Goal: Task Accomplishment & Management: Manage account settings

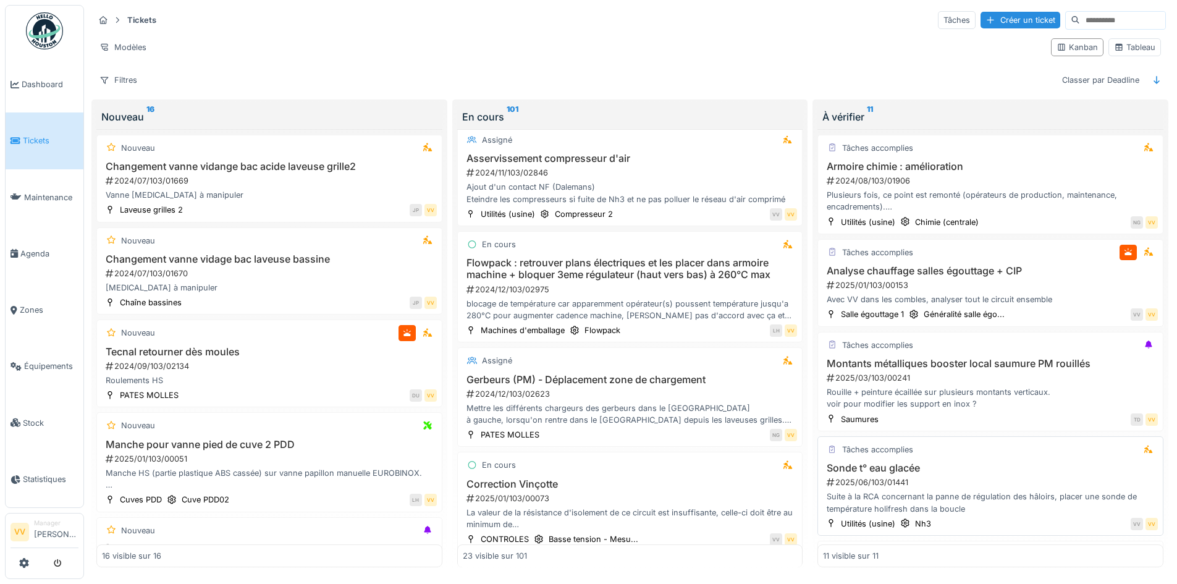
scroll to position [185, 0]
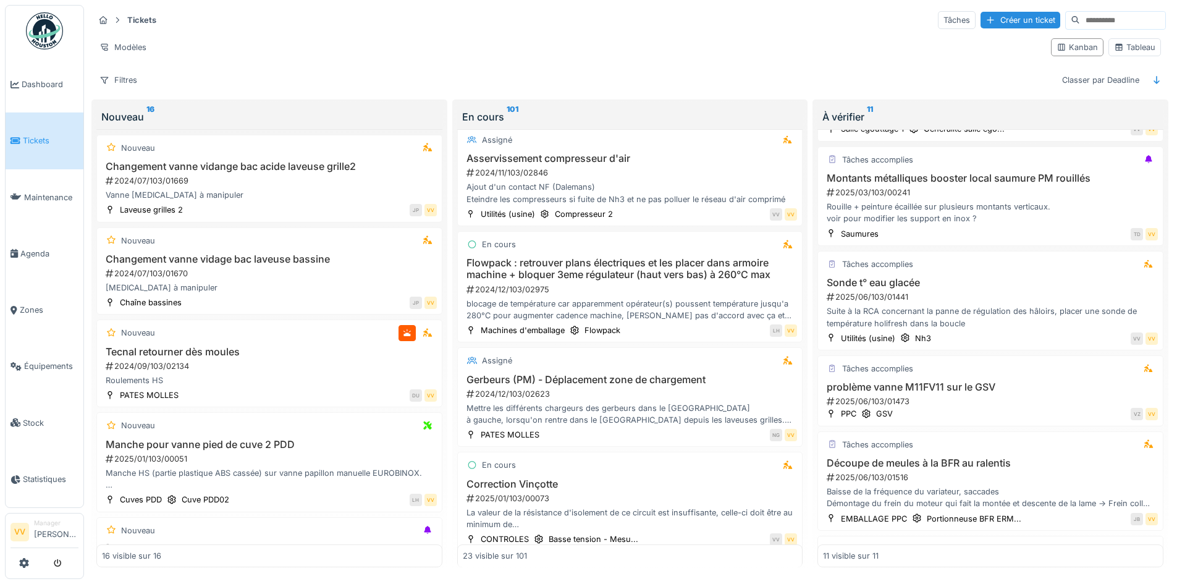
click at [40, 135] on span "Tickets" at bounding box center [51, 141] width 56 height 12
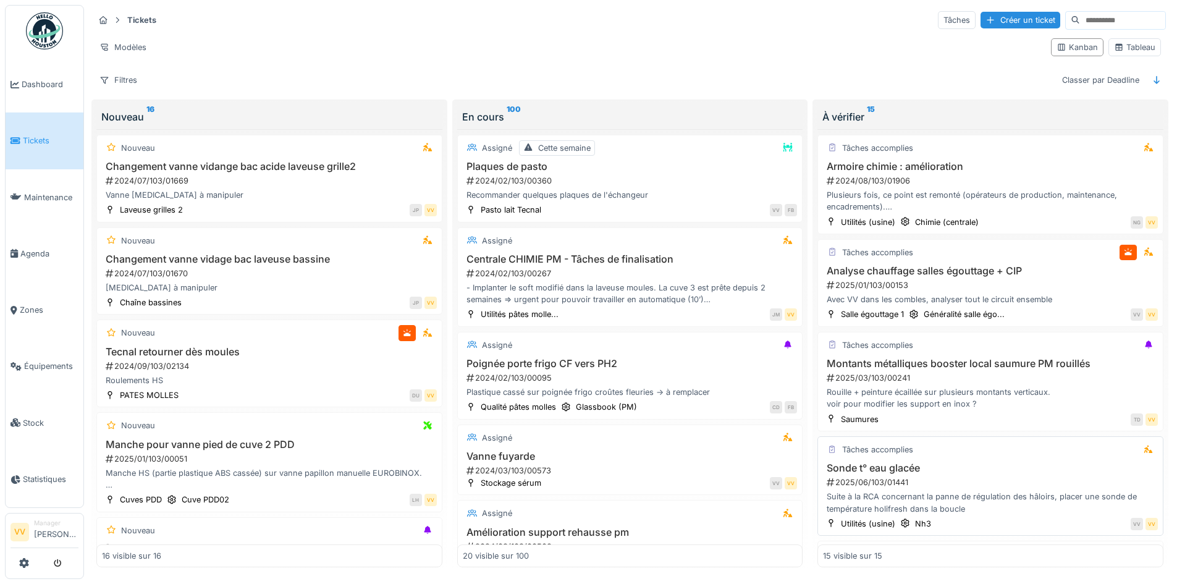
click at [970, 495] on div "Suite à la RCA concernant la panne de régulation des hâloirs, placer une sonde …" at bounding box center [990, 501] width 335 height 23
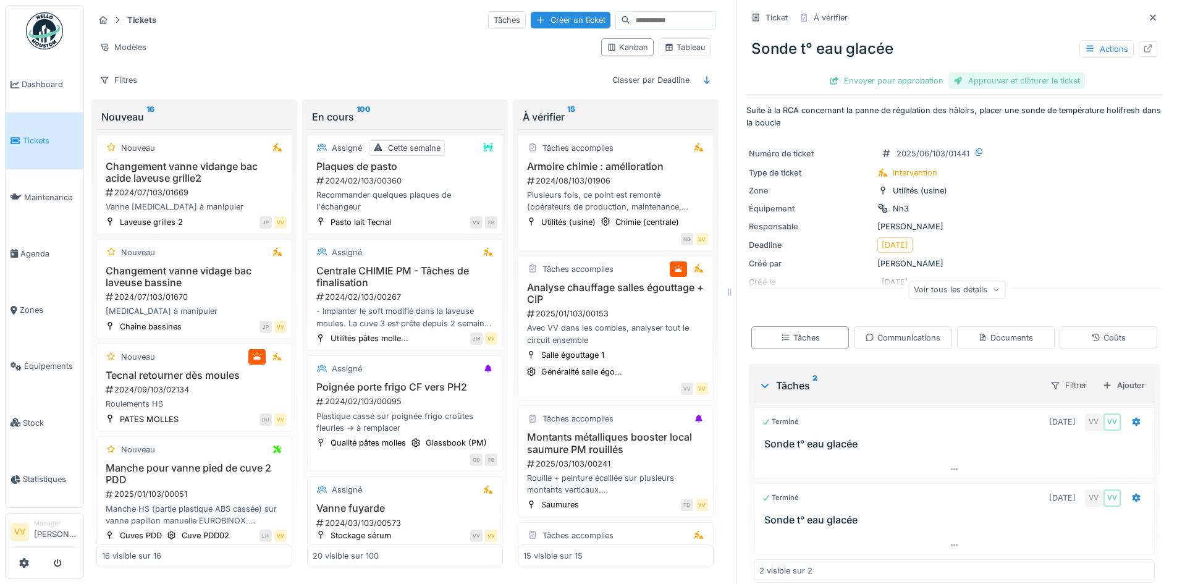
click at [984, 78] on div "Approuver et clôturer le ticket" at bounding box center [1016, 80] width 136 height 17
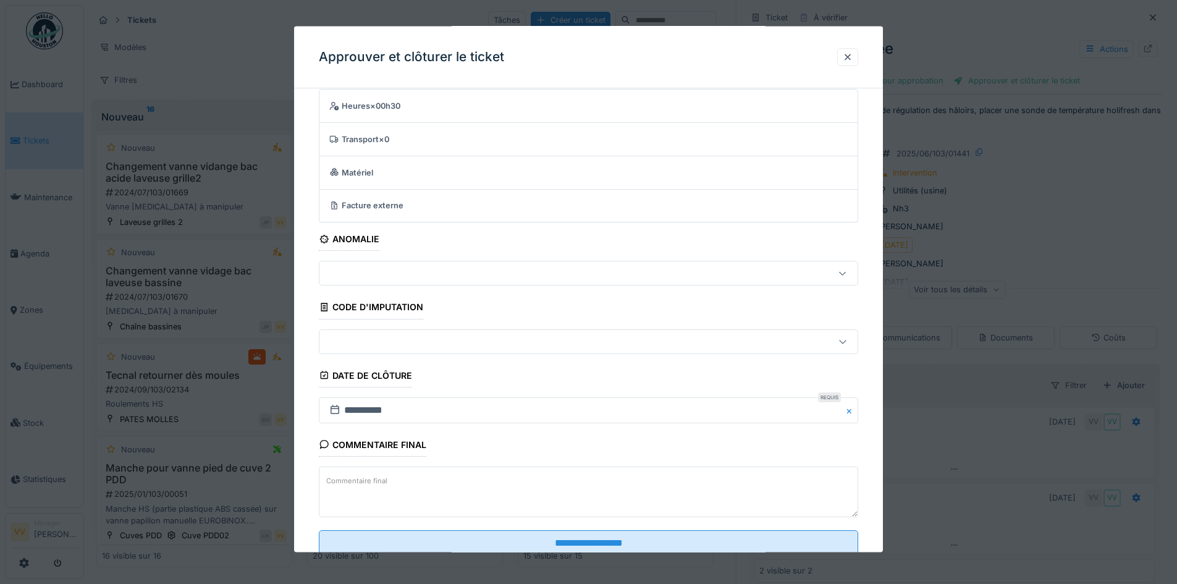
scroll to position [76, 0]
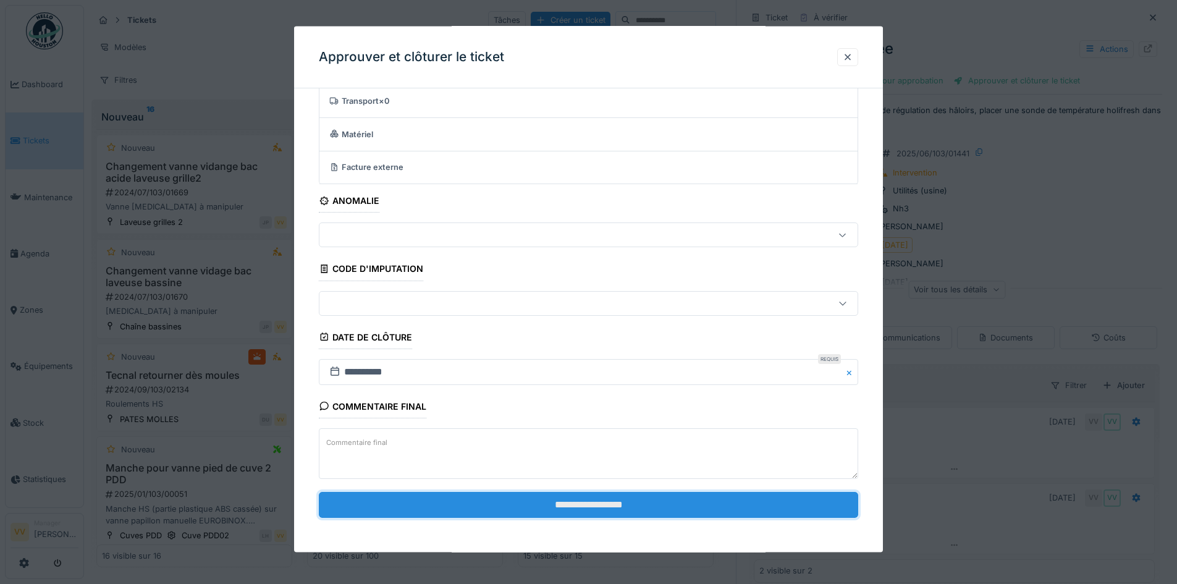
click at [553, 507] on input "**********" at bounding box center [588, 504] width 539 height 26
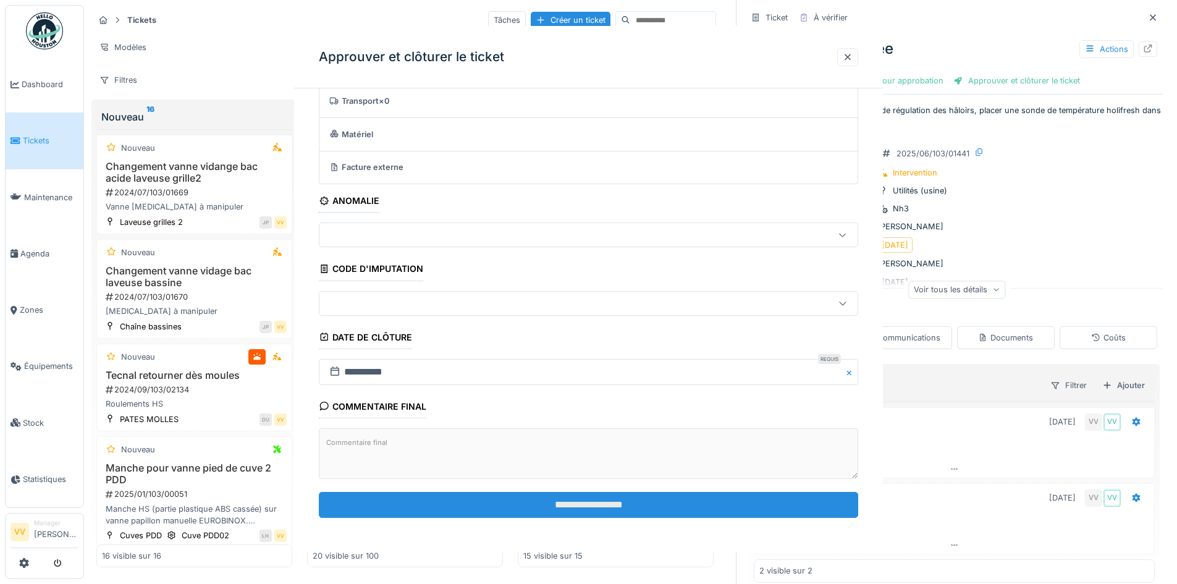
scroll to position [0, 0]
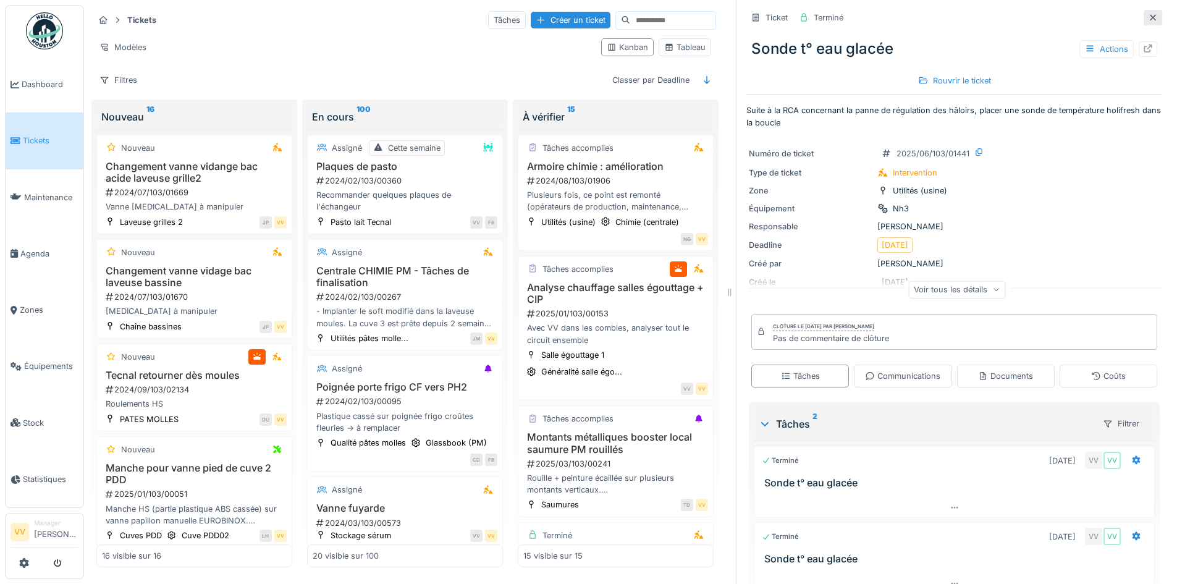
click at [1148, 19] on icon at bounding box center [1153, 18] width 10 height 8
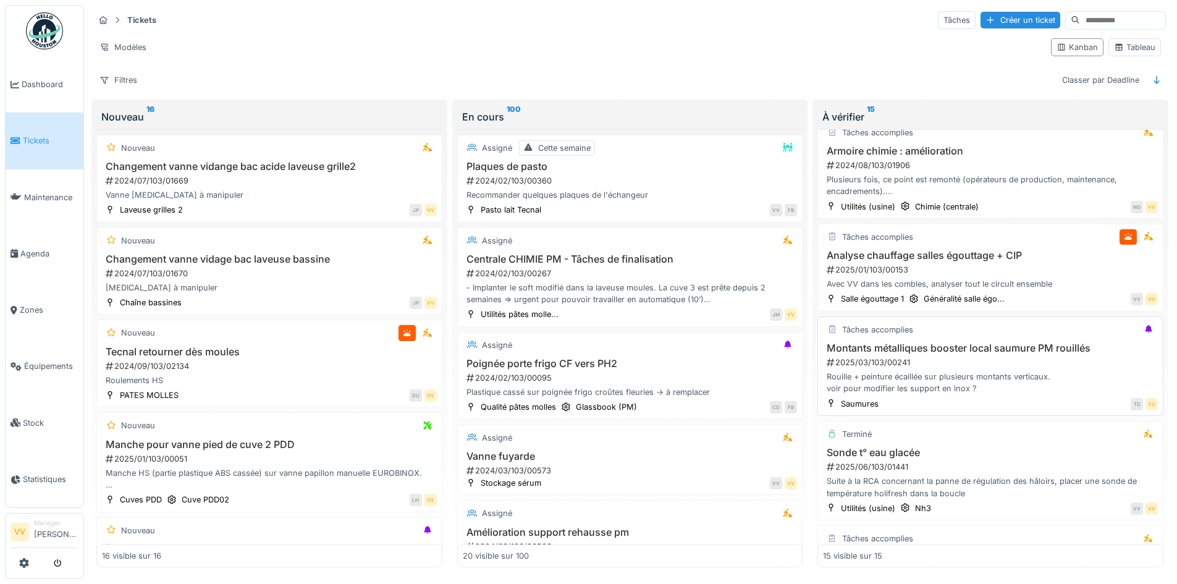
scroll to position [62, 0]
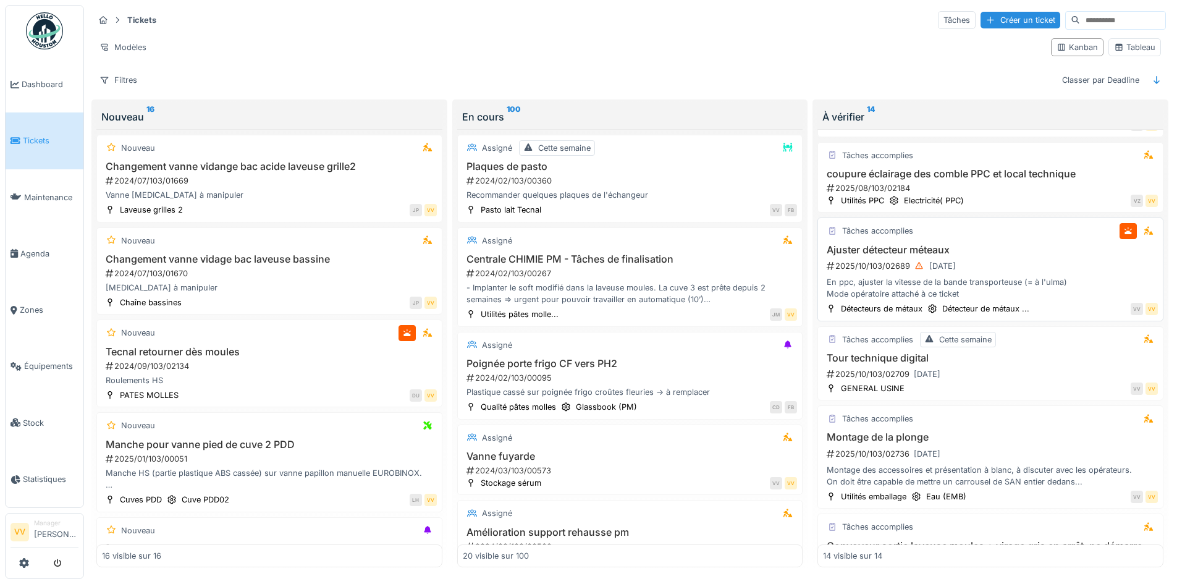
scroll to position [556, 0]
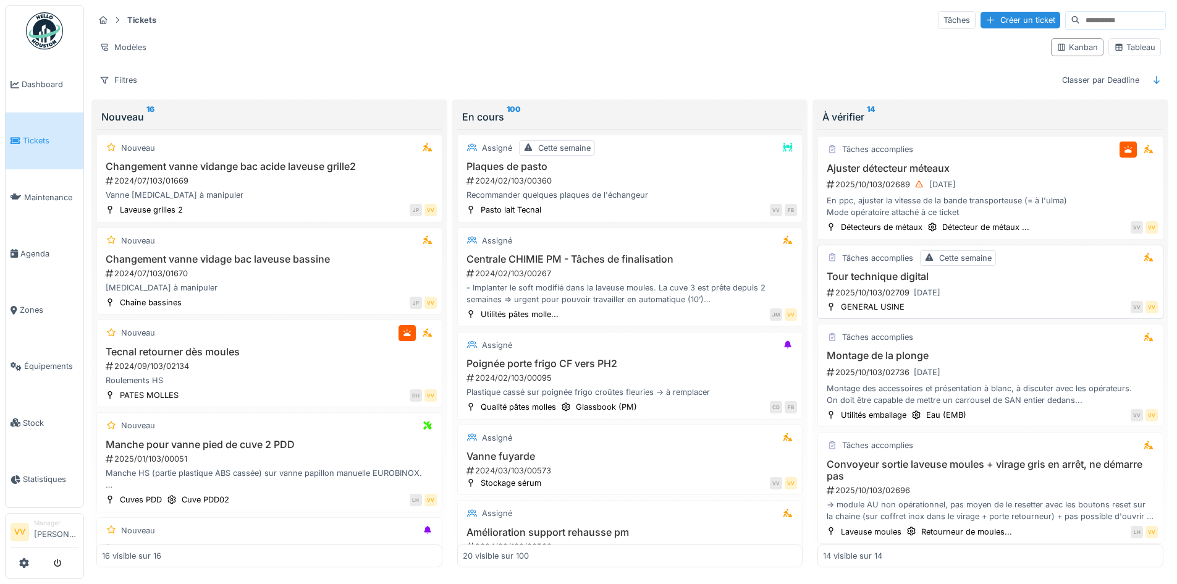
click at [1007, 283] on div "Tour technique digital 2025/10/103/02709 10/10/2025" at bounding box center [990, 286] width 335 height 30
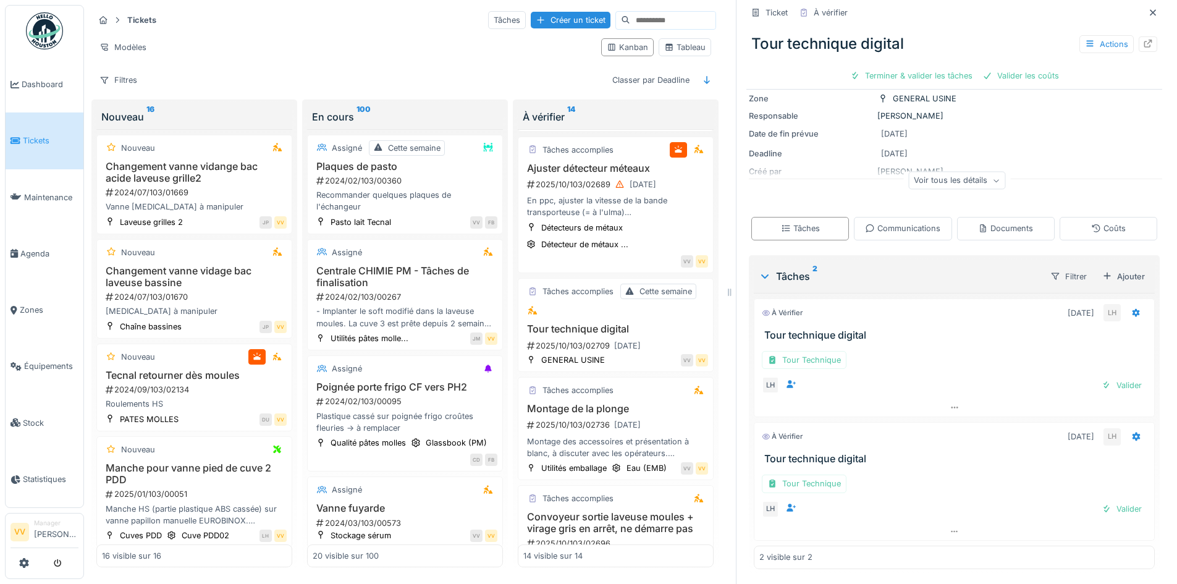
scroll to position [9, 0]
click at [805, 353] on div "Tour Technique" at bounding box center [804, 360] width 85 height 18
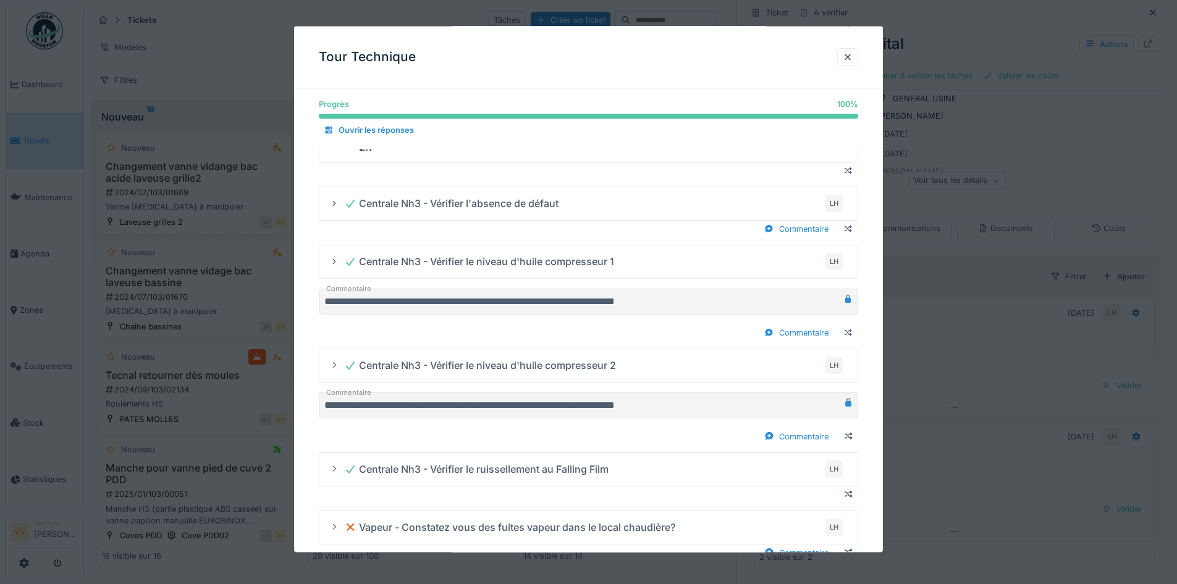
scroll to position [1225, 0]
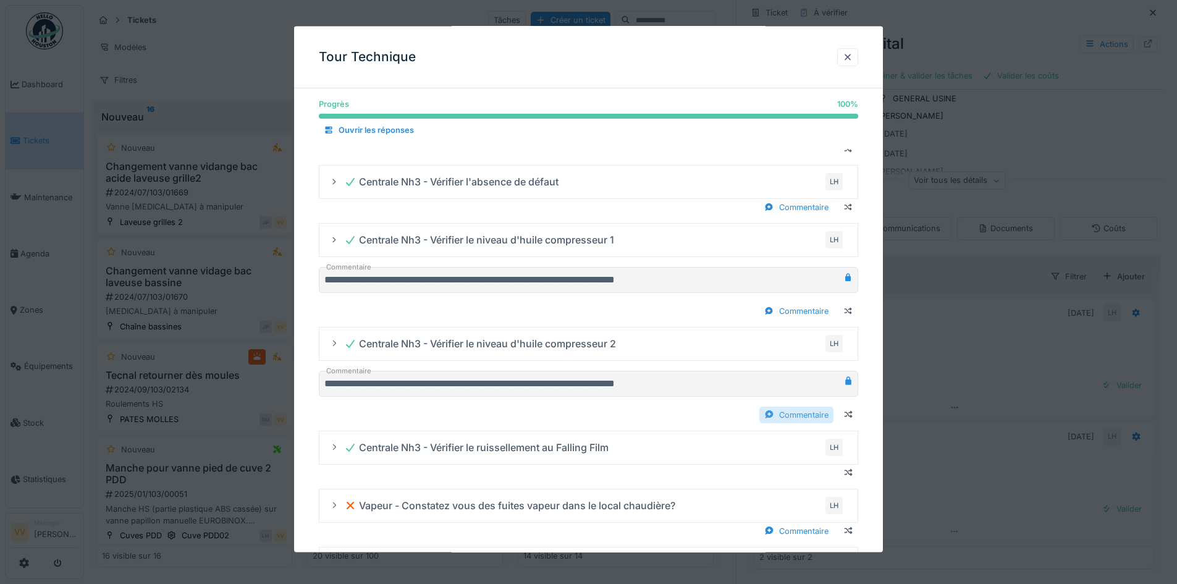
click at [784, 413] on div "Commentaire" at bounding box center [796, 414] width 74 height 17
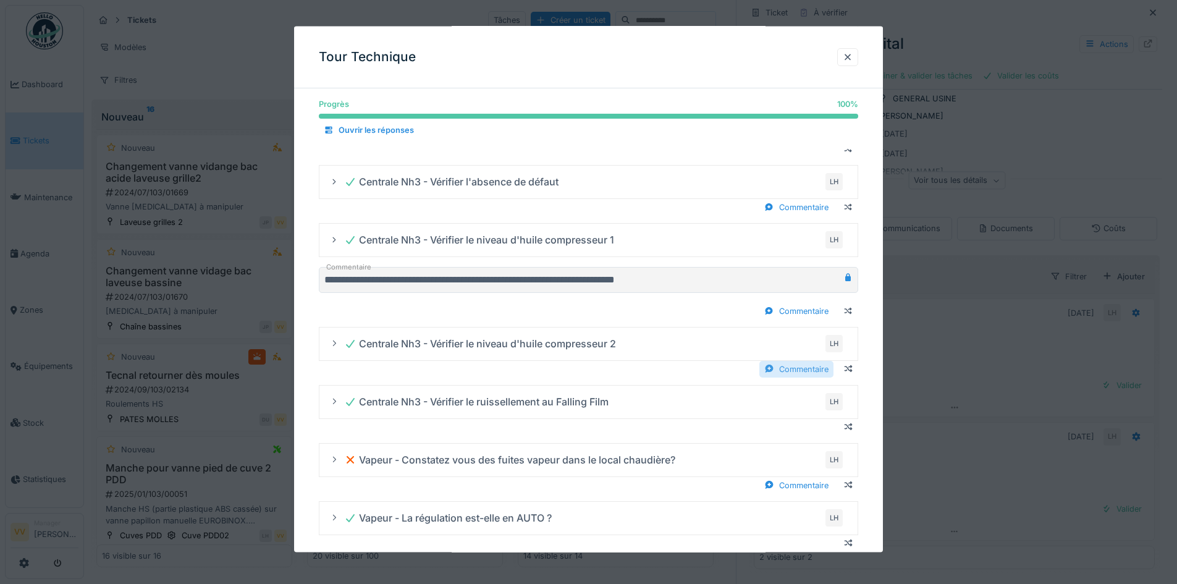
click at [795, 374] on div "Commentaire" at bounding box center [796, 368] width 74 height 17
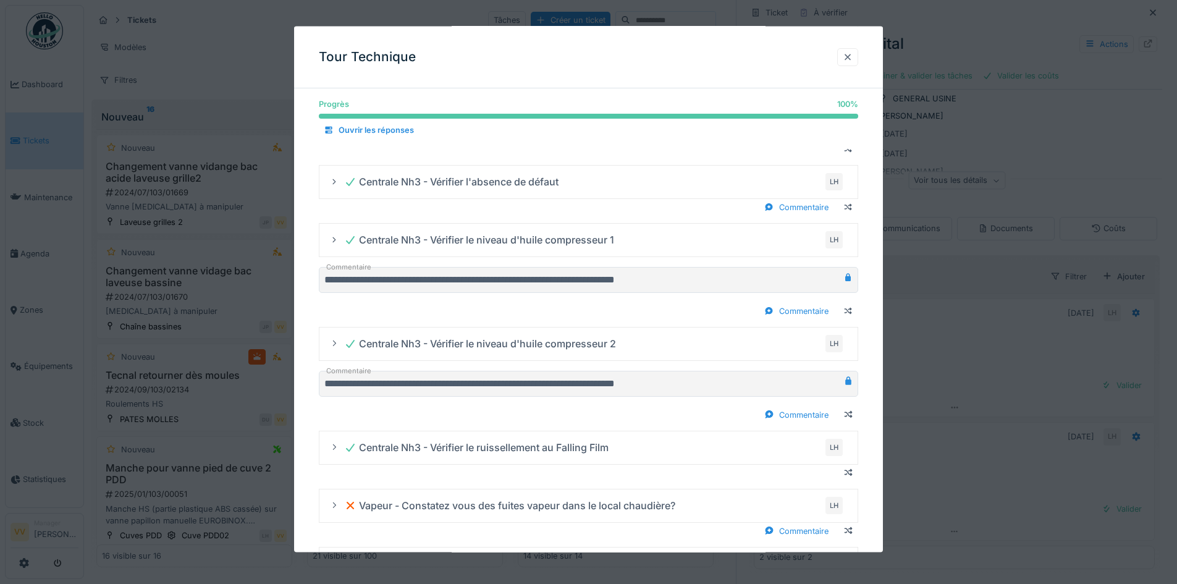
click at [852, 55] on div at bounding box center [847, 57] width 10 height 12
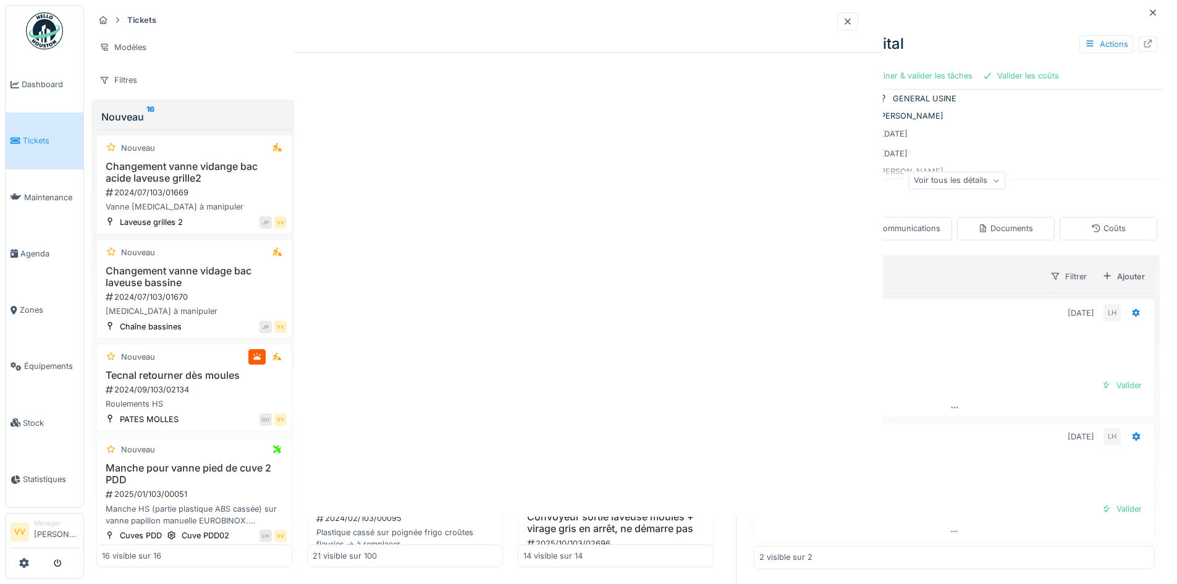
scroll to position [0, 0]
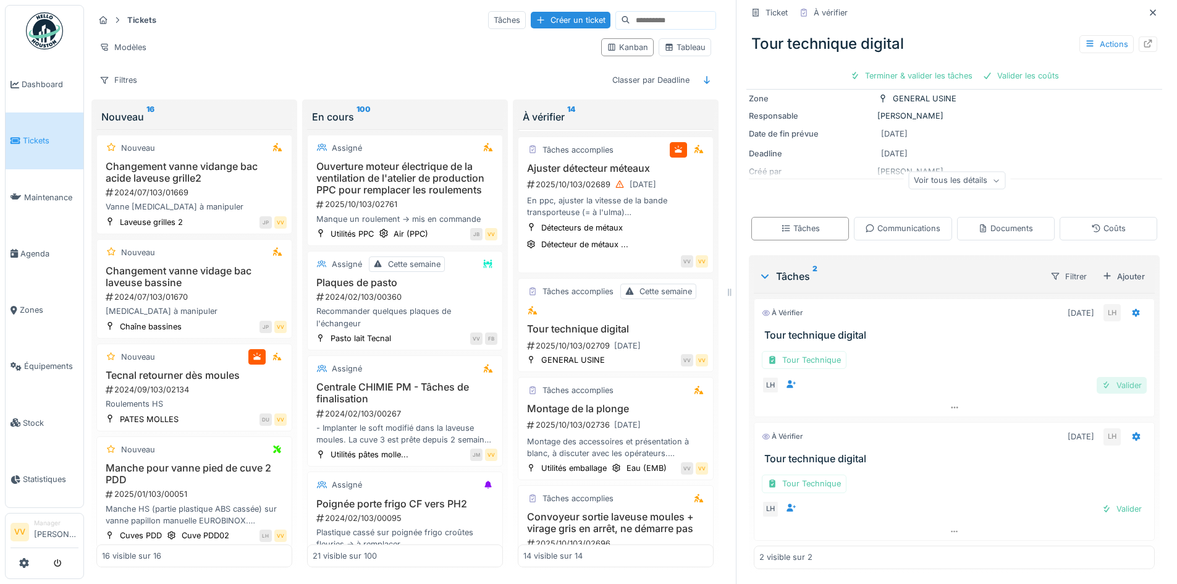
click at [1117, 380] on div "Valider" at bounding box center [1121, 385] width 50 height 17
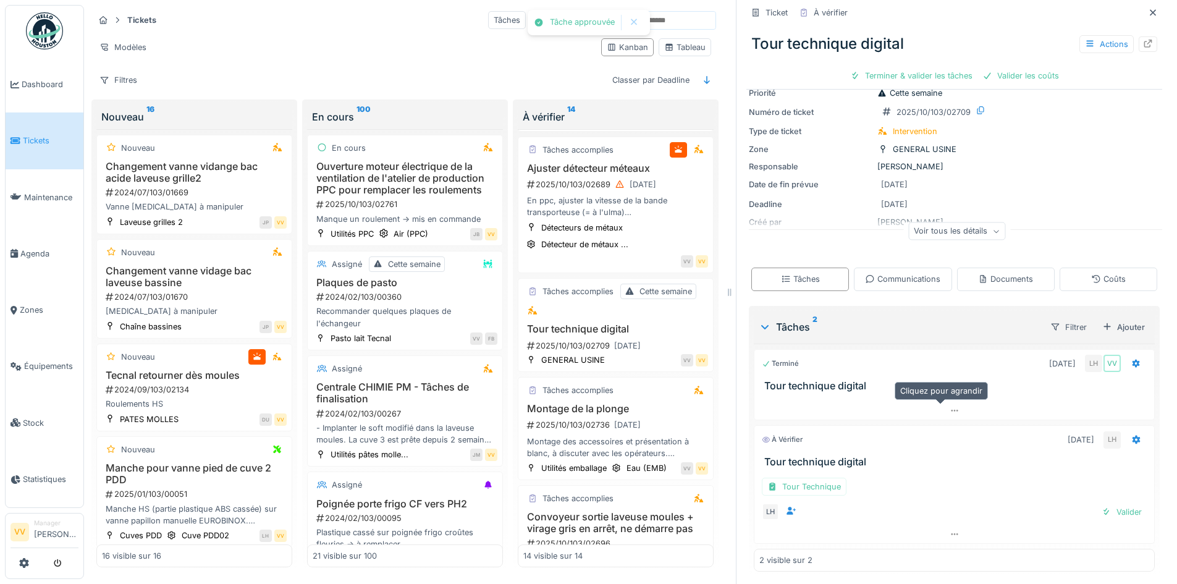
scroll to position [39, 0]
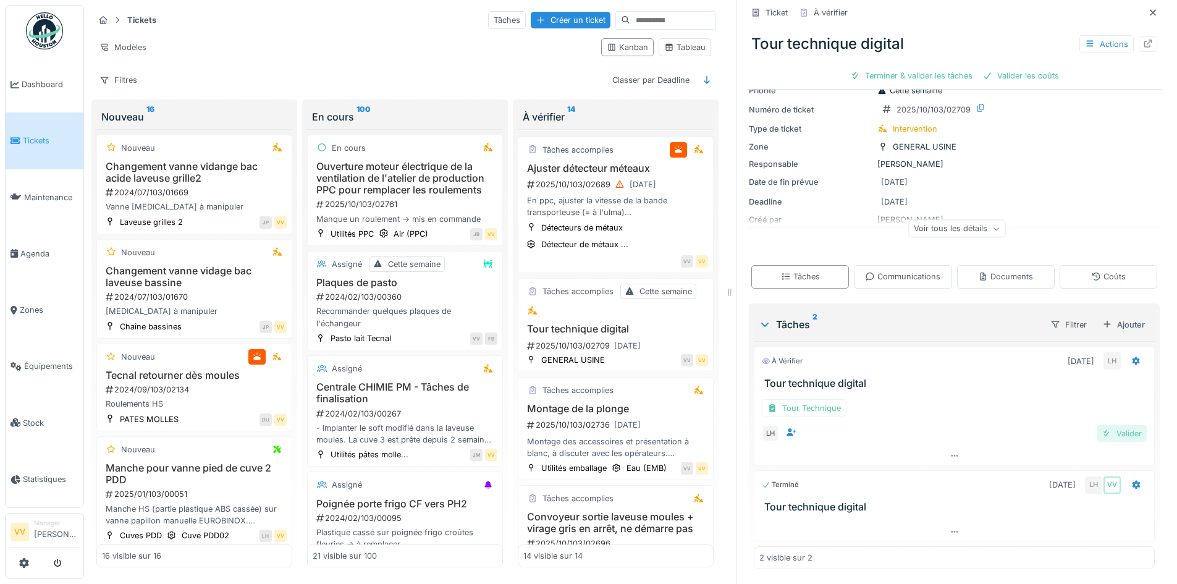
click at [1110, 426] on div "Valider" at bounding box center [1121, 433] width 50 height 17
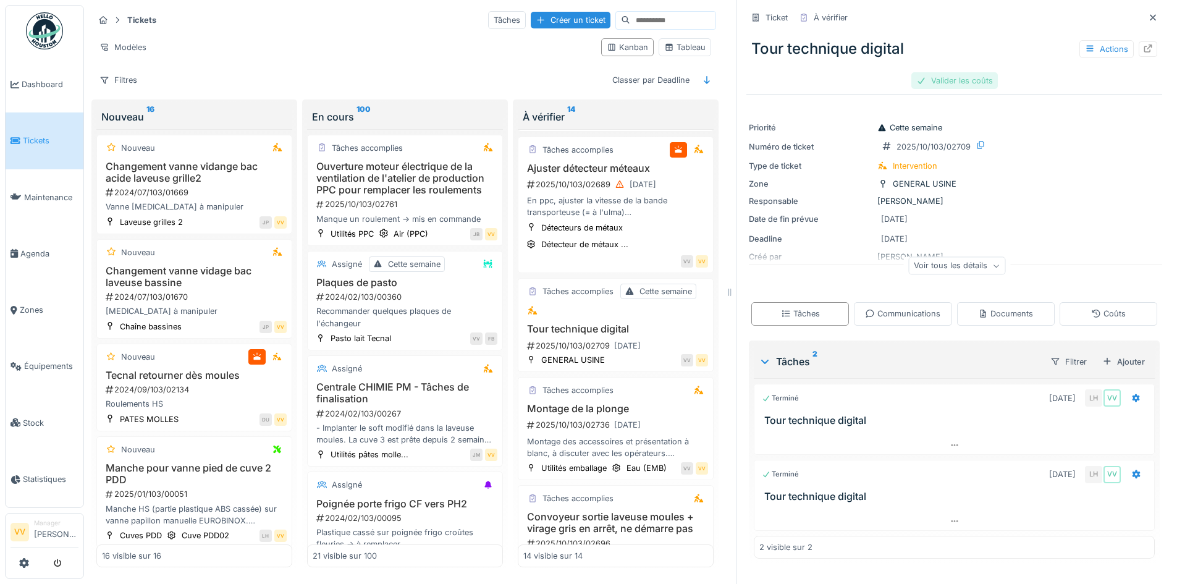
click at [937, 72] on div "Valider les coûts" at bounding box center [954, 80] width 86 height 17
click at [1005, 72] on div "Approuver et clôturer le ticket" at bounding box center [1016, 80] width 136 height 17
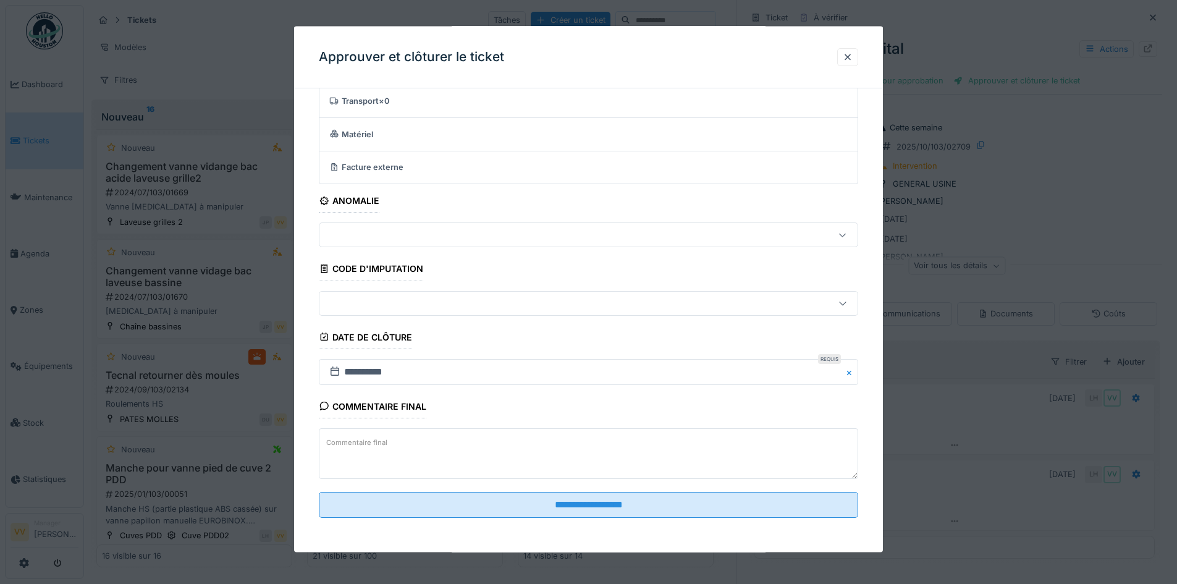
scroll to position [76, 0]
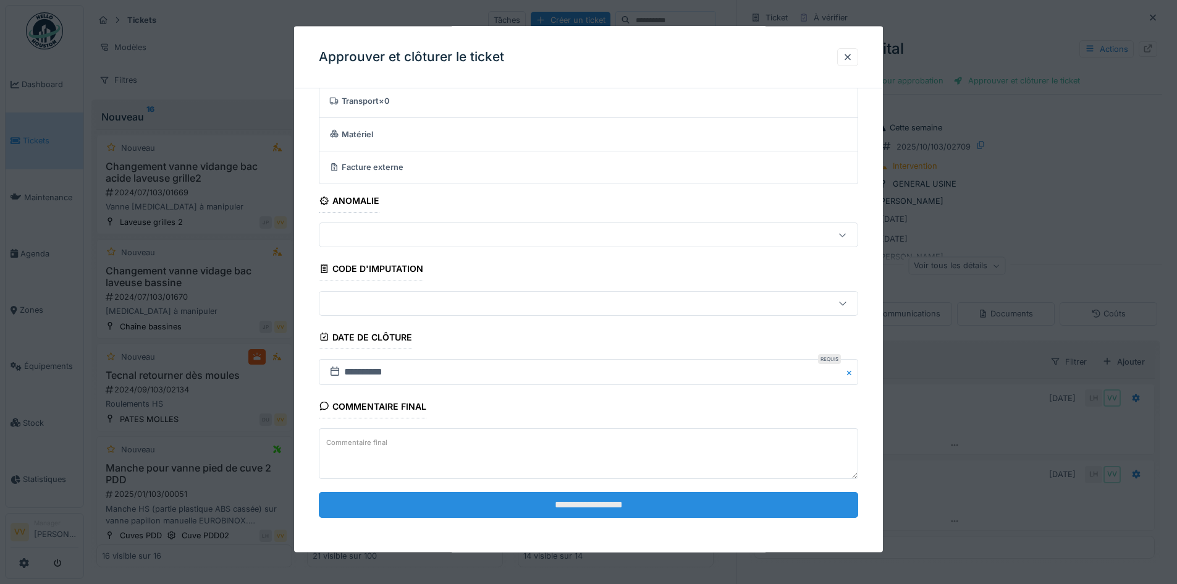
click at [610, 498] on input "**********" at bounding box center [588, 504] width 539 height 26
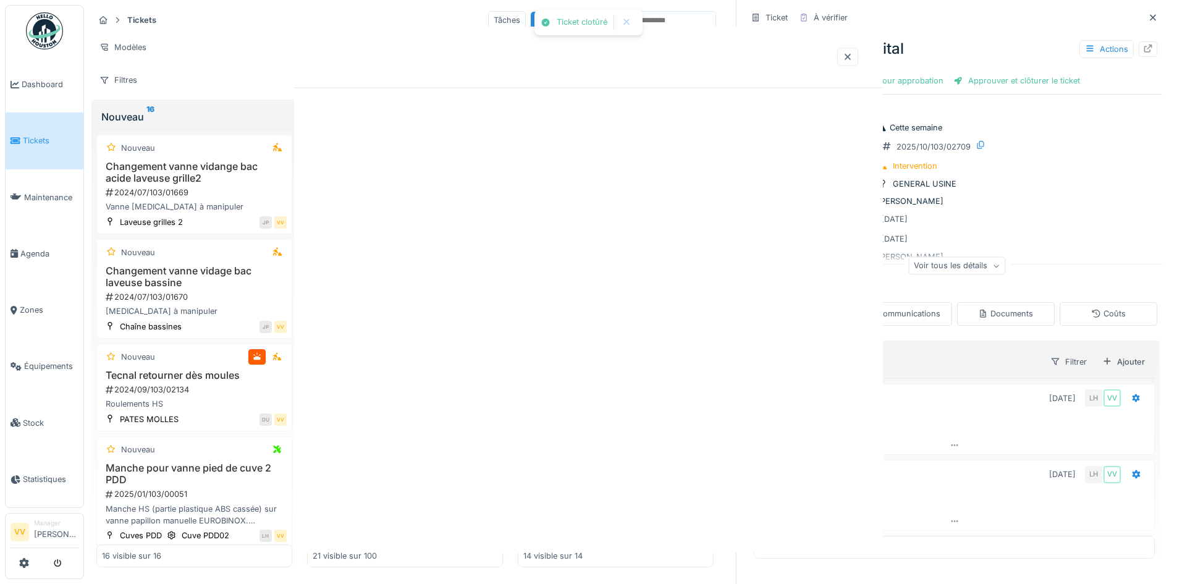
scroll to position [0, 0]
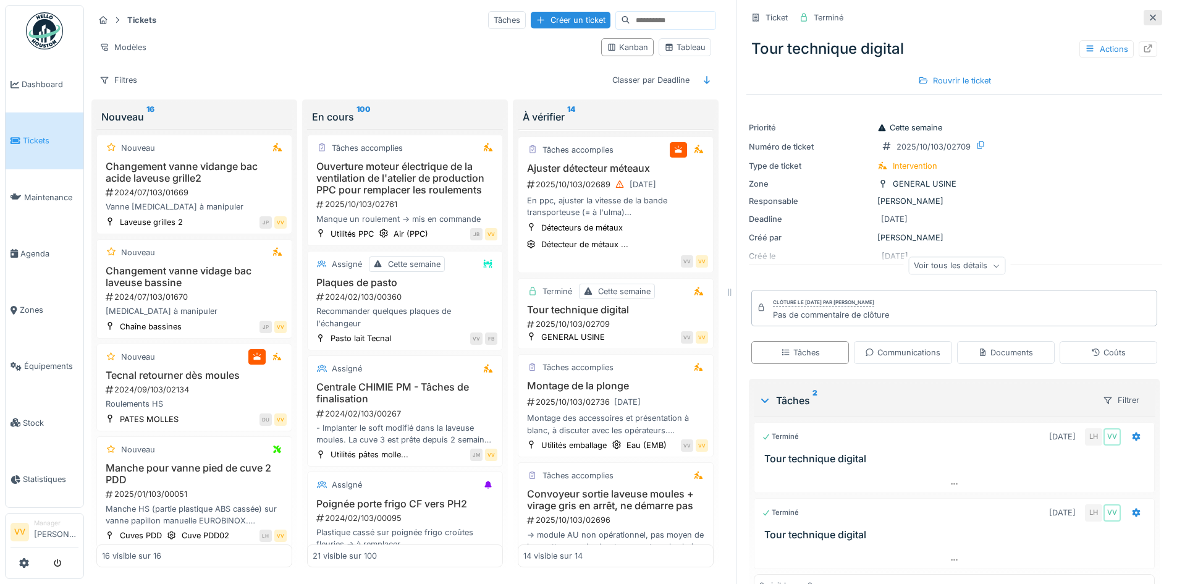
click at [1148, 14] on icon at bounding box center [1153, 18] width 10 height 8
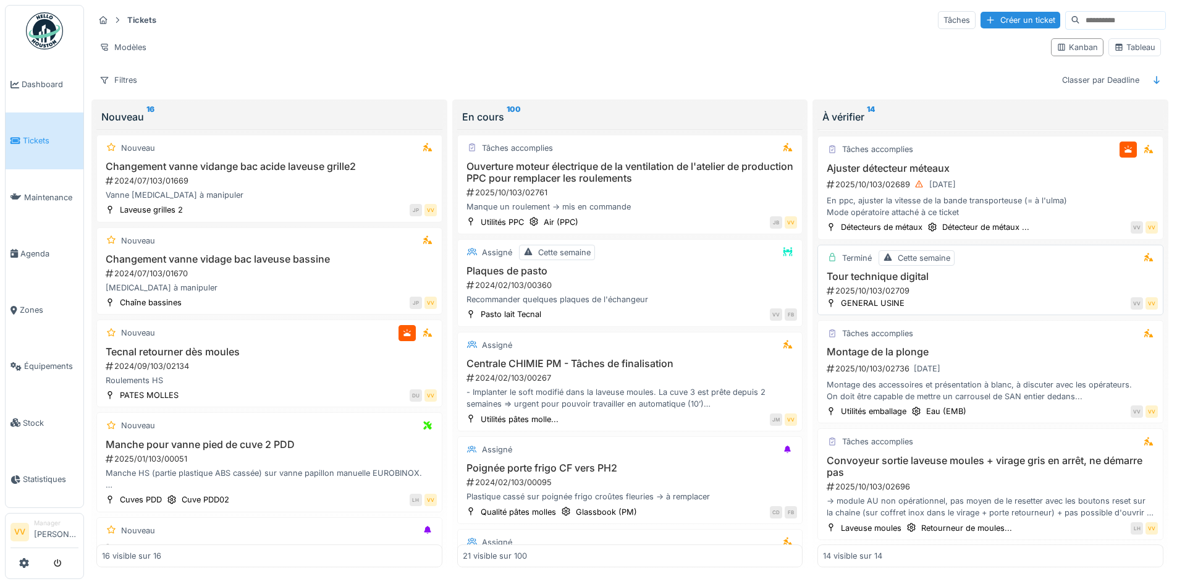
click at [1020, 285] on div "2025/10/103/02709" at bounding box center [991, 291] width 332 height 12
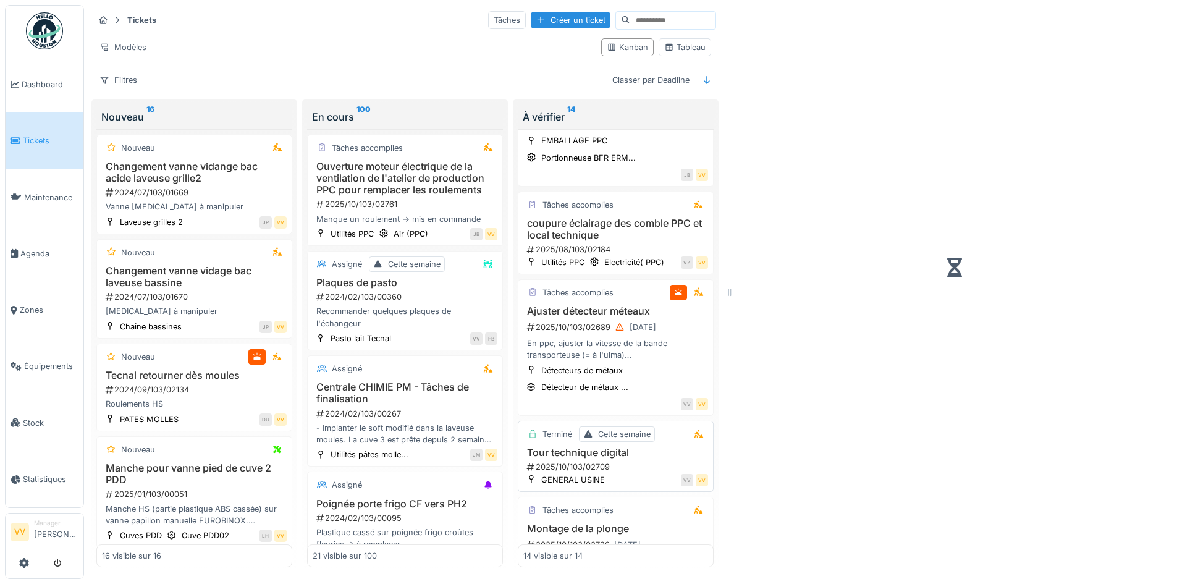
scroll to position [699, 0]
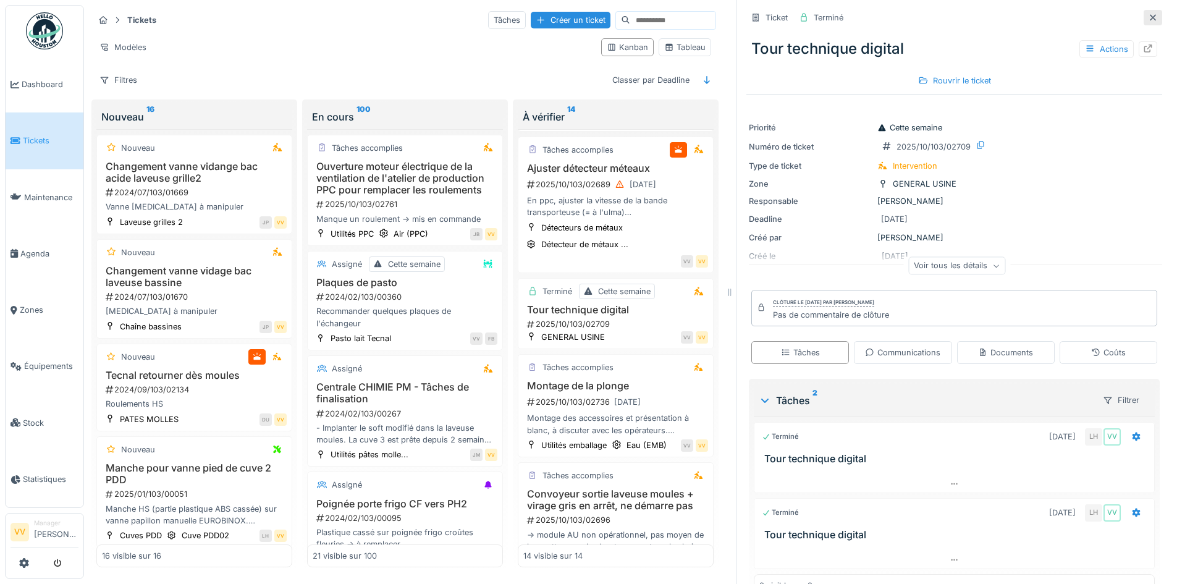
click at [1148, 14] on icon at bounding box center [1153, 18] width 10 height 8
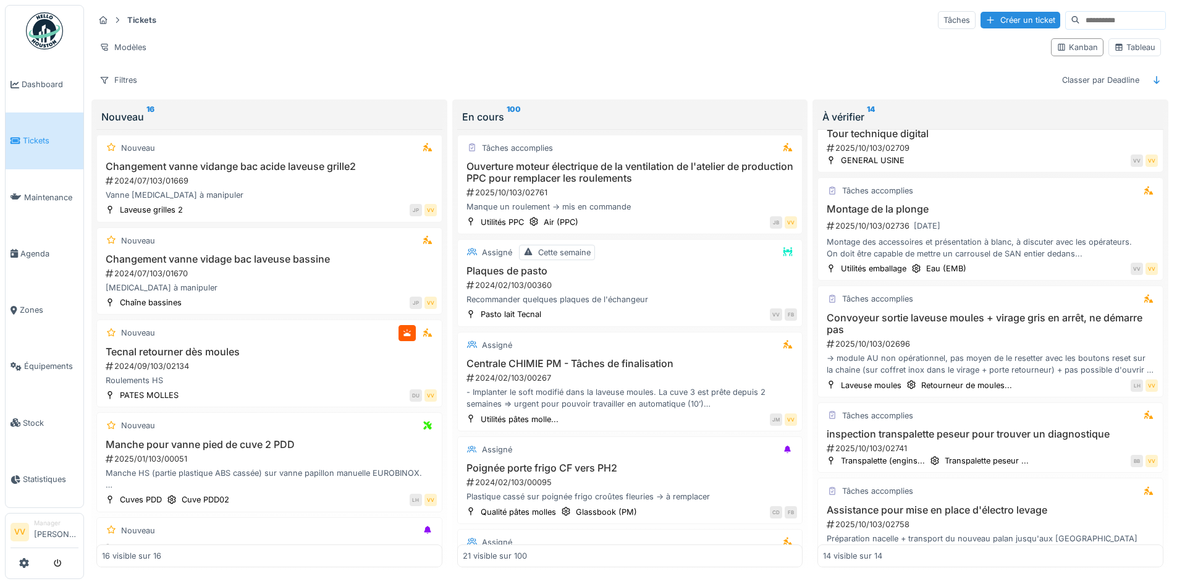
scroll to position [556, 0]
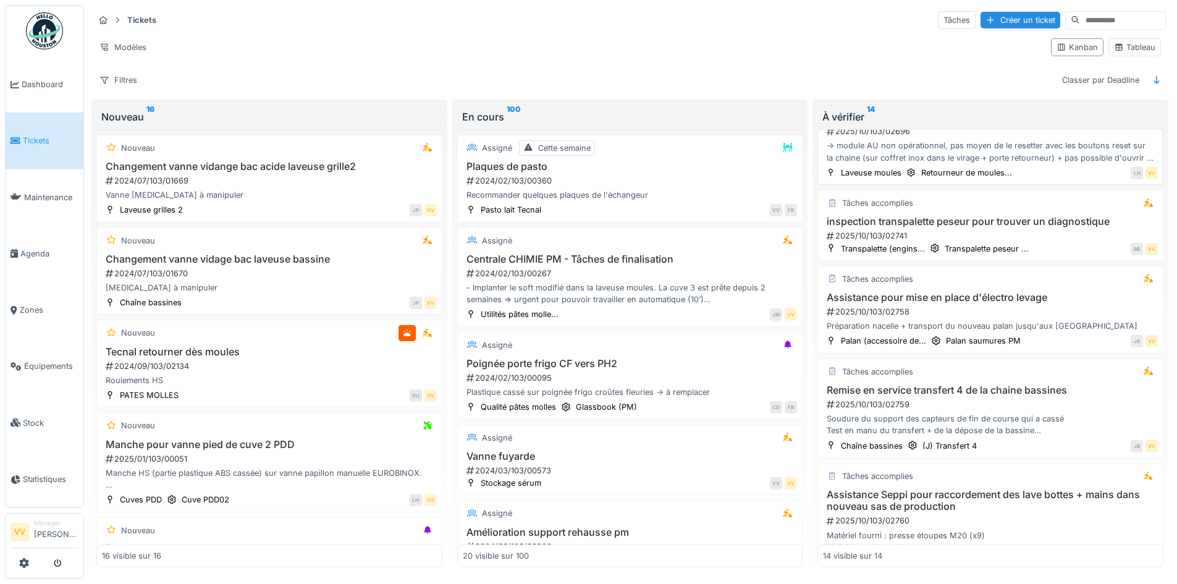
scroll to position [865, 0]
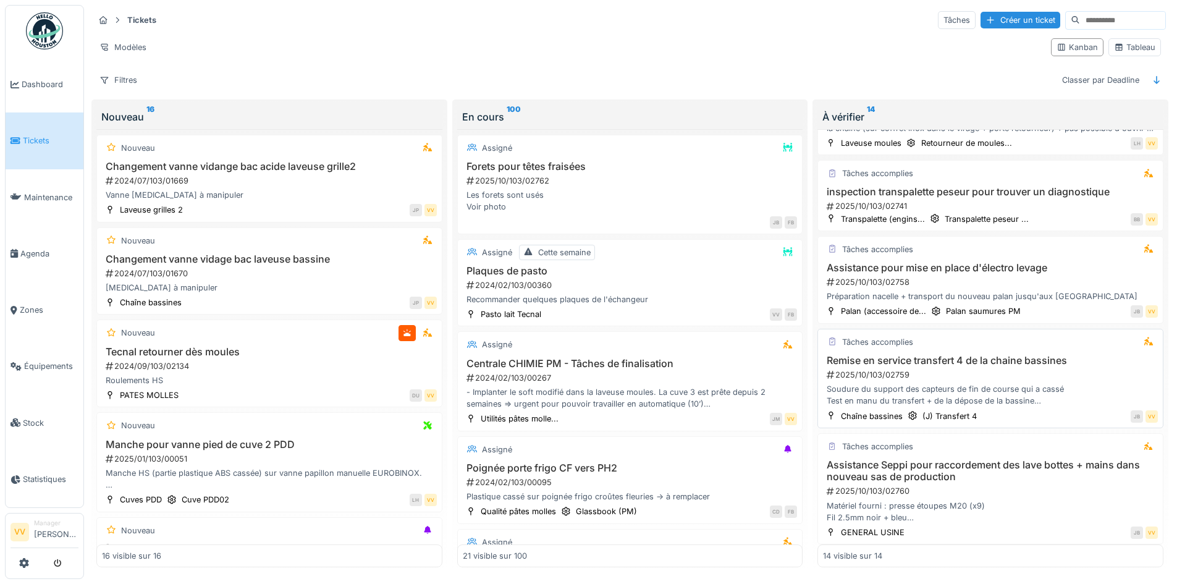
click at [992, 369] on div "2025/10/103/02759" at bounding box center [991, 375] width 332 height 12
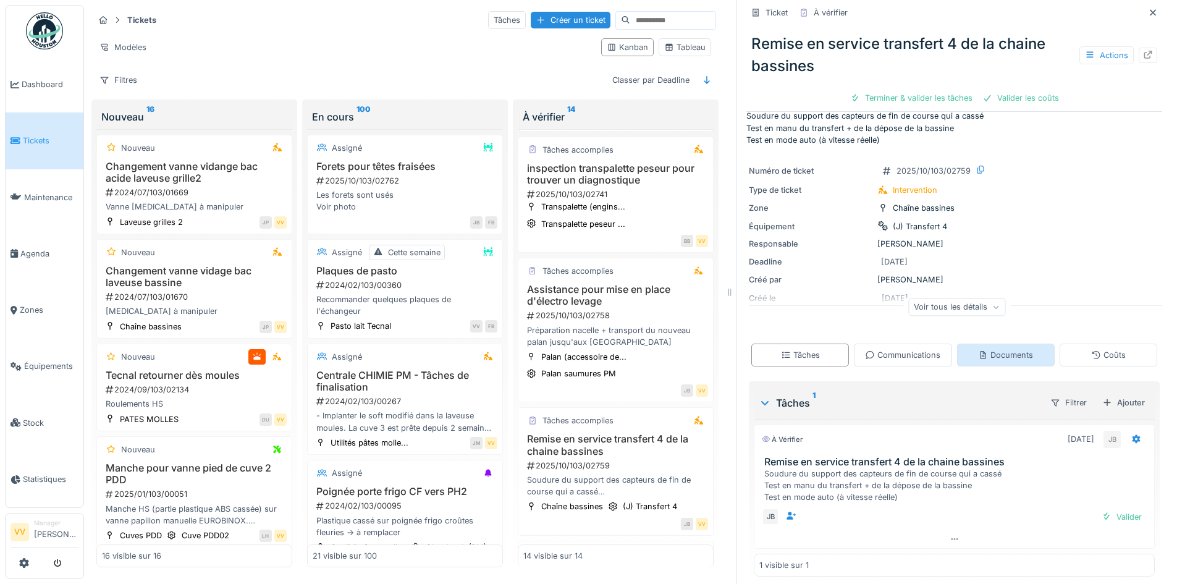
scroll to position [26, 0]
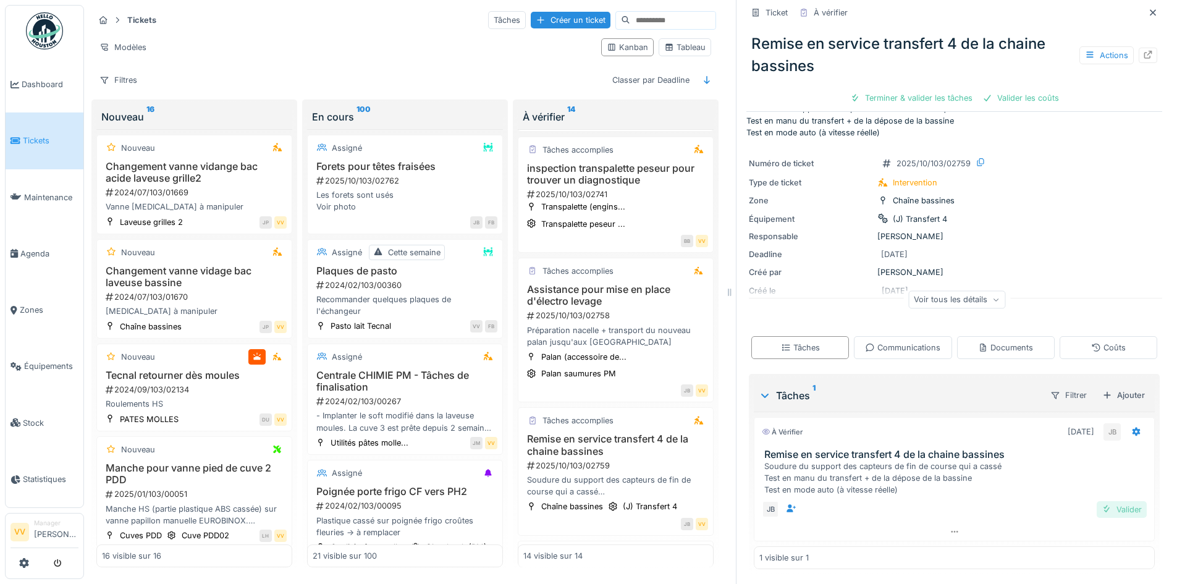
click at [1118, 503] on div "Valider" at bounding box center [1121, 509] width 50 height 17
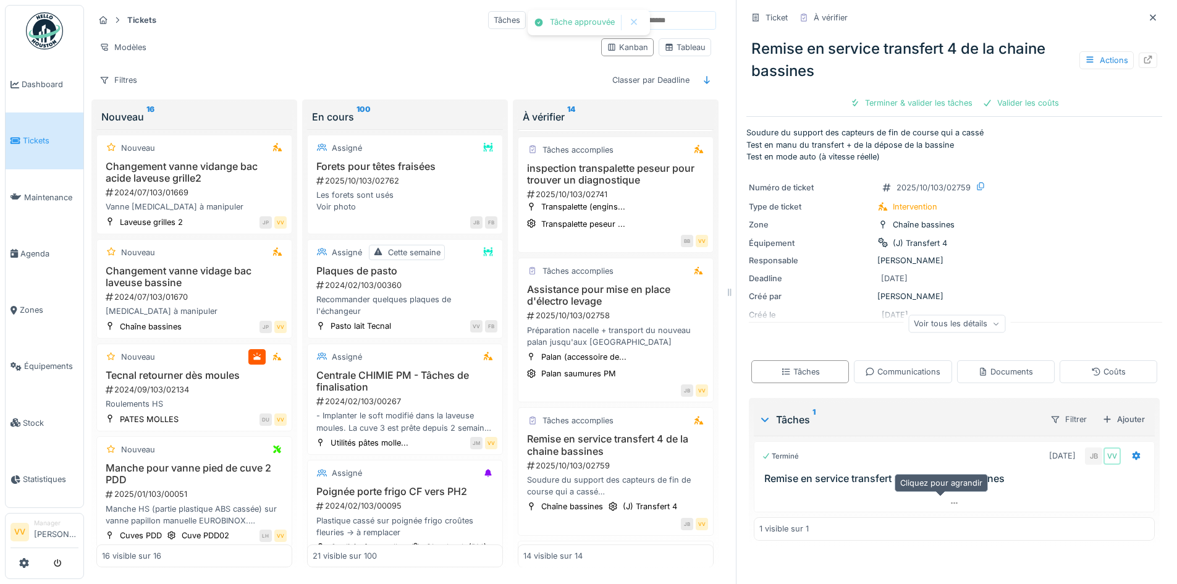
scroll to position [0, 0]
click at [942, 94] on div "Valider les coûts" at bounding box center [954, 102] width 86 height 17
click at [880, 94] on div "Envoyer pour approbation" at bounding box center [886, 102] width 124 height 17
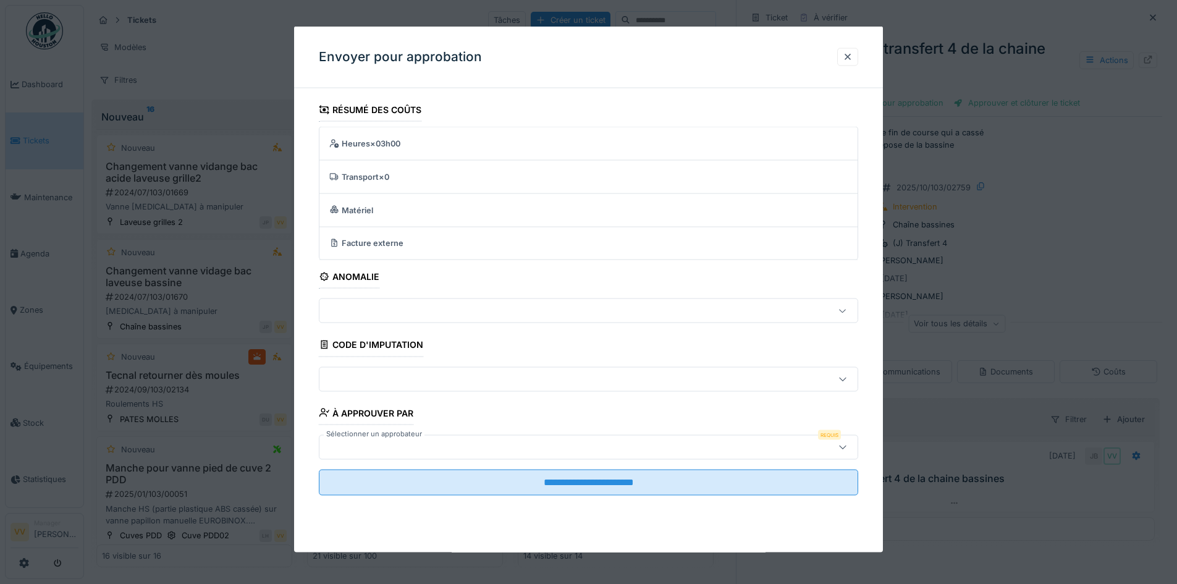
click at [428, 443] on div at bounding box center [556, 447] width 465 height 14
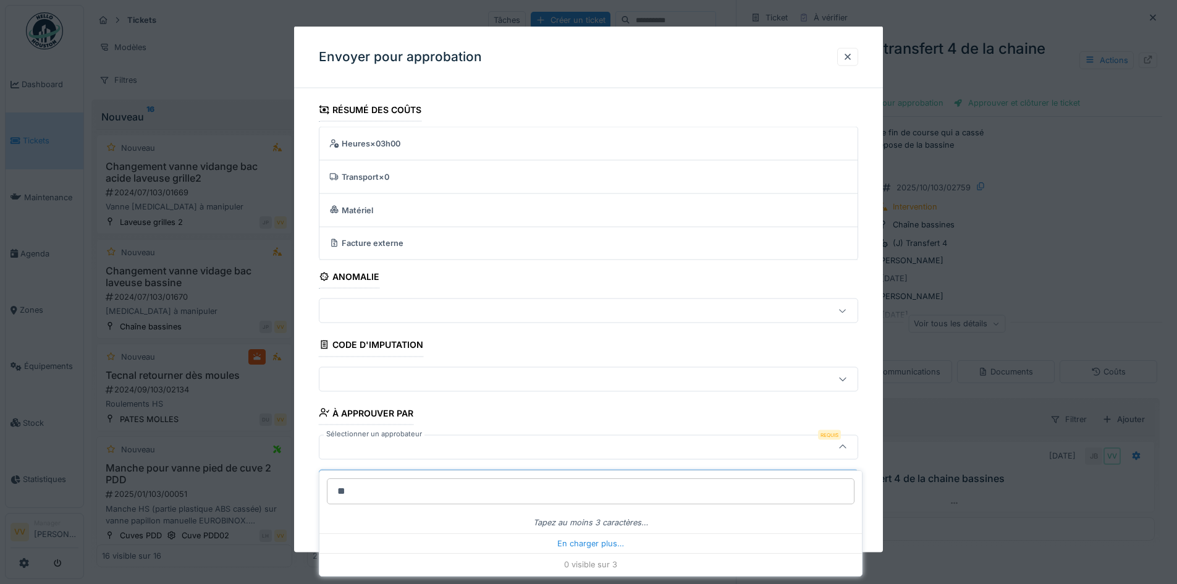
type input "*"
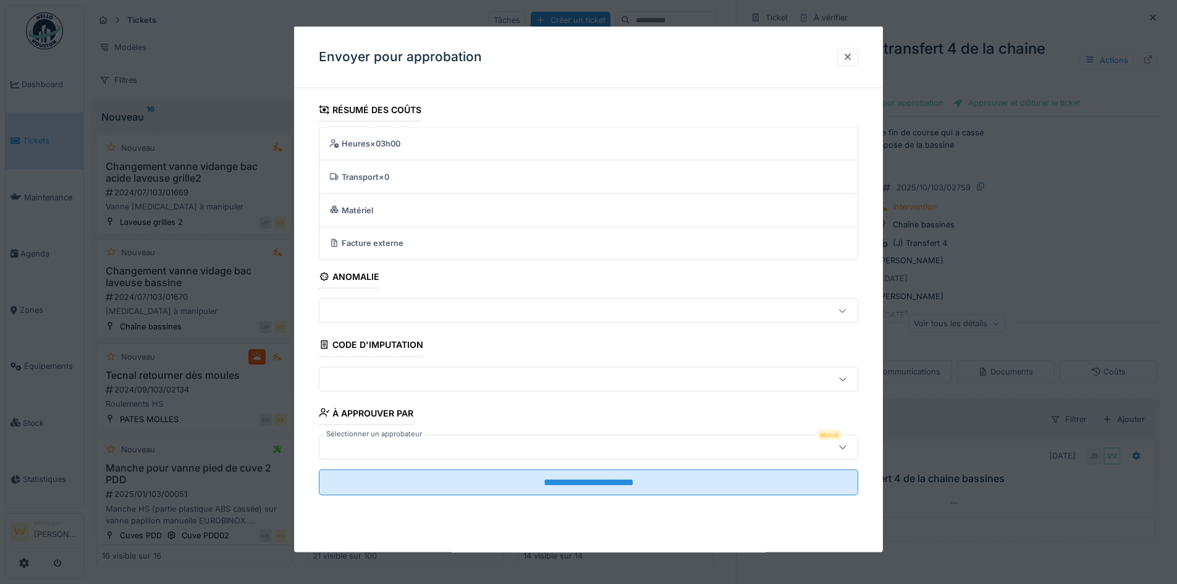
click at [566, 529] on div "**********" at bounding box center [588, 314] width 589 height 432
click at [847, 52] on div at bounding box center [847, 57] width 10 height 12
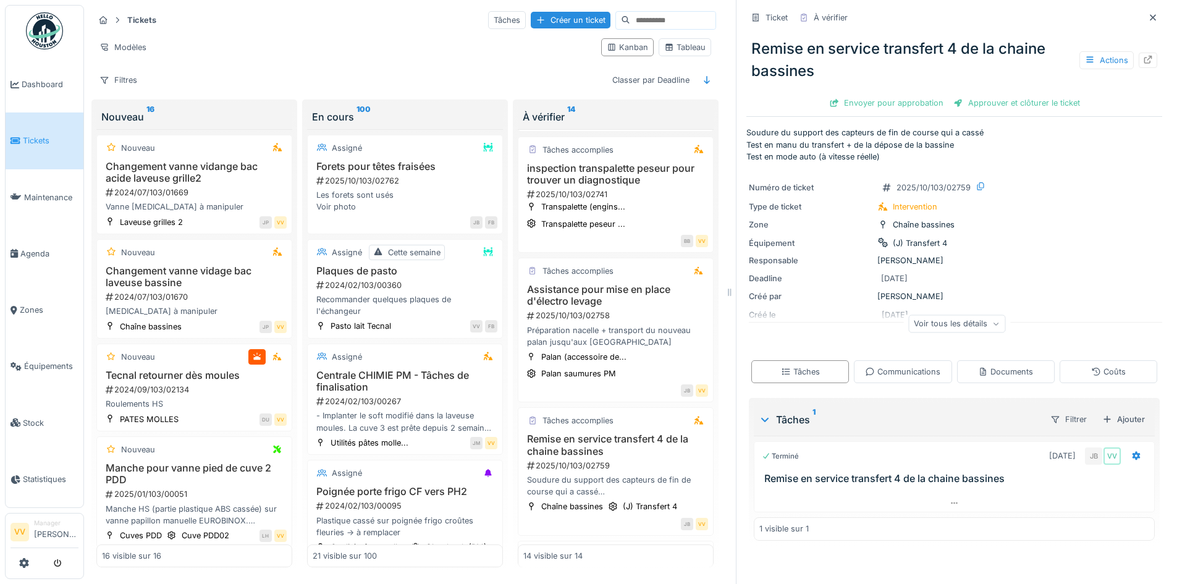
click at [1014, 94] on div "Approuver et clôturer le ticket" at bounding box center [1016, 102] width 136 height 17
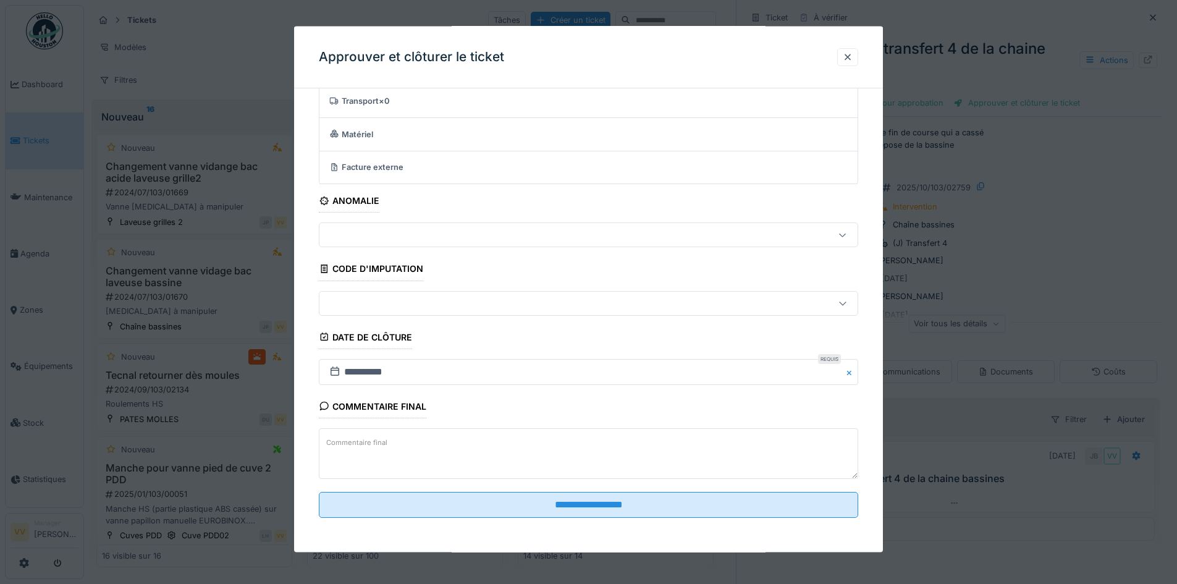
scroll to position [9, 0]
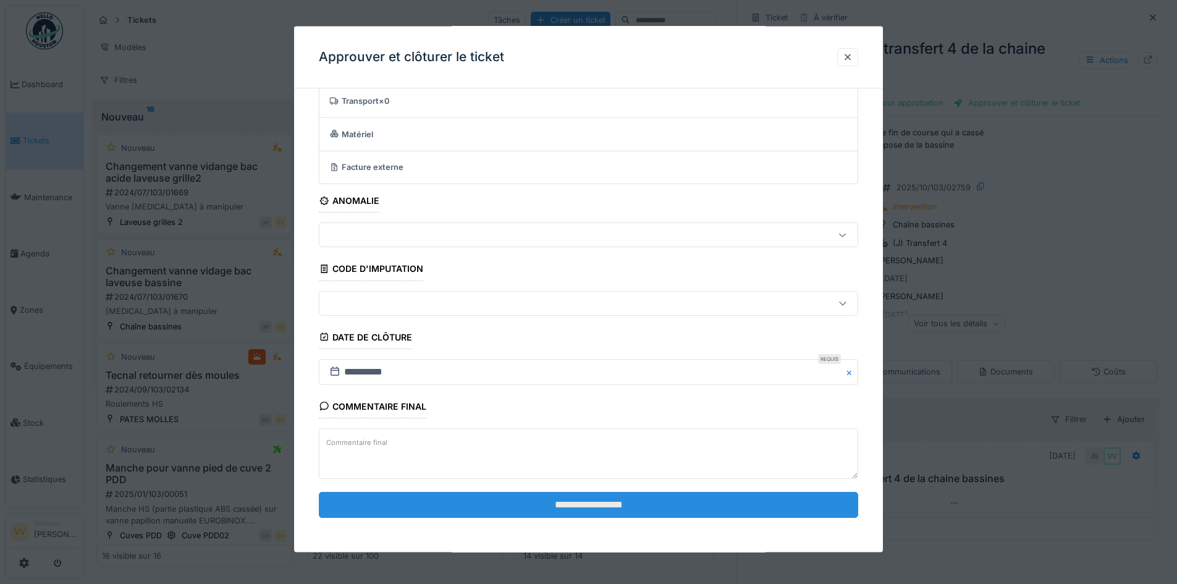
click at [620, 506] on input "**********" at bounding box center [588, 504] width 539 height 26
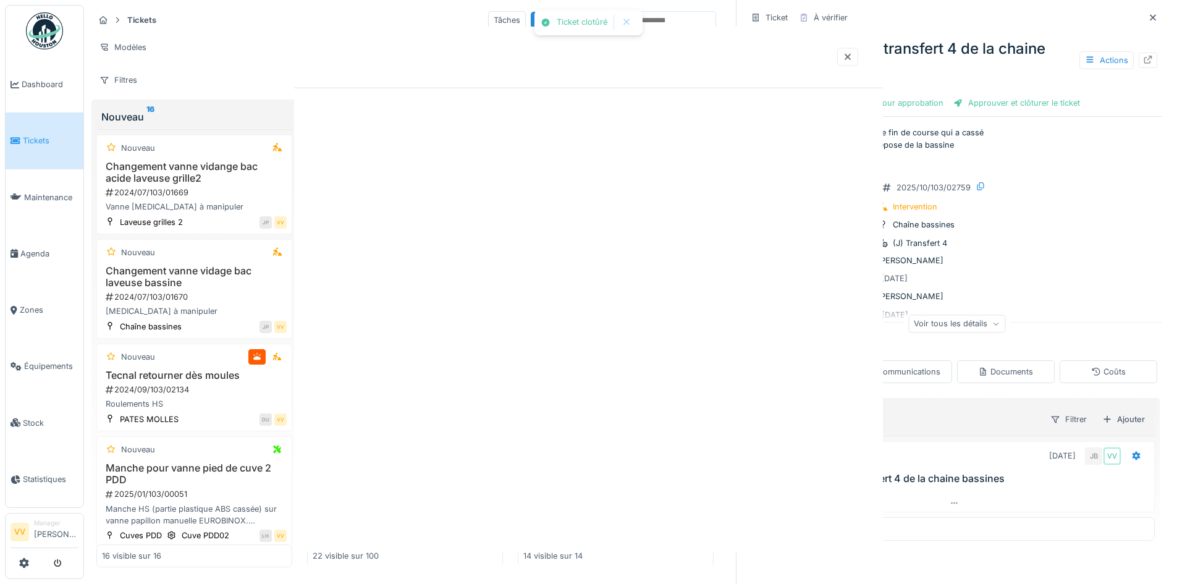
scroll to position [0, 0]
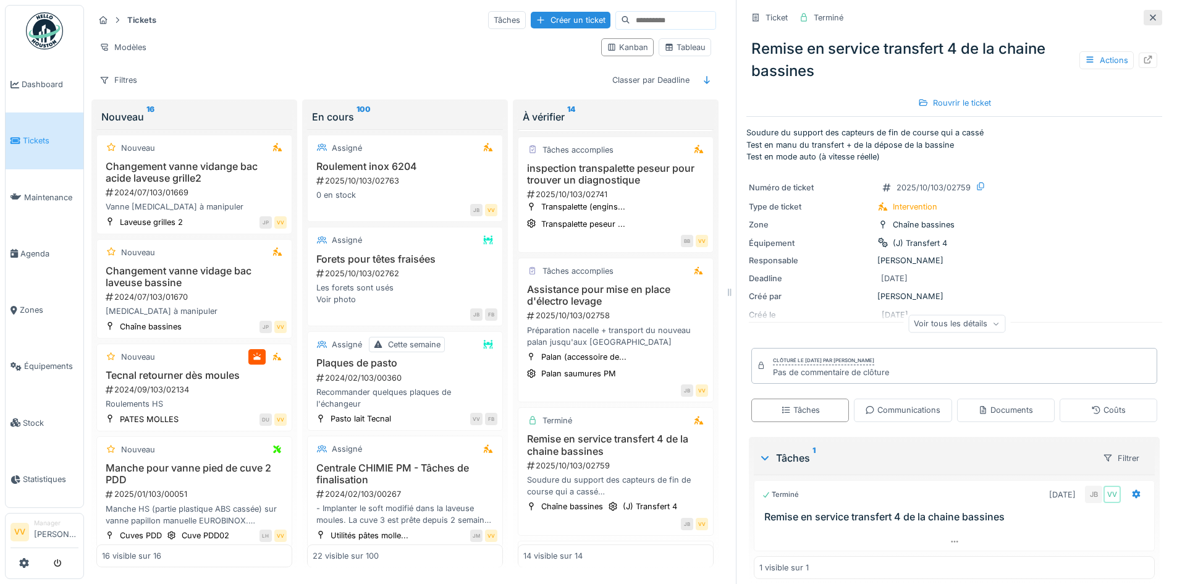
click at [1143, 10] on div at bounding box center [1152, 17] width 19 height 15
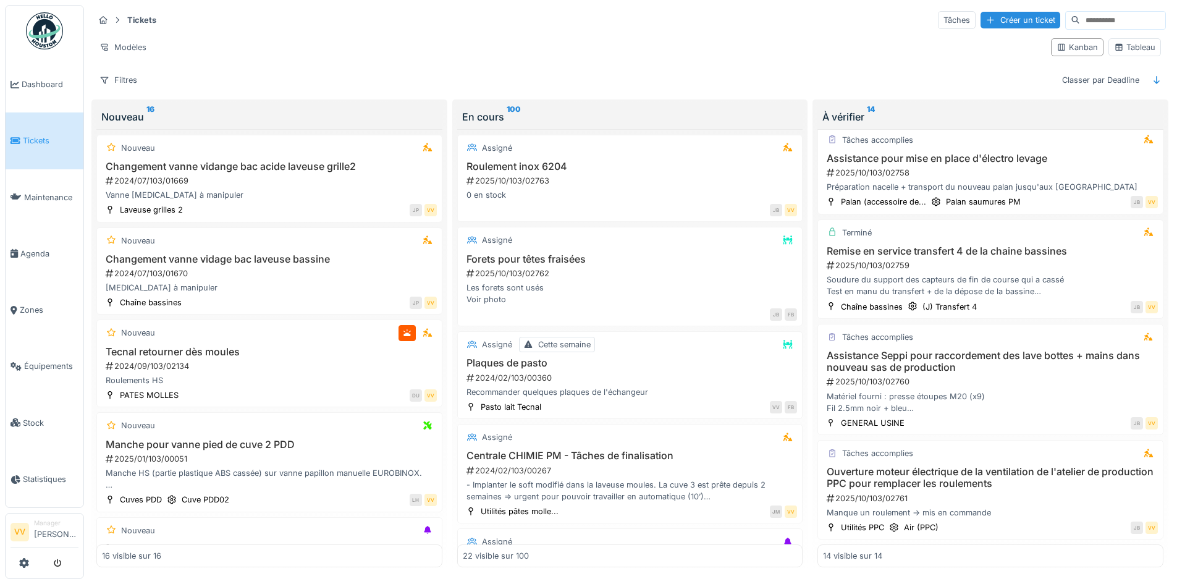
scroll to position [7, 0]
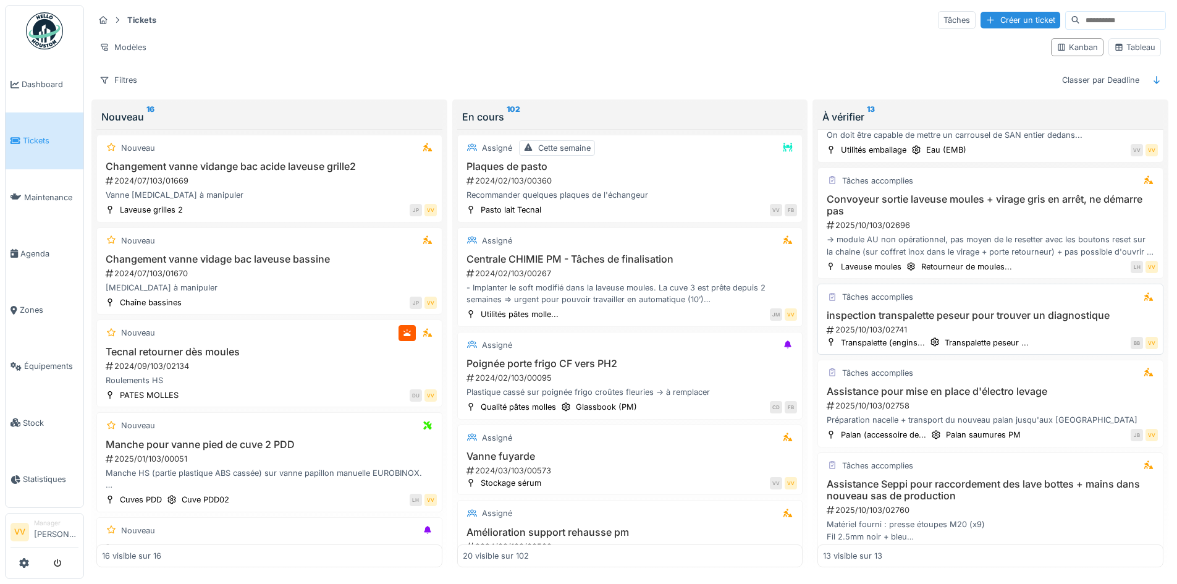
scroll to position [803, 0]
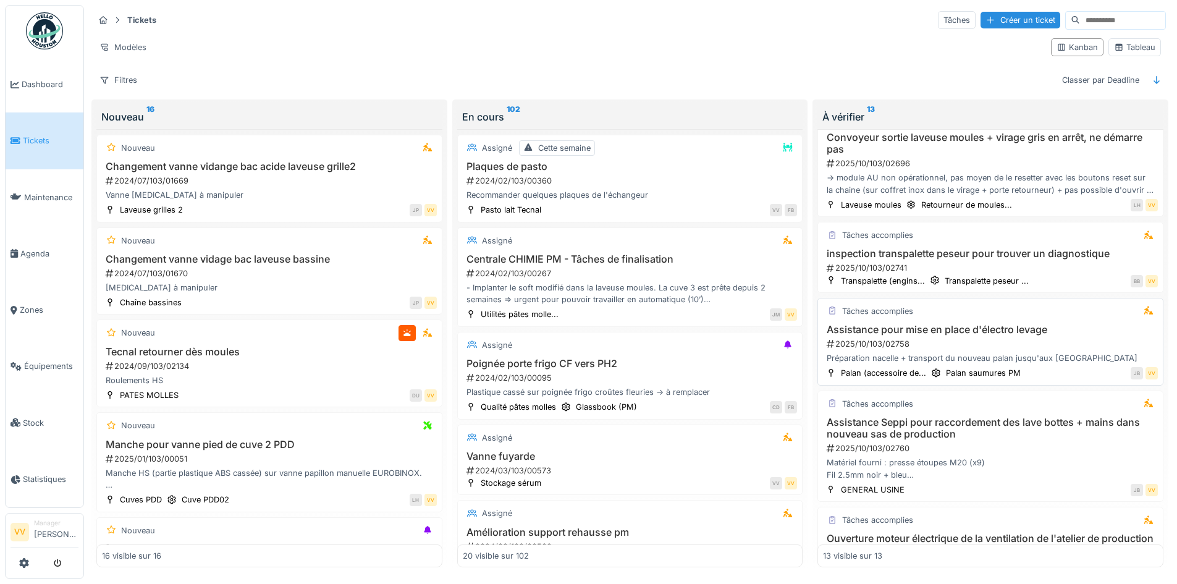
click at [1028, 329] on div "Assistance pour mise en place d'électro levage 2025/10/103/02758 Préparation na…" at bounding box center [990, 344] width 335 height 41
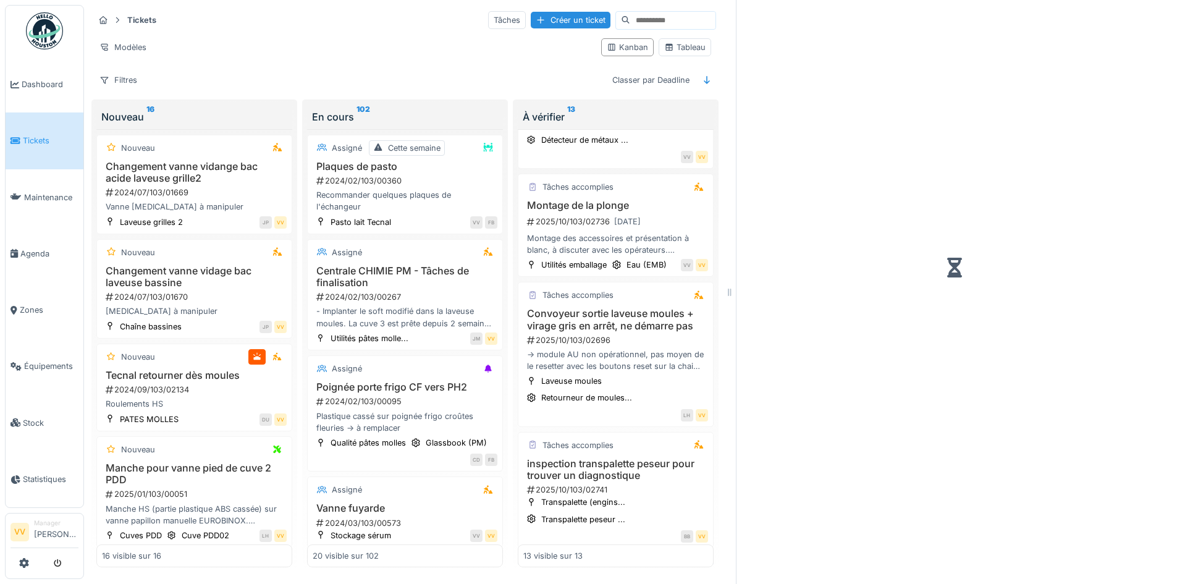
scroll to position [1025, 0]
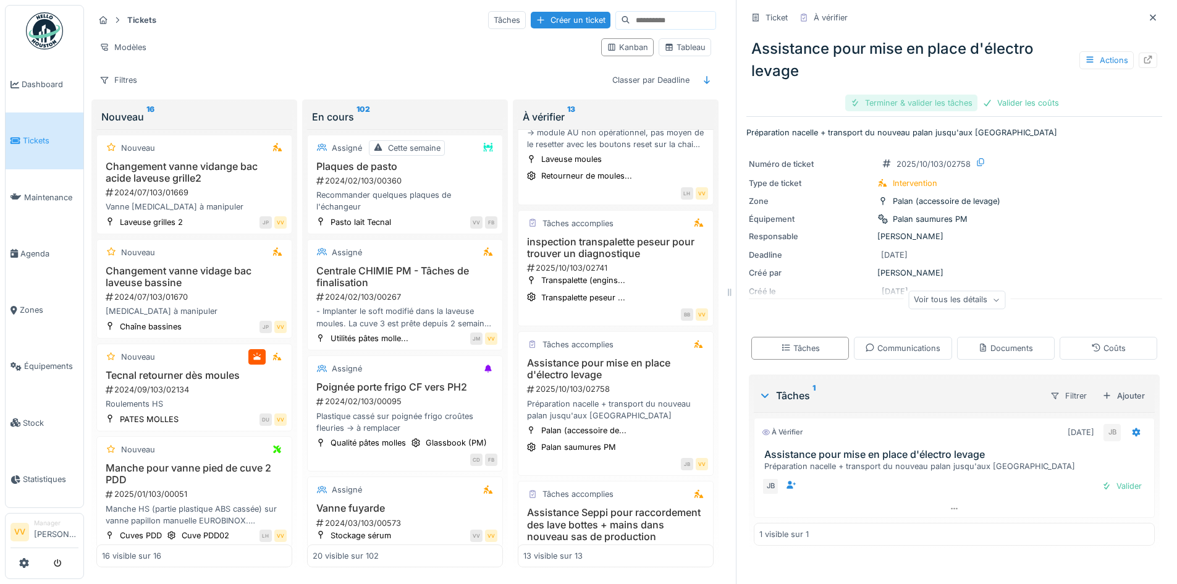
click at [913, 96] on div "Terminer & valider les tâches" at bounding box center [911, 102] width 132 height 17
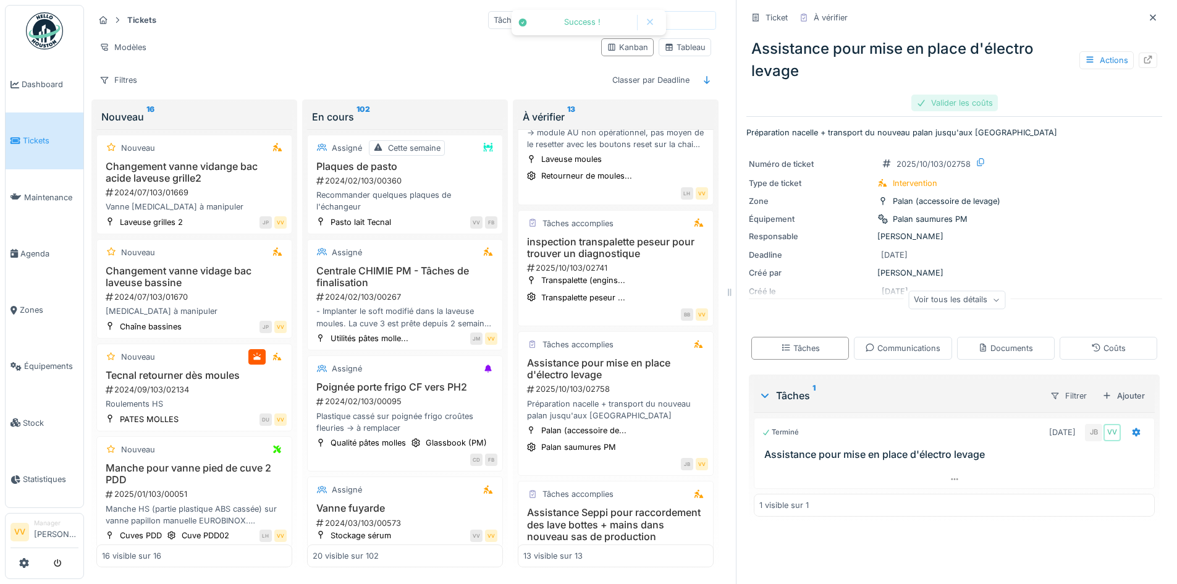
click at [949, 96] on div "Valider les coûts" at bounding box center [954, 102] width 86 height 17
click at [1022, 95] on div "Approuver et clôturer le ticket" at bounding box center [1016, 102] width 136 height 17
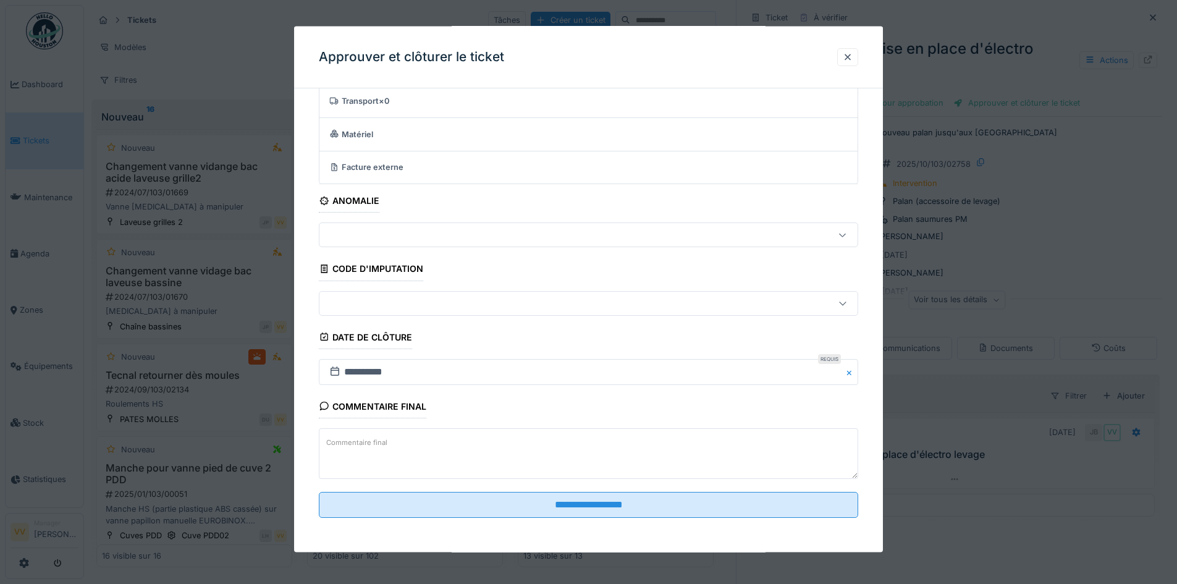
scroll to position [0, 0]
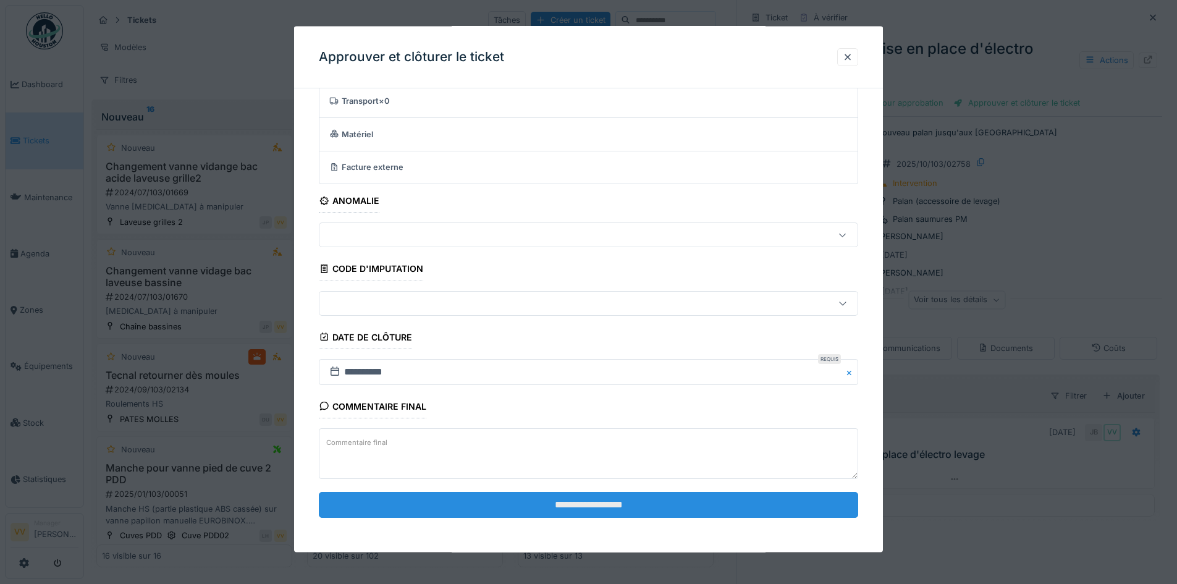
click at [611, 504] on input "**********" at bounding box center [588, 504] width 539 height 26
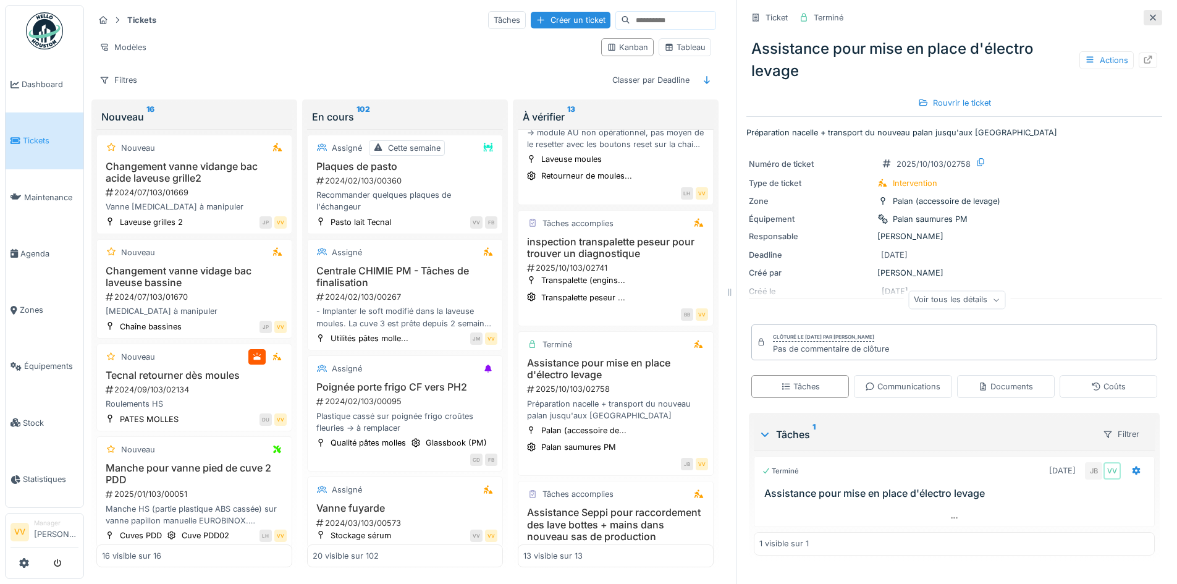
click at [1149, 17] on icon at bounding box center [1152, 17] width 6 height 6
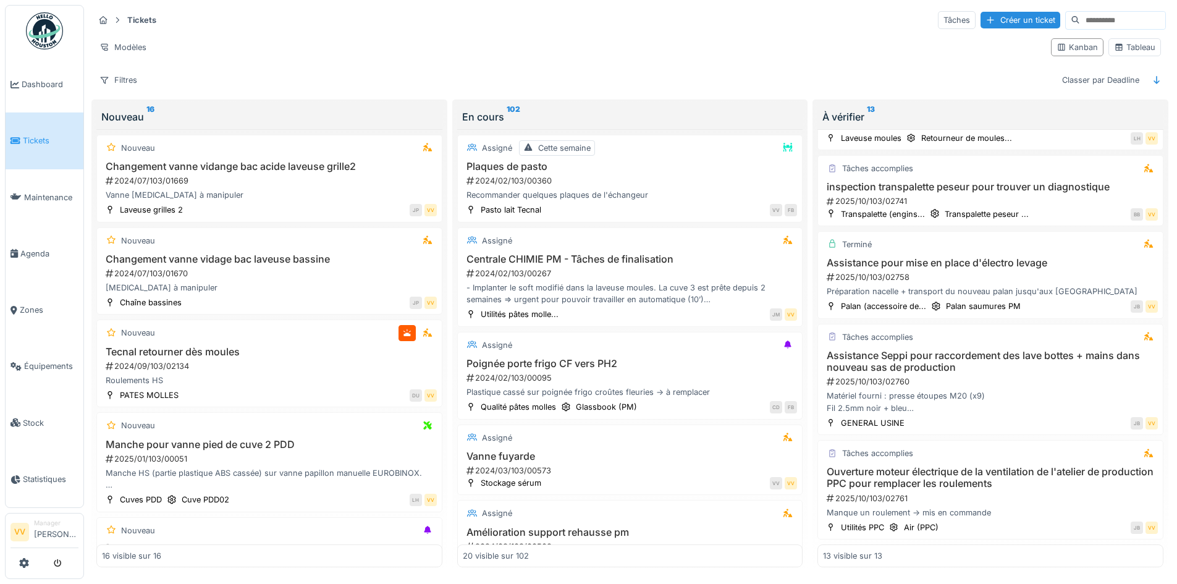
scroll to position [803, 0]
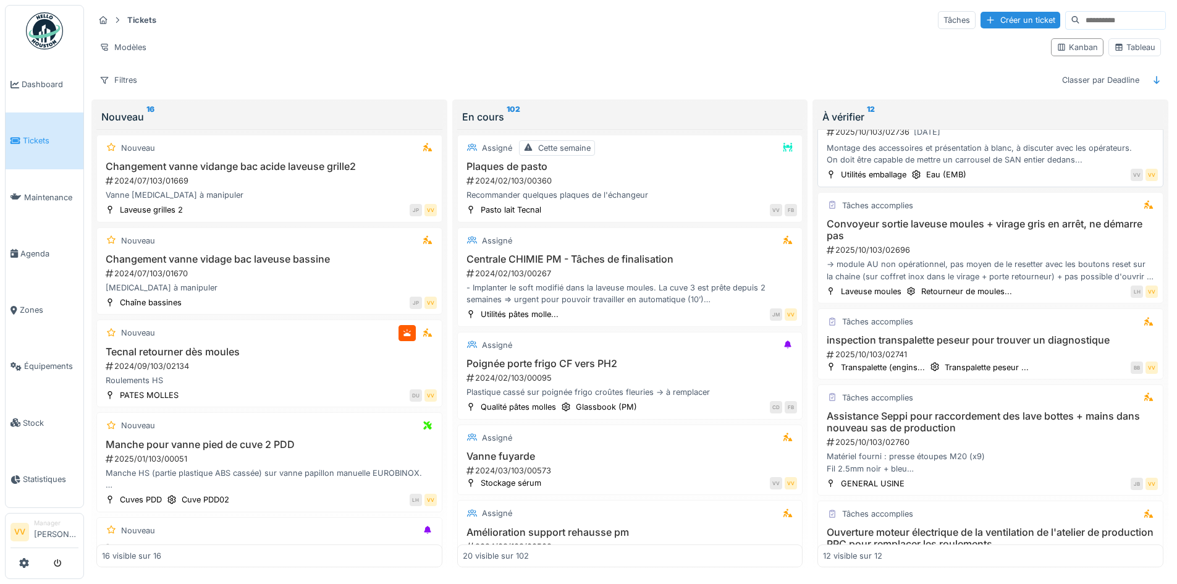
scroll to position [741, 0]
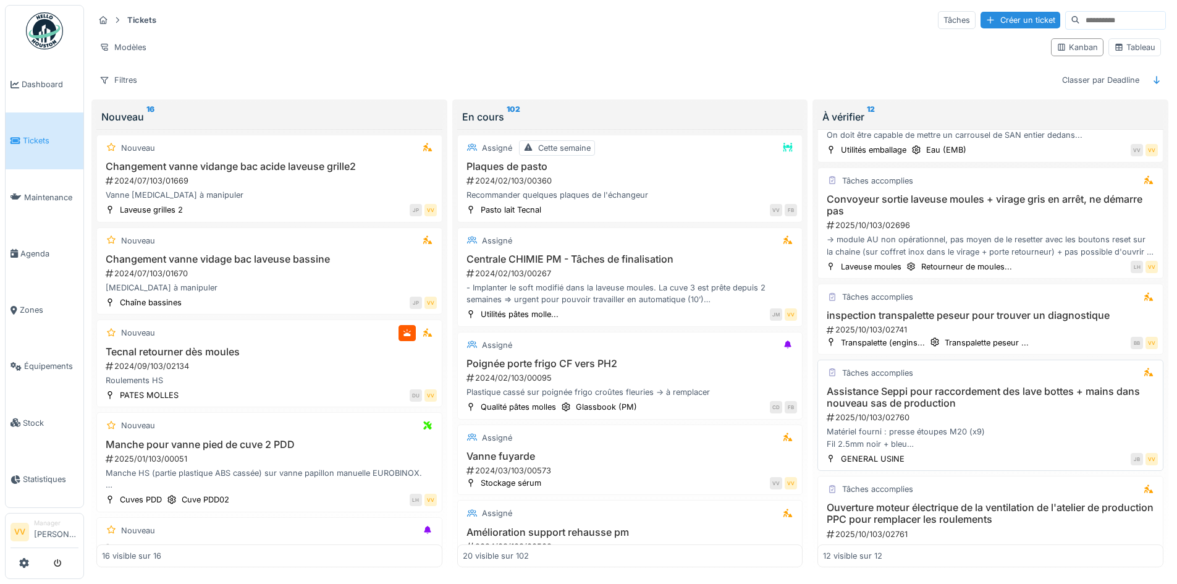
click at [1035, 392] on h3 "Assistance Seppi pour raccordement des lave bottes + mains dans nouveau sas de …" at bounding box center [990, 396] width 335 height 23
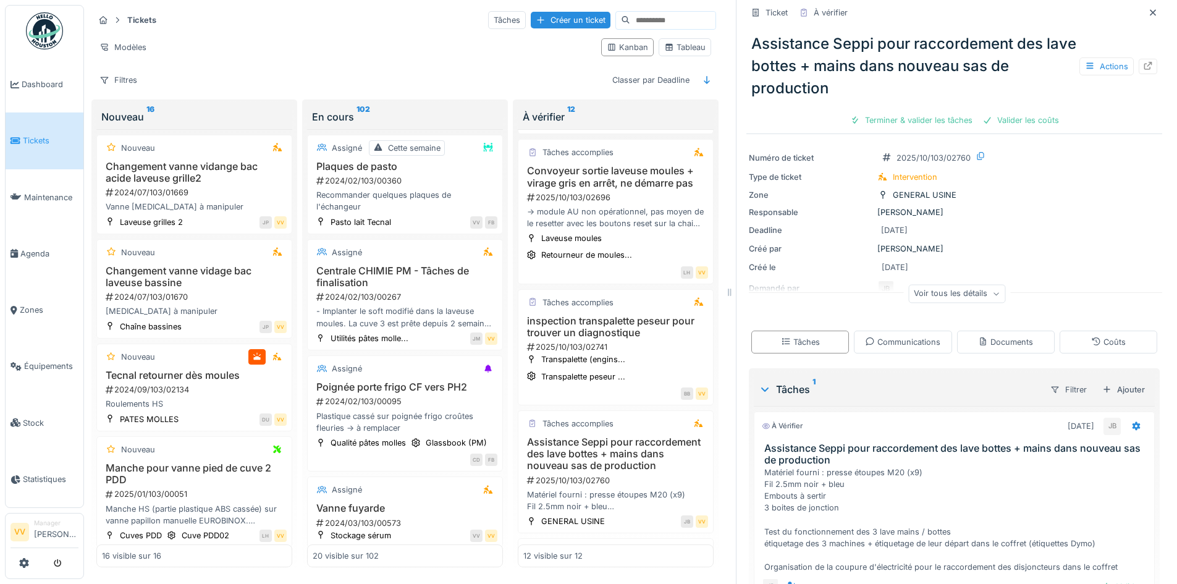
scroll to position [178, 0]
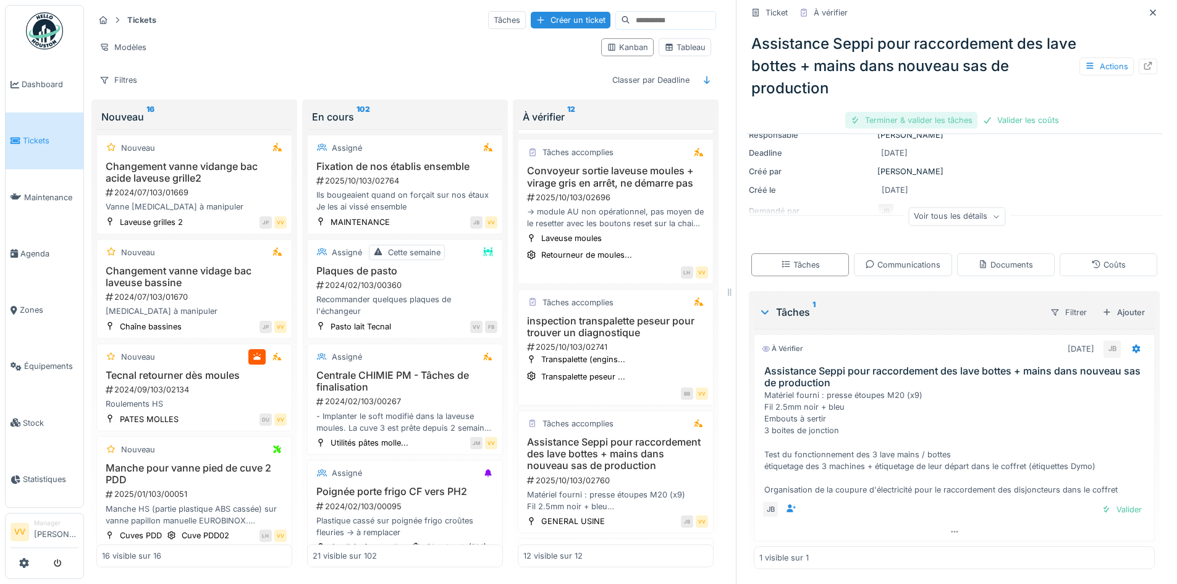
click at [891, 120] on div "Terminer & valider les tâches" at bounding box center [911, 120] width 132 height 17
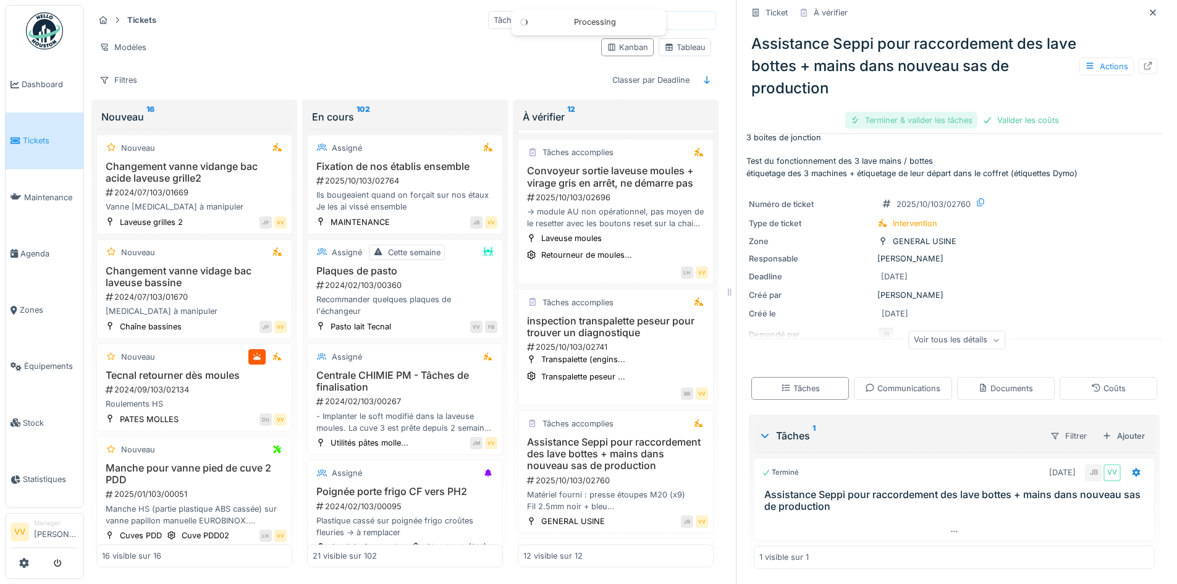
scroll to position [54, 0]
click at [934, 122] on div "Valider les coûts" at bounding box center [954, 120] width 86 height 17
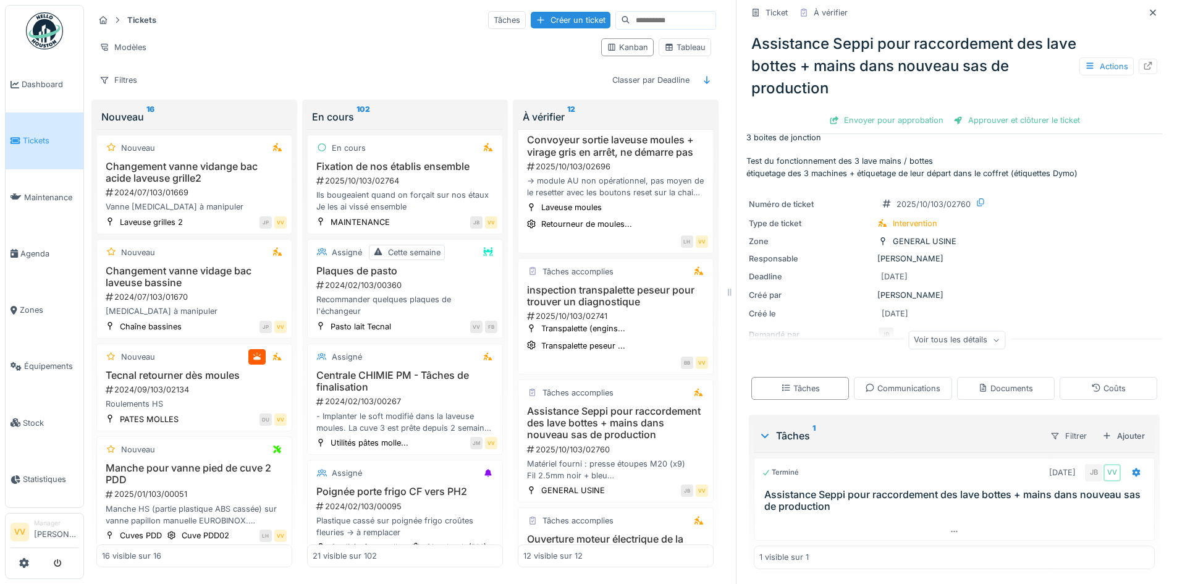
scroll to position [1007, 0]
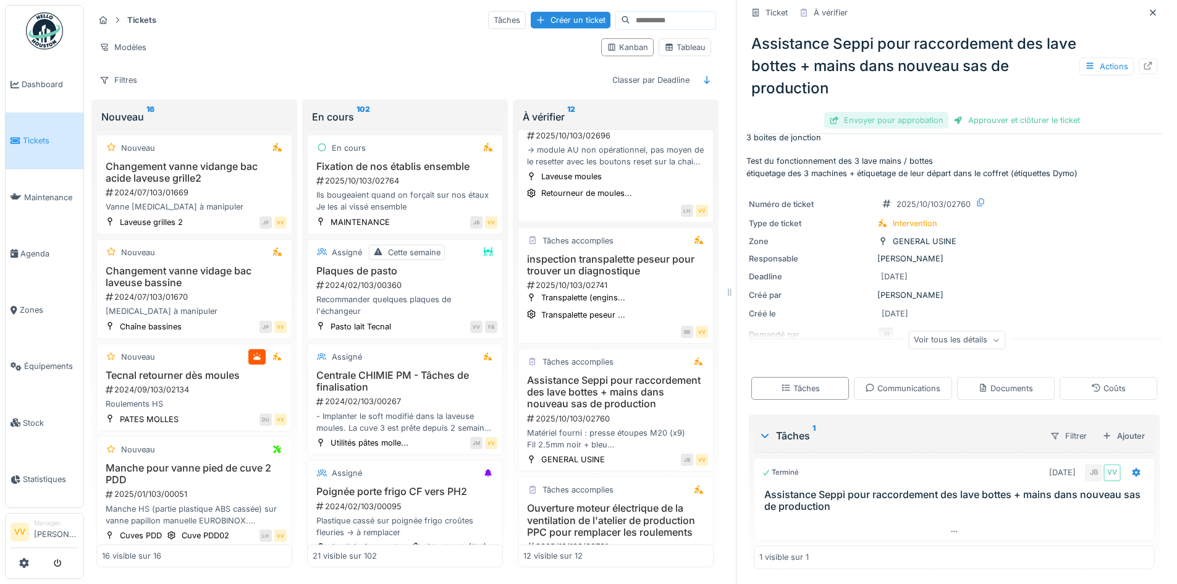
click at [885, 118] on div "Envoyer pour approbation" at bounding box center [886, 120] width 124 height 17
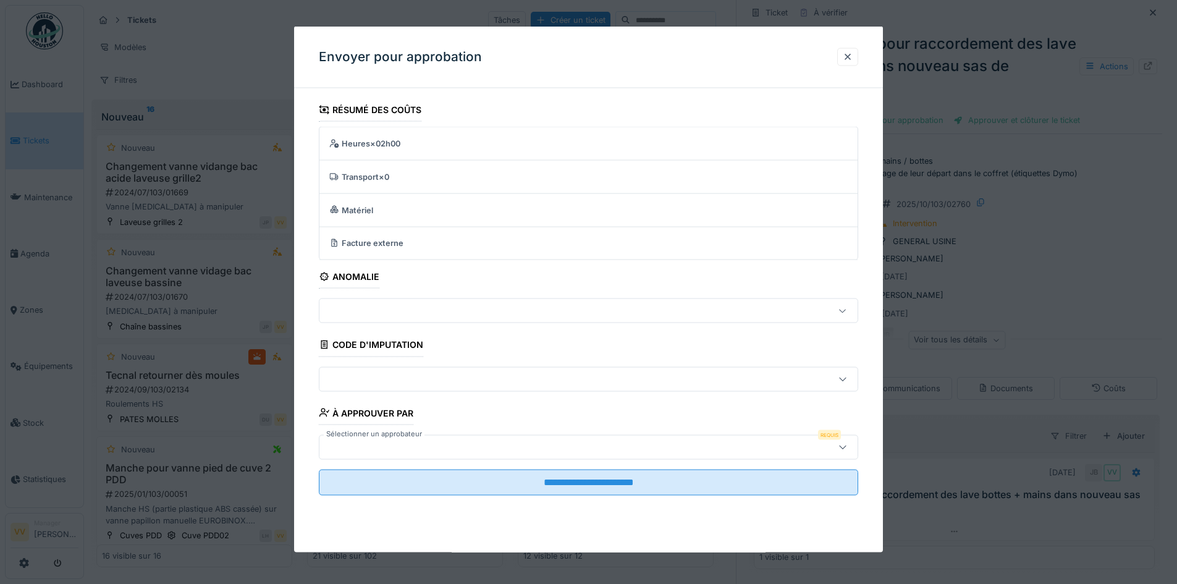
scroll to position [9, 0]
click at [540, 440] on div at bounding box center [556, 447] width 465 height 14
click at [850, 56] on div at bounding box center [847, 57] width 10 height 12
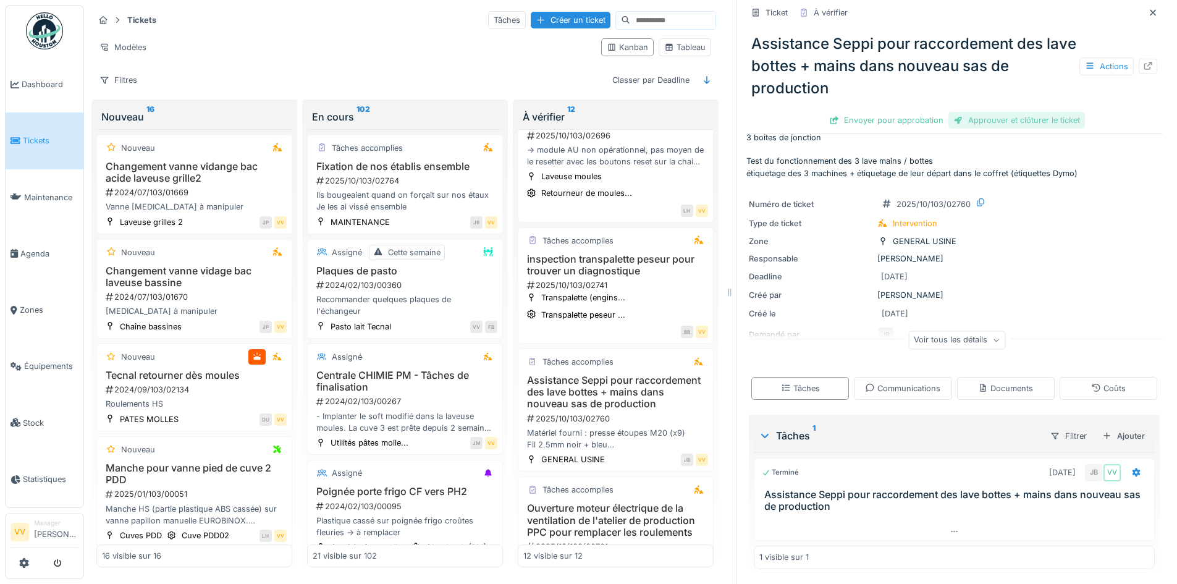
click at [1006, 112] on div "Approuver et clôturer le ticket" at bounding box center [1016, 120] width 136 height 17
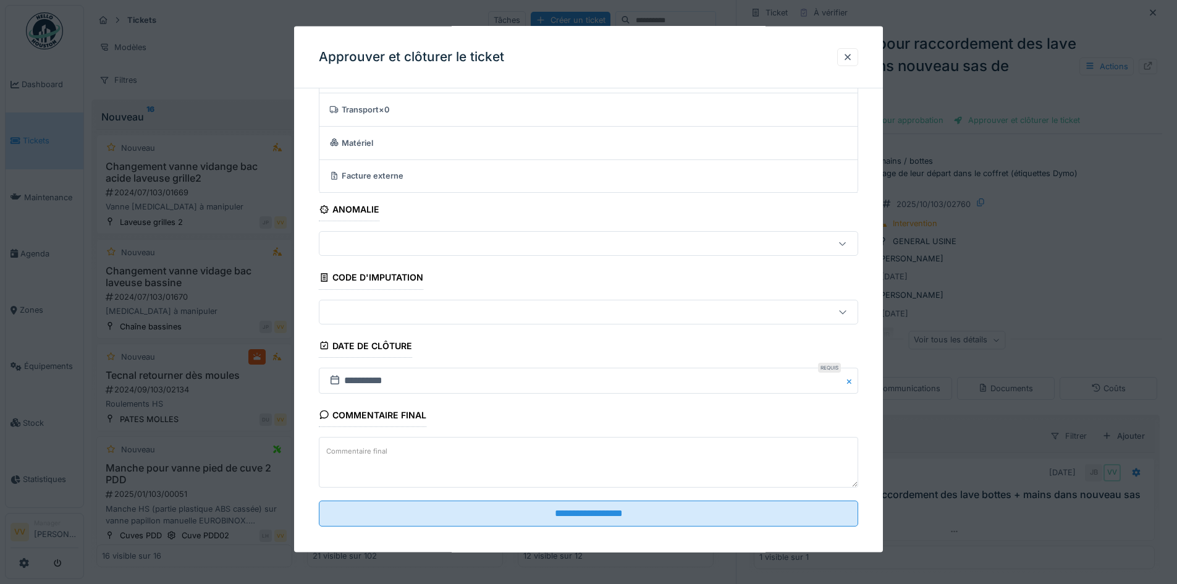
scroll to position [76, 0]
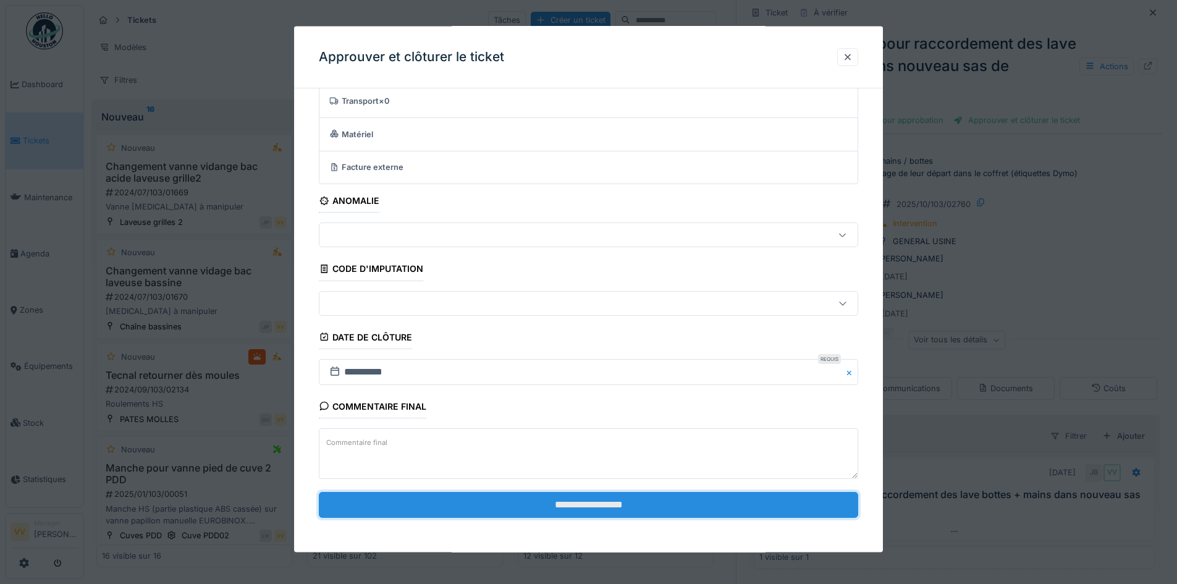
click at [571, 510] on input "**********" at bounding box center [588, 504] width 539 height 26
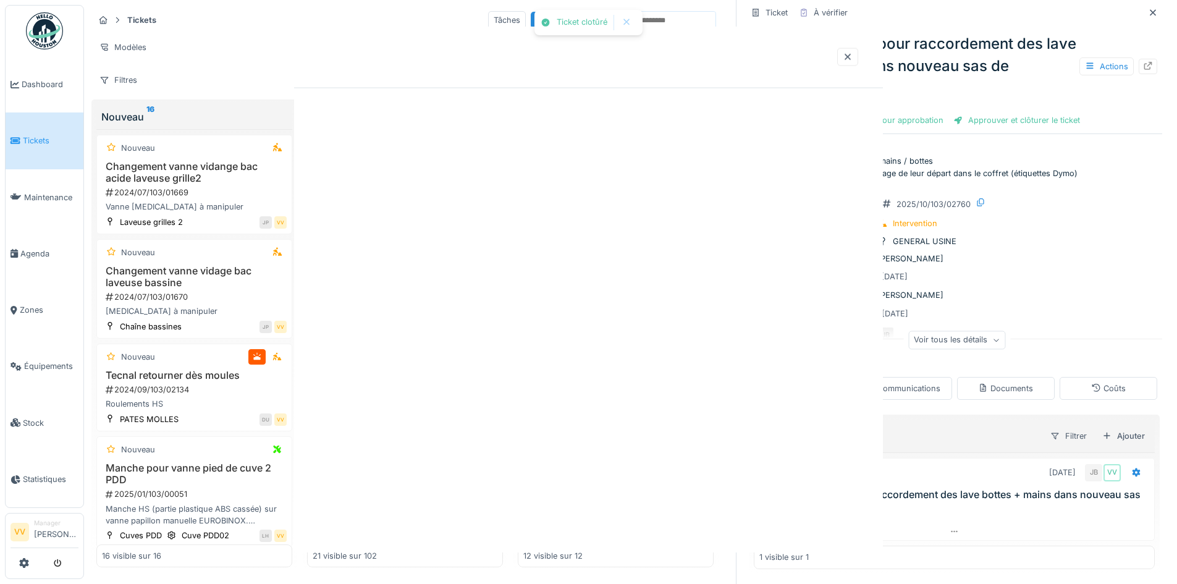
scroll to position [0, 0]
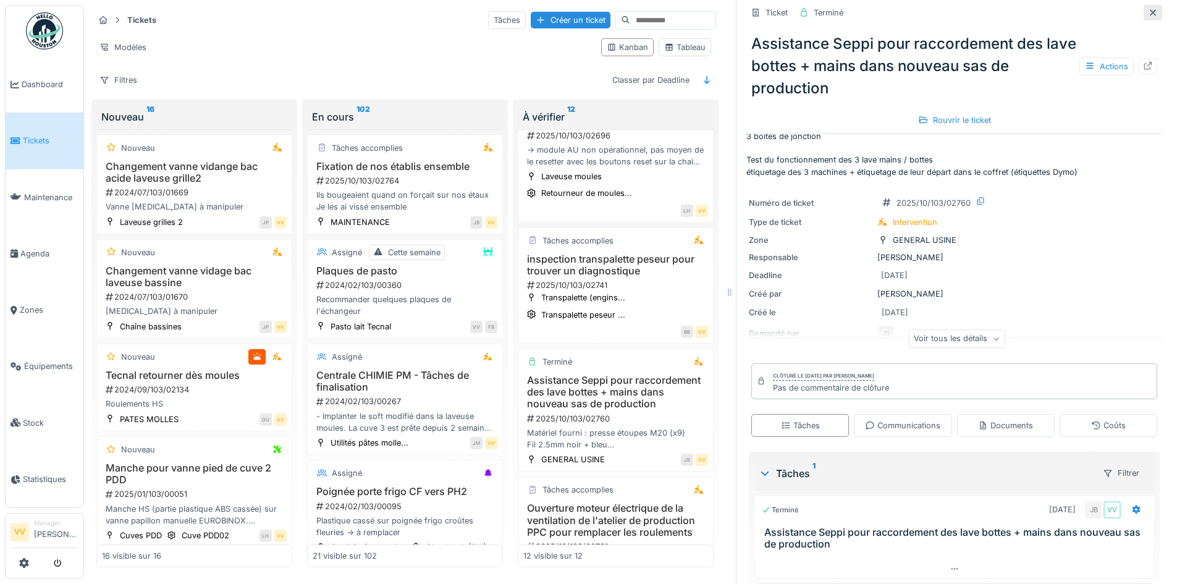
click at [1148, 9] on icon at bounding box center [1153, 13] width 10 height 8
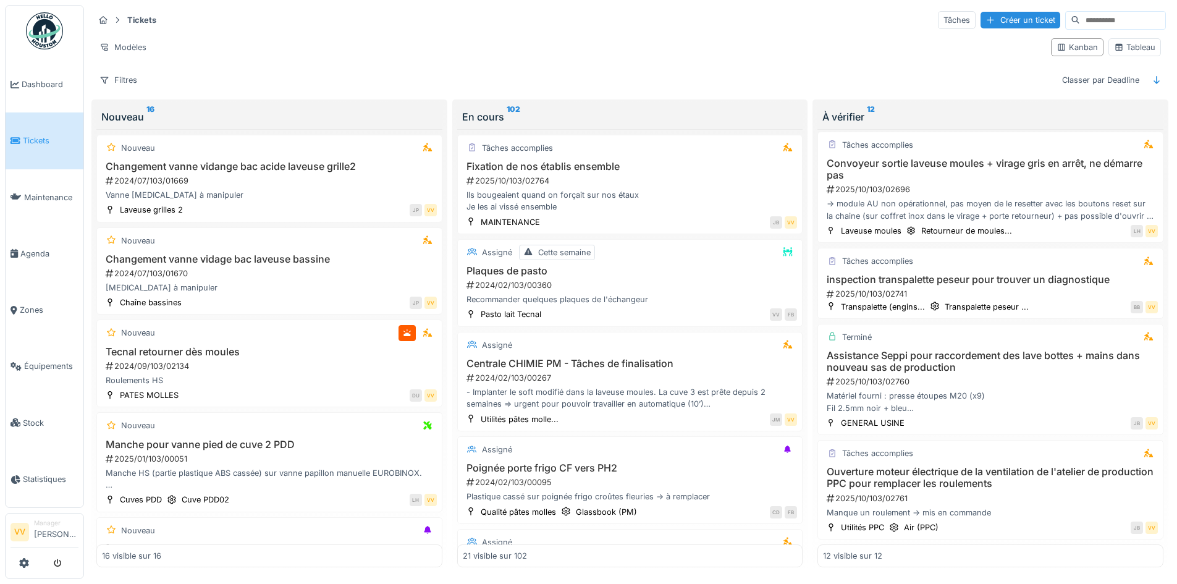
scroll to position [777, 0]
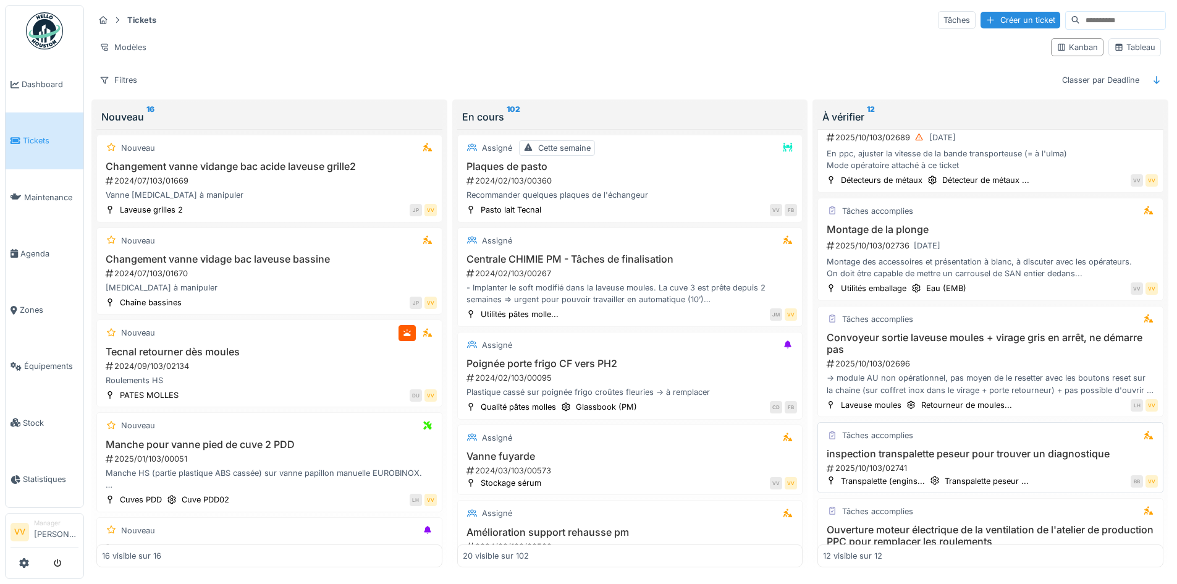
scroll to position [765, 0]
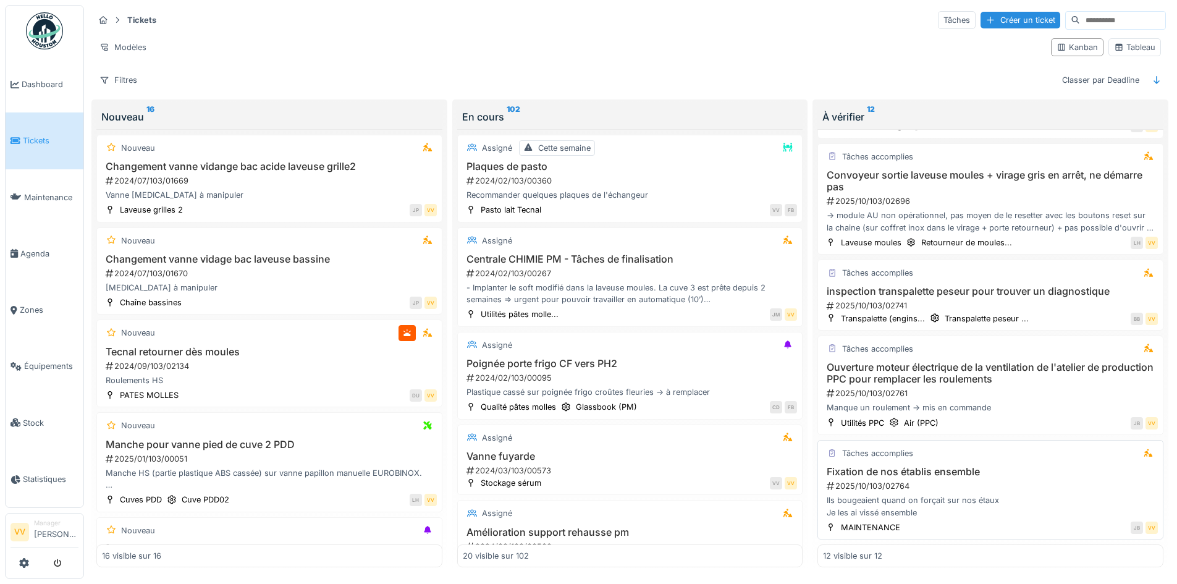
click at [969, 480] on div "2025/10/103/02764" at bounding box center [991, 486] width 332 height 12
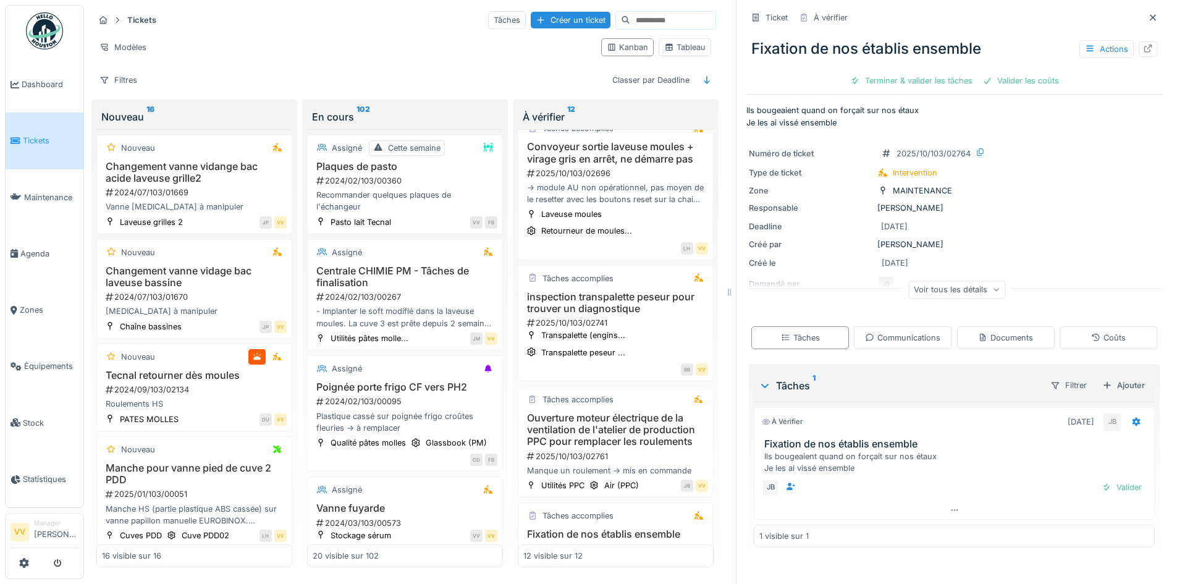
scroll to position [9, 0]
click at [903, 72] on div "Terminer & valider les tâches" at bounding box center [911, 80] width 132 height 17
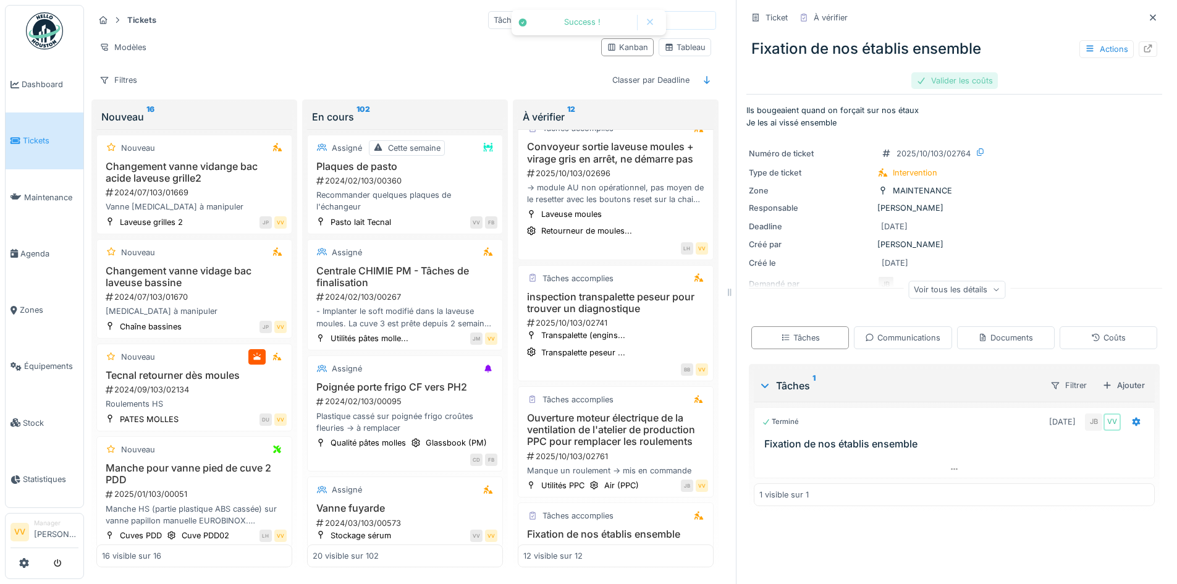
click at [940, 72] on div "Valider les coûts" at bounding box center [954, 80] width 86 height 17
click at [997, 73] on div "Approuver et clôturer le ticket" at bounding box center [1016, 80] width 136 height 17
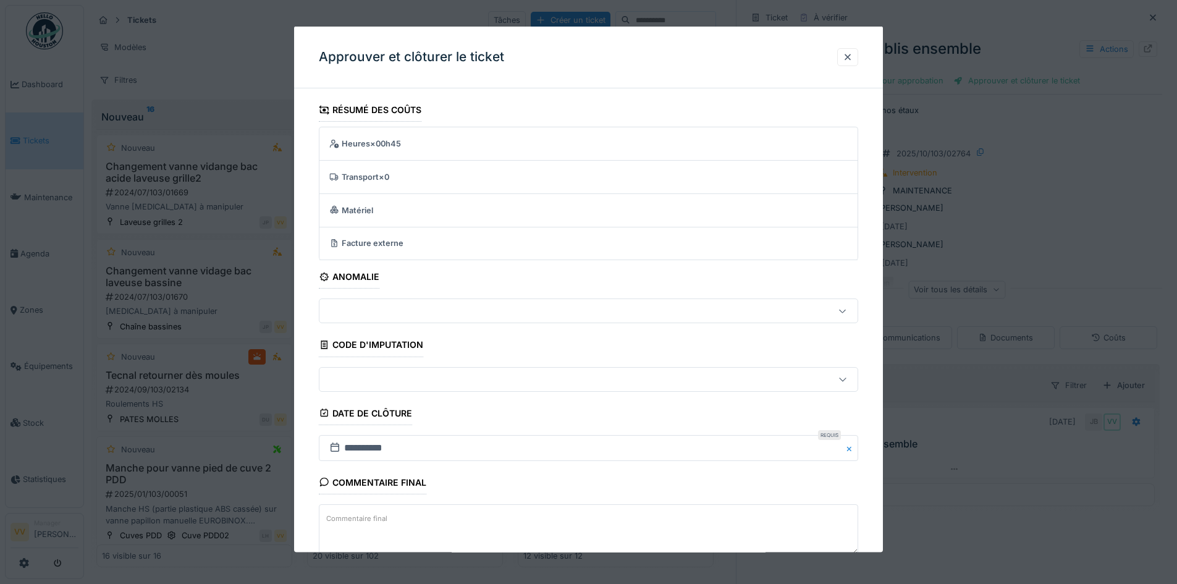
click at [439, 534] on textarea "Commentaire final" at bounding box center [588, 528] width 539 height 51
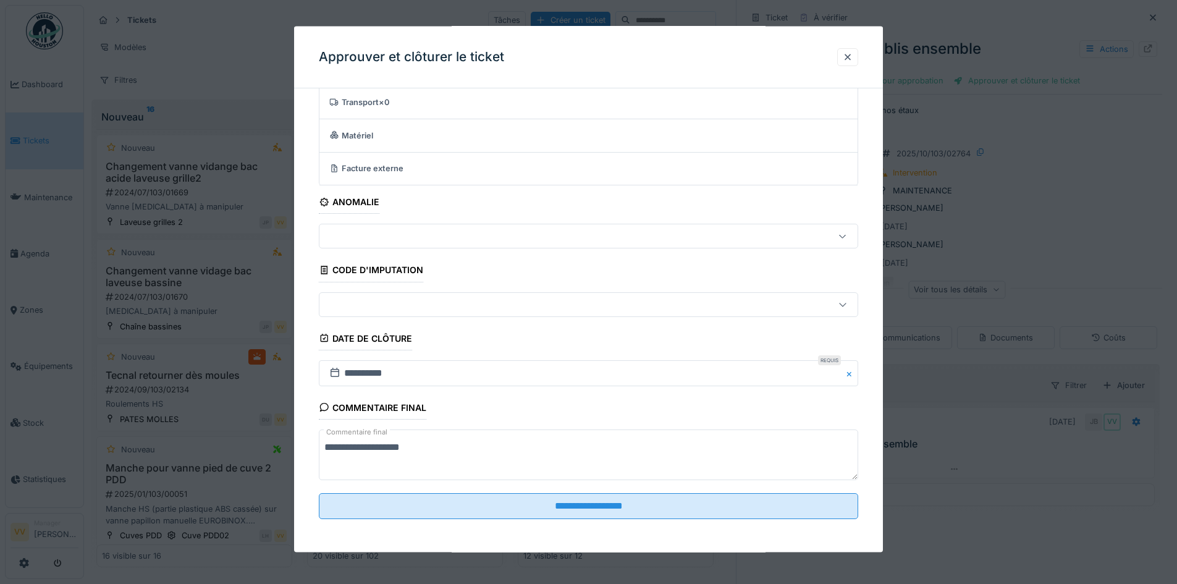
scroll to position [76, 0]
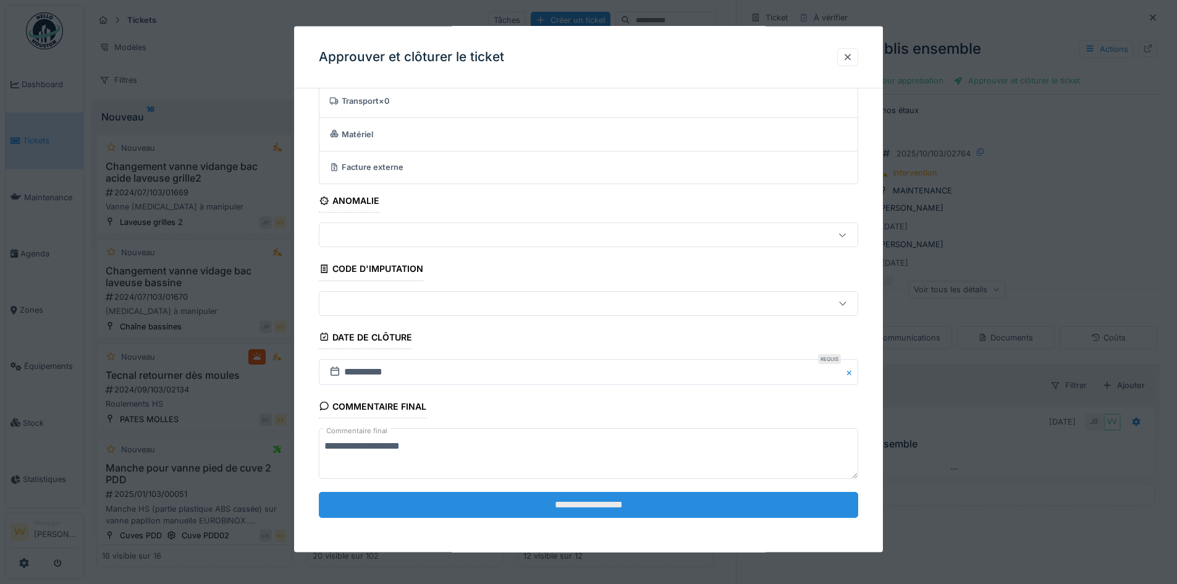
type textarea "**********"
click at [597, 508] on input "**********" at bounding box center [588, 504] width 539 height 26
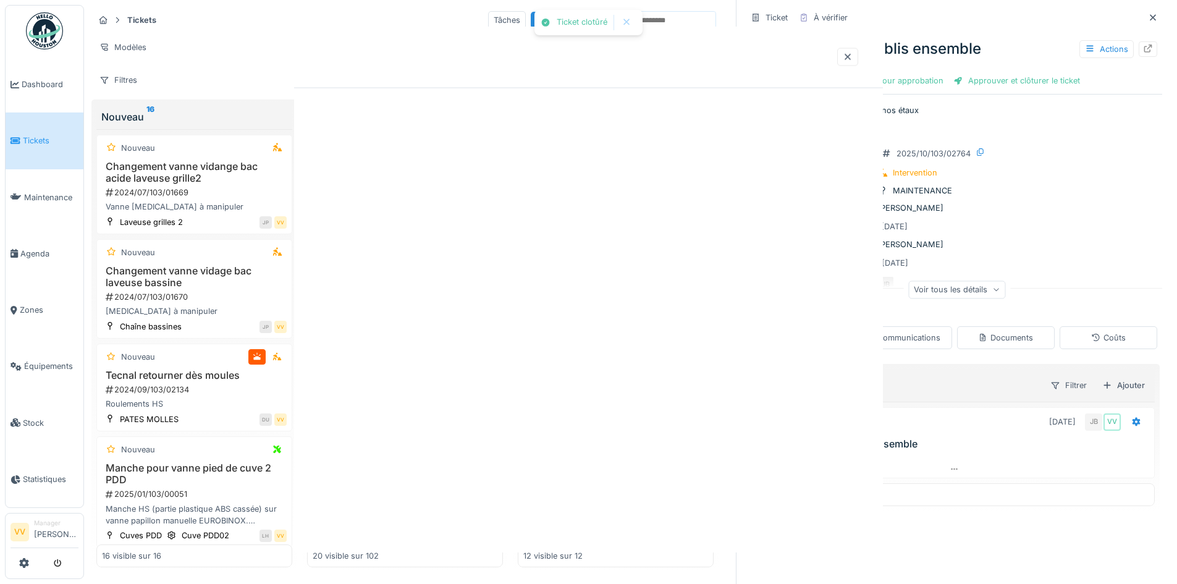
scroll to position [0, 0]
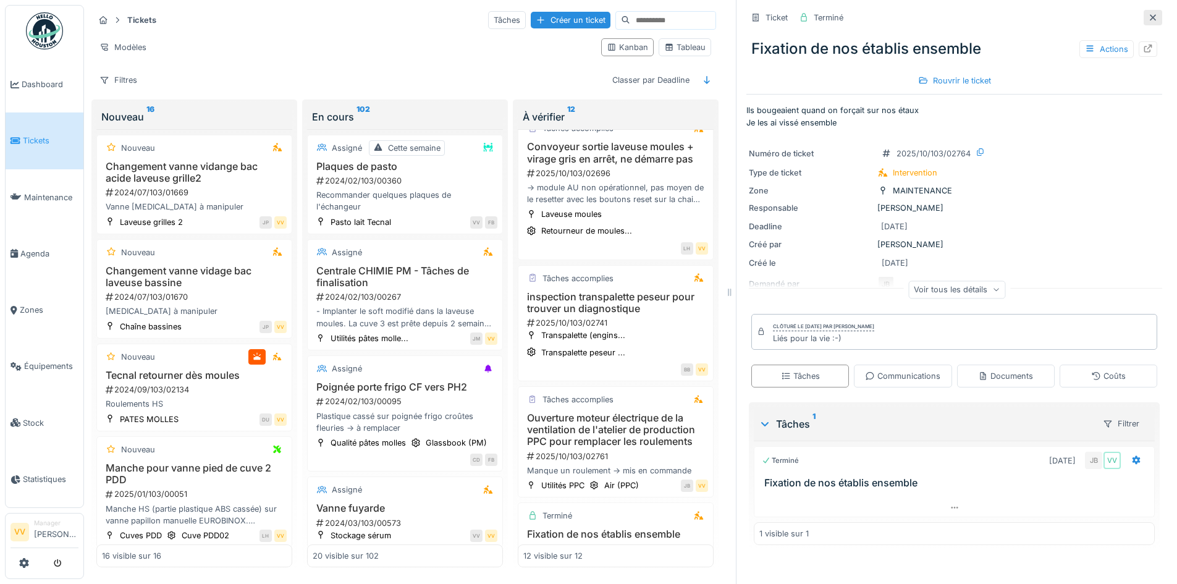
click at [1148, 14] on icon at bounding box center [1153, 18] width 10 height 8
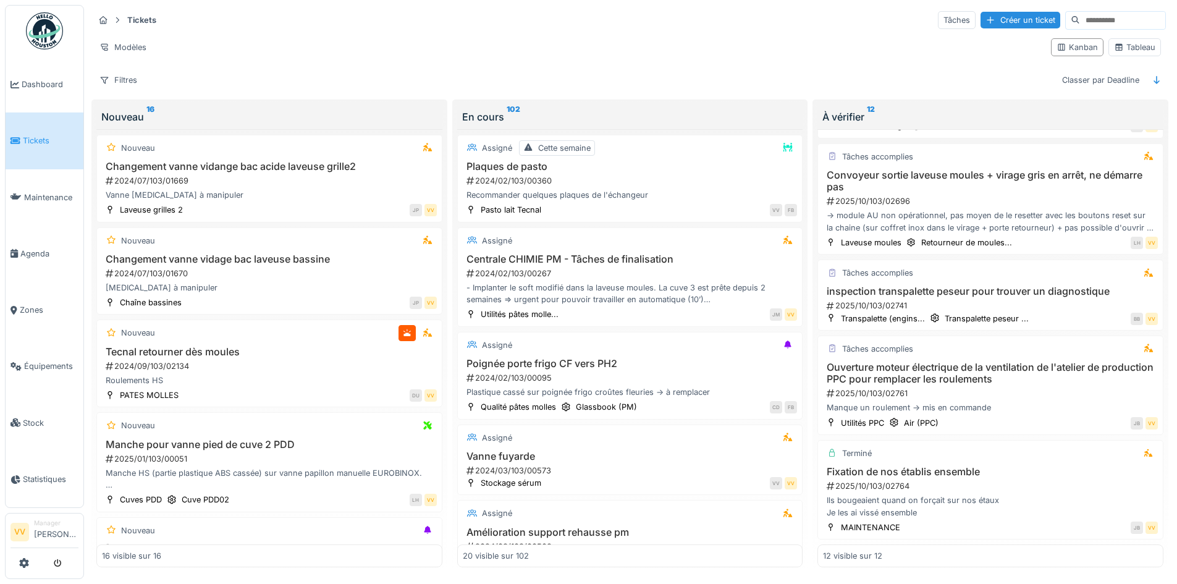
scroll to position [765, 0]
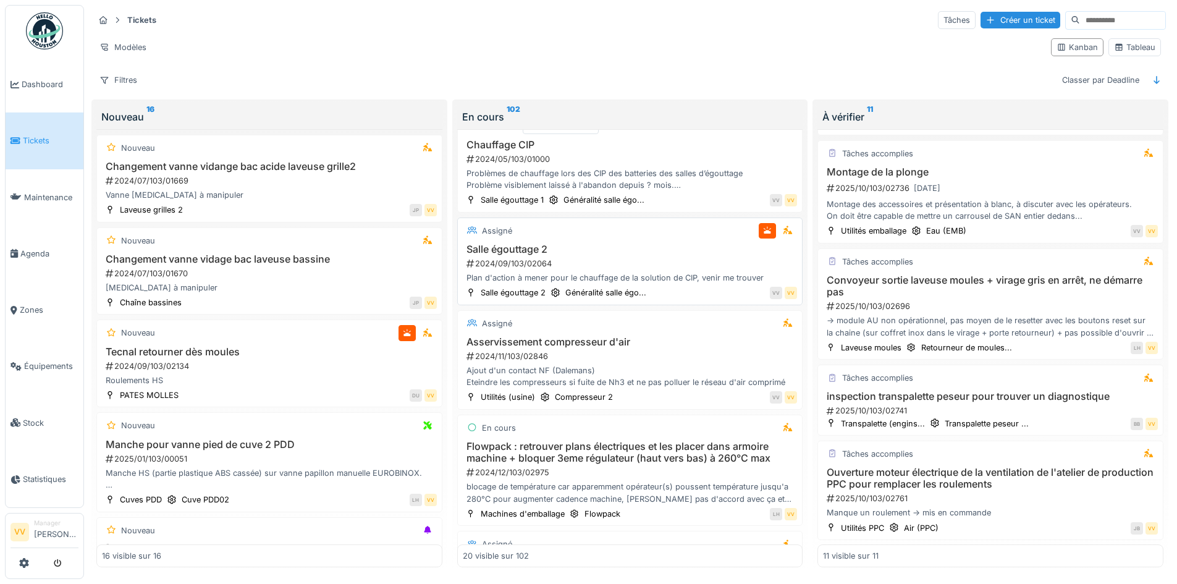
scroll to position [494, 0]
click at [33, 136] on span "Tickets" at bounding box center [51, 141] width 56 height 12
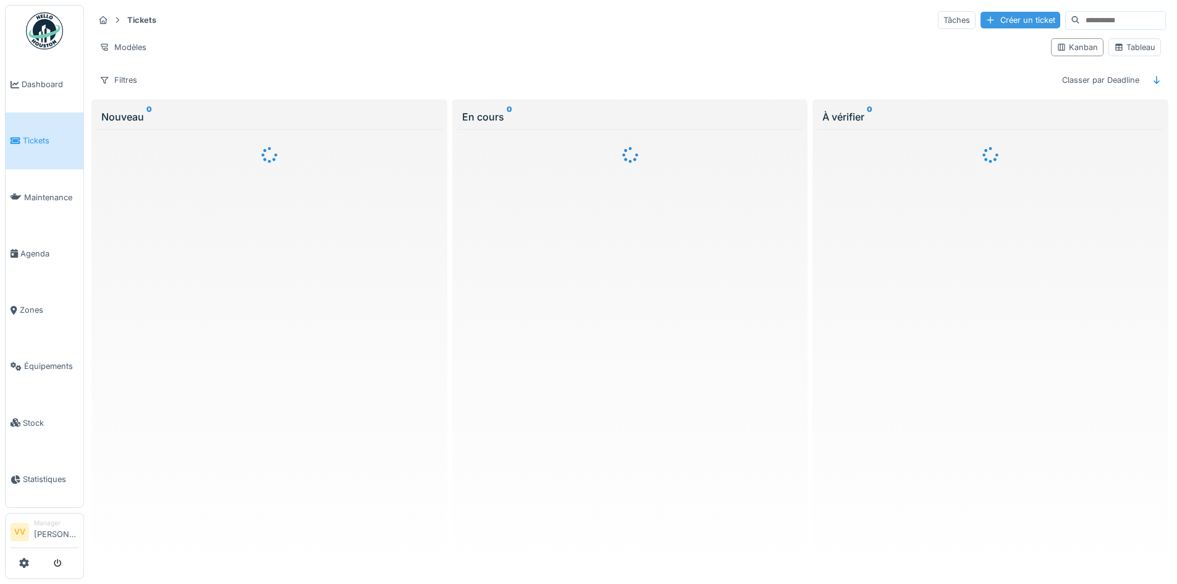
click at [999, 18] on div "Créer un ticket" at bounding box center [1020, 20] width 80 height 17
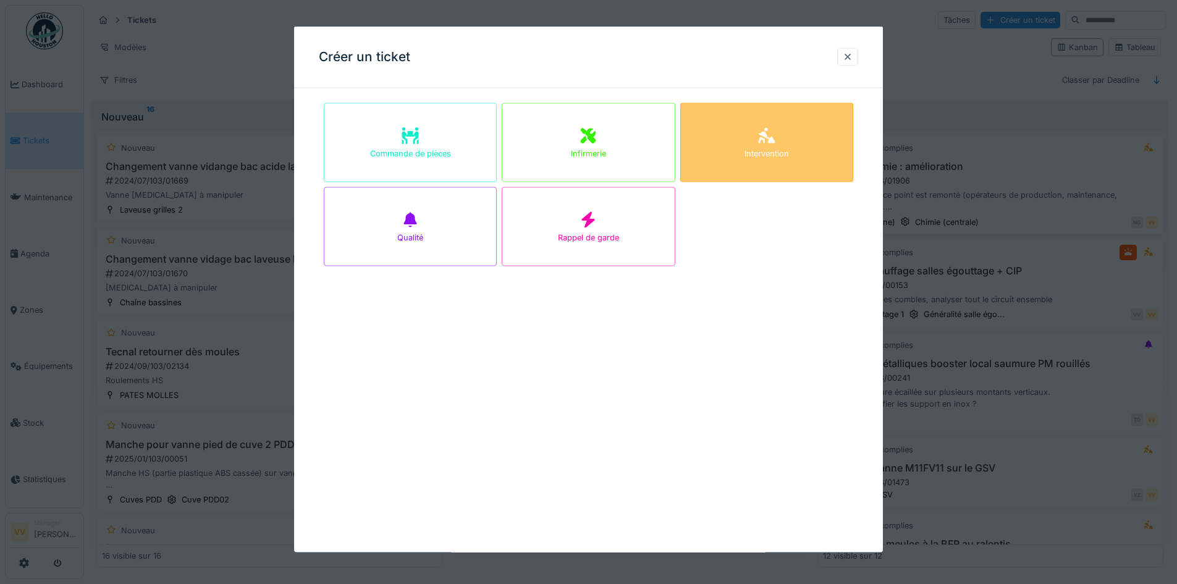
click at [783, 149] on div "Intervention" at bounding box center [766, 154] width 44 height 12
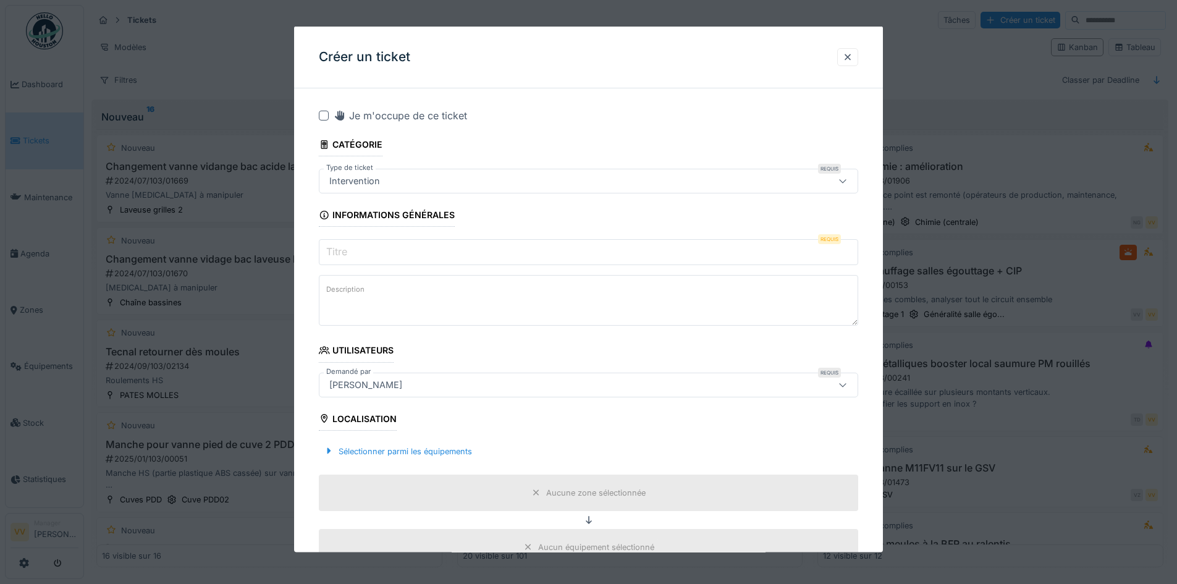
click at [348, 251] on label "Titre" at bounding box center [337, 251] width 26 height 15
click at [348, 251] on input "Titre" at bounding box center [588, 252] width 539 height 26
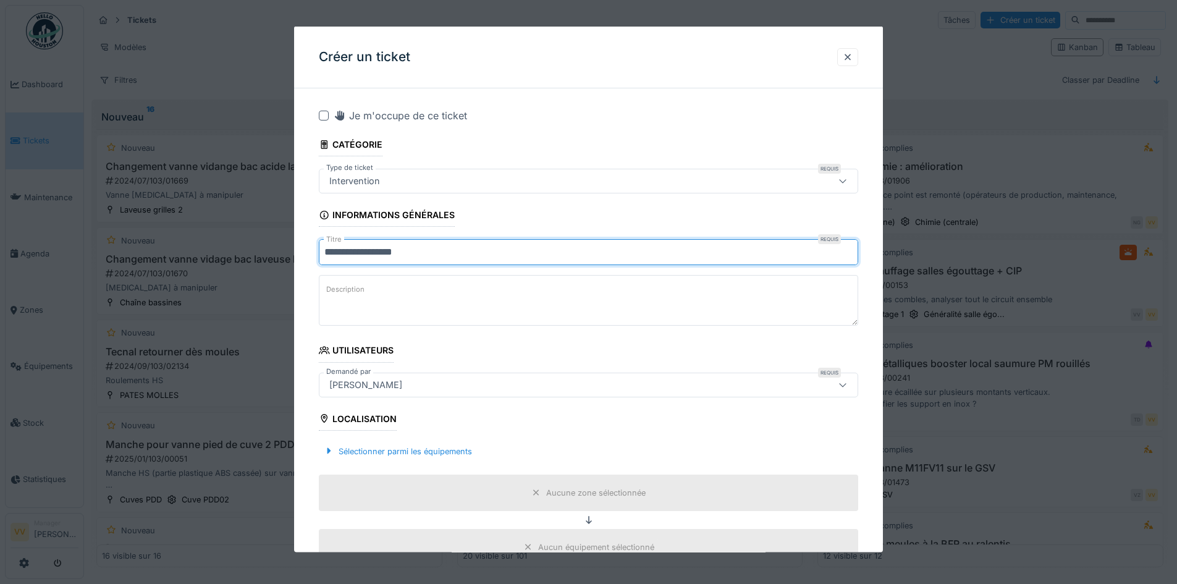
type input "**********"
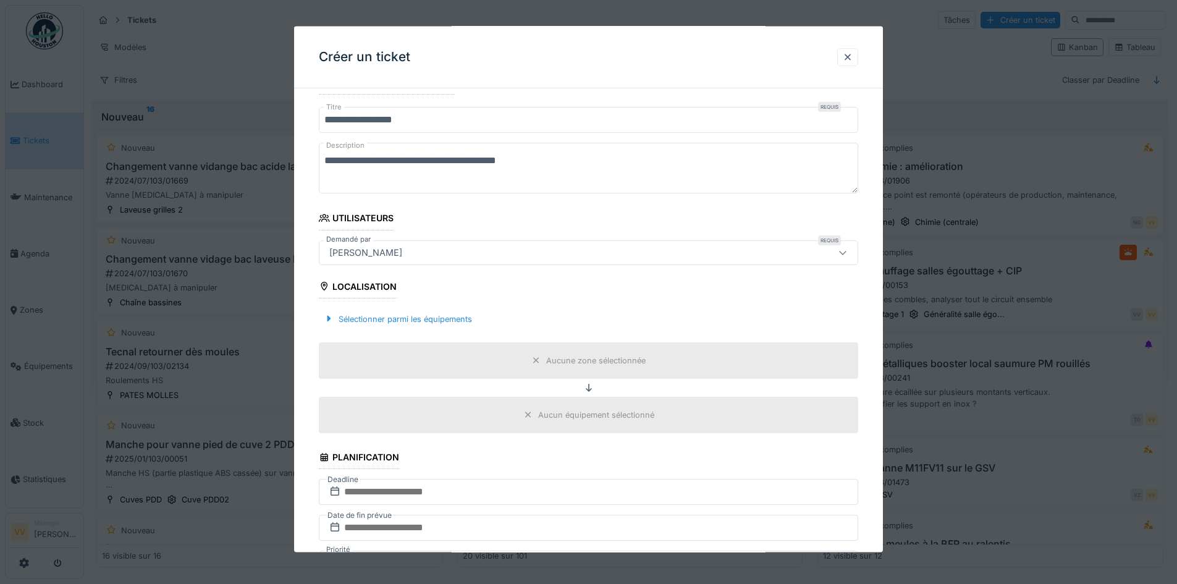
scroll to position [185, 0]
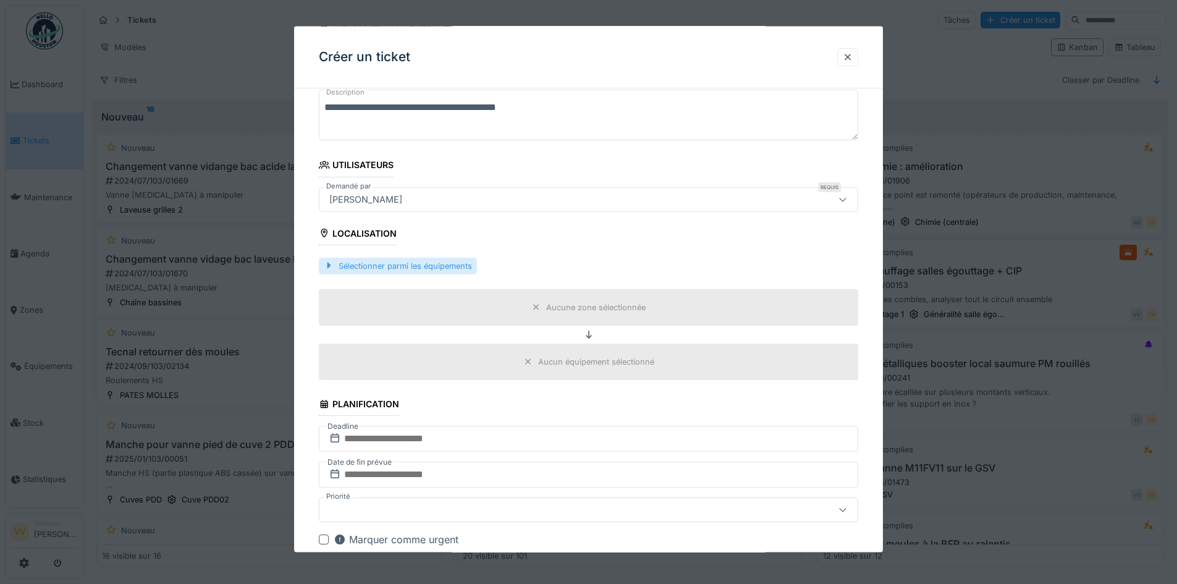
type textarea "**********"
click at [363, 261] on div "Sélectionner parmi les équipements" at bounding box center [398, 265] width 158 height 17
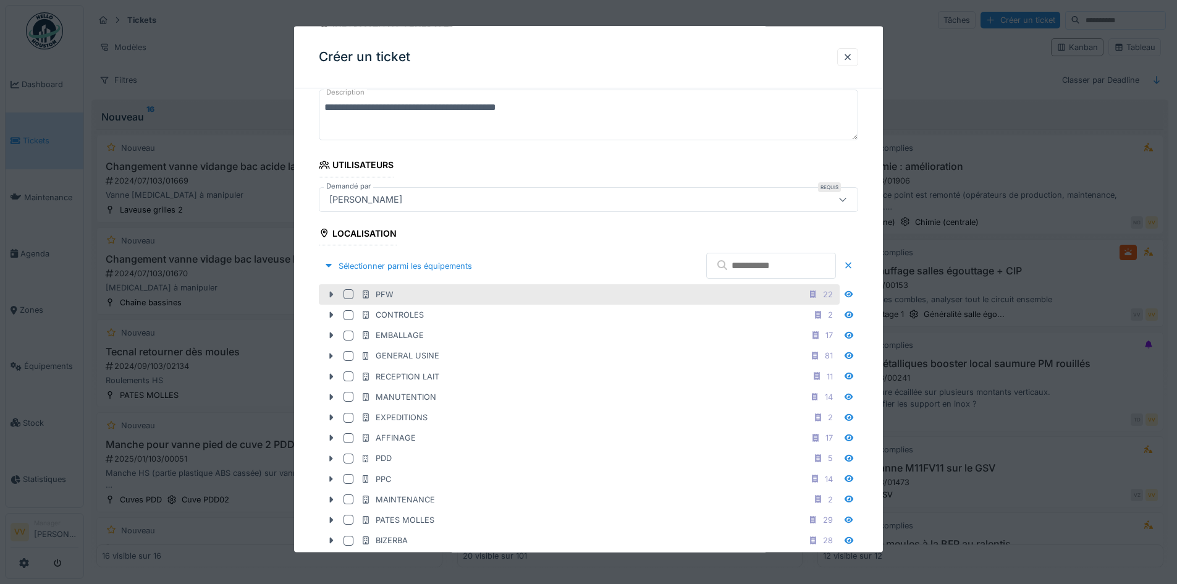
click at [335, 293] on div at bounding box center [331, 294] width 20 height 13
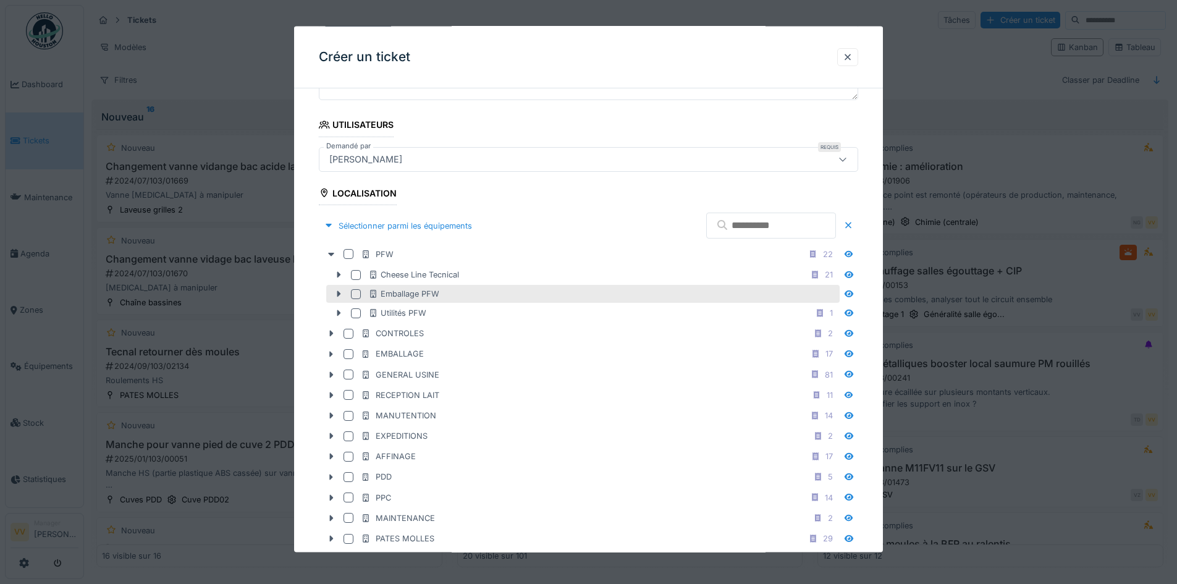
scroll to position [247, 0]
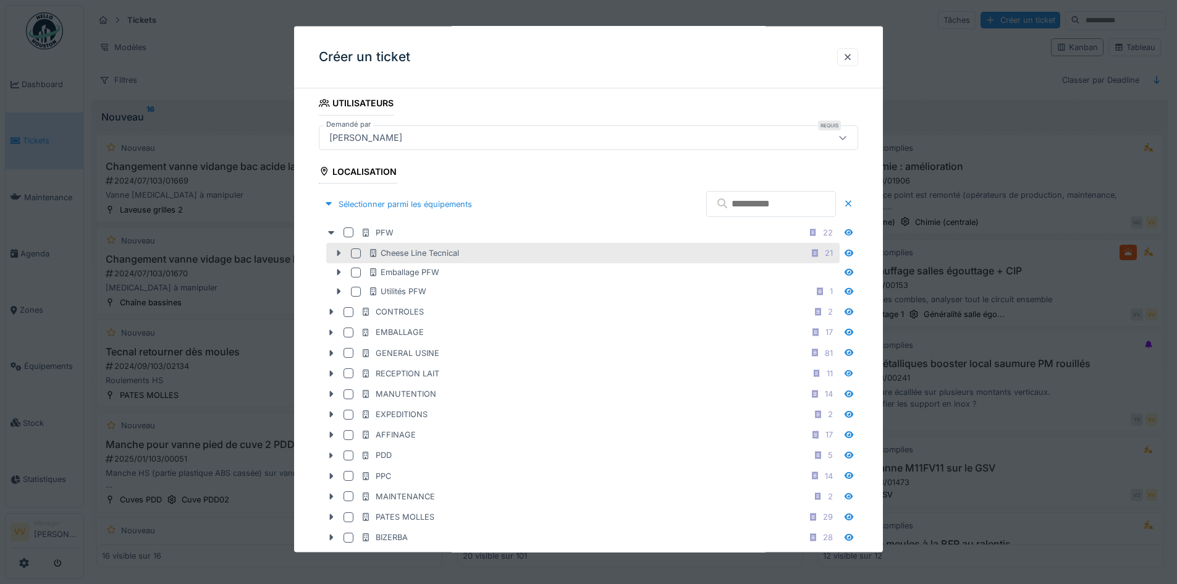
click at [336, 252] on icon at bounding box center [339, 253] width 10 height 8
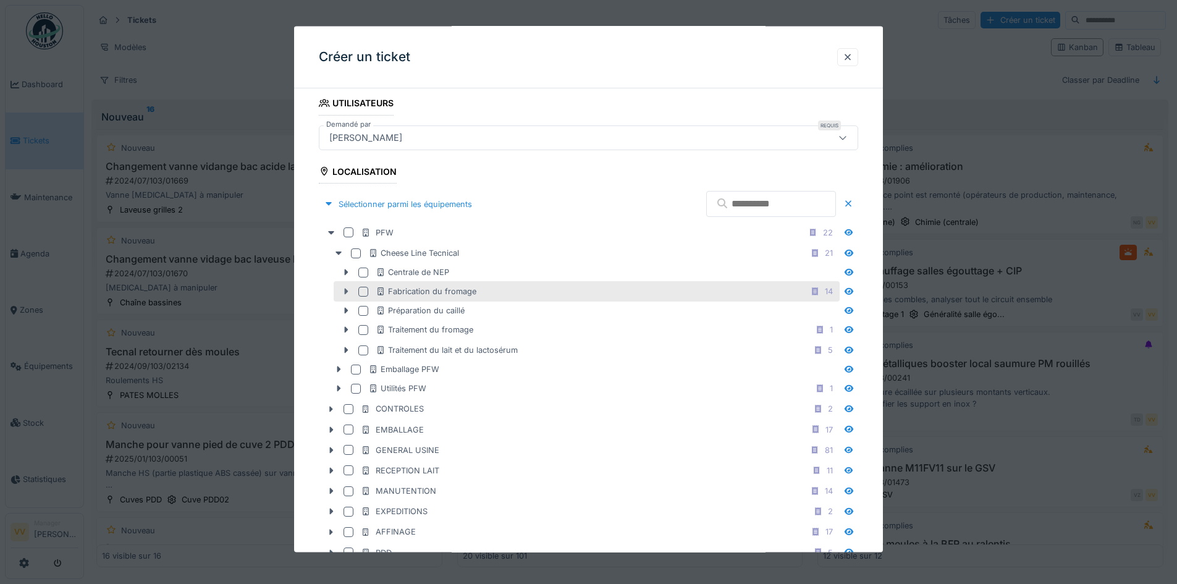
click at [348, 295] on icon at bounding box center [346, 291] width 10 height 8
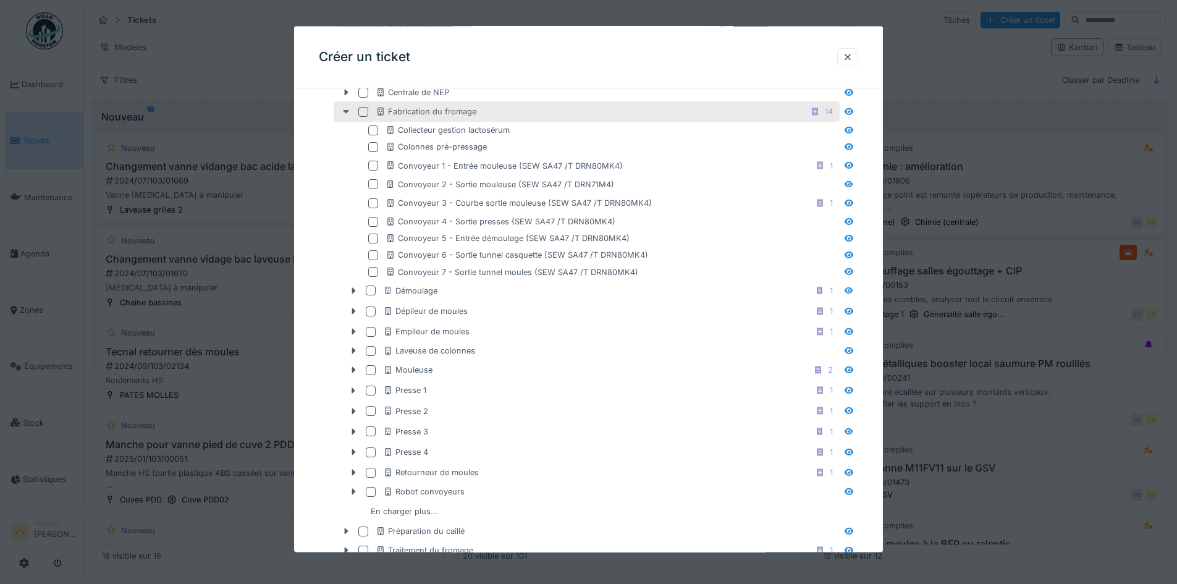
scroll to position [432, 0]
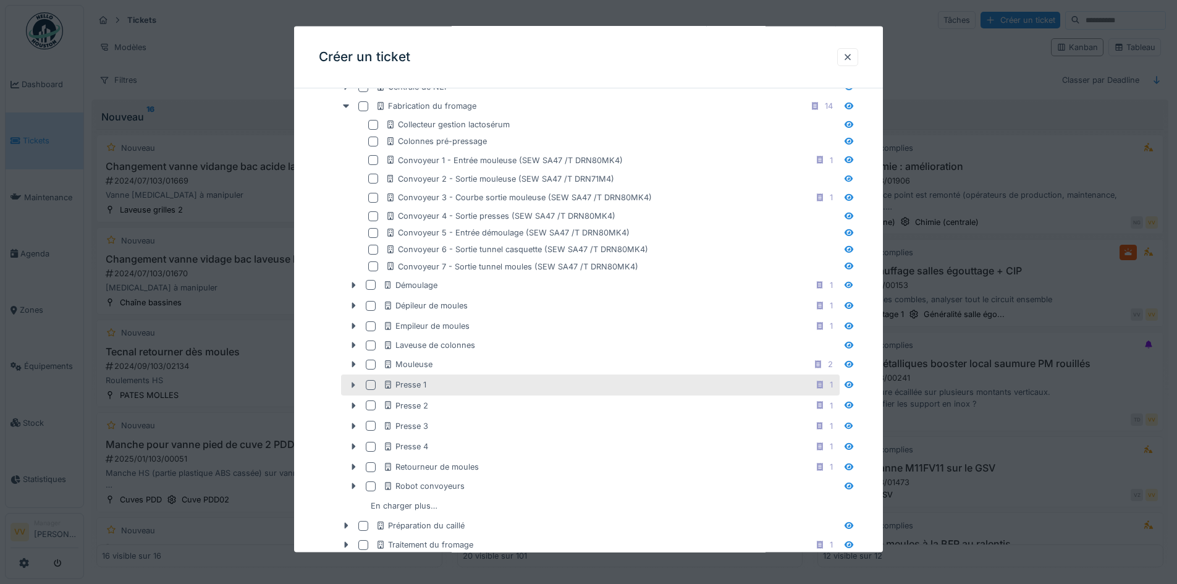
click at [356, 382] on icon at bounding box center [353, 384] width 10 height 8
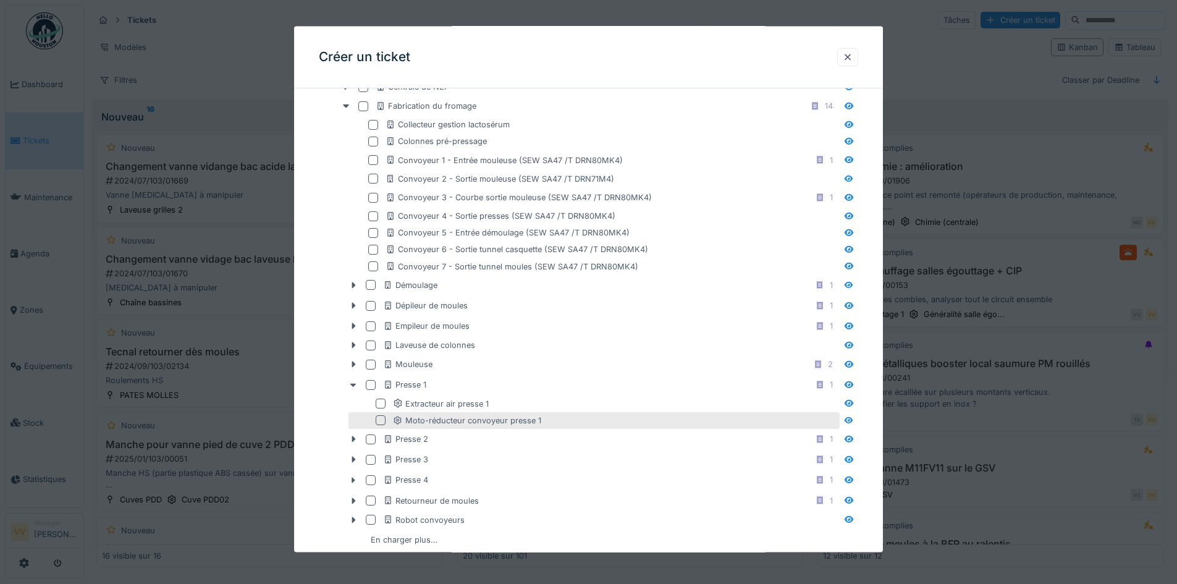
click at [382, 418] on div at bounding box center [381, 420] width 10 height 10
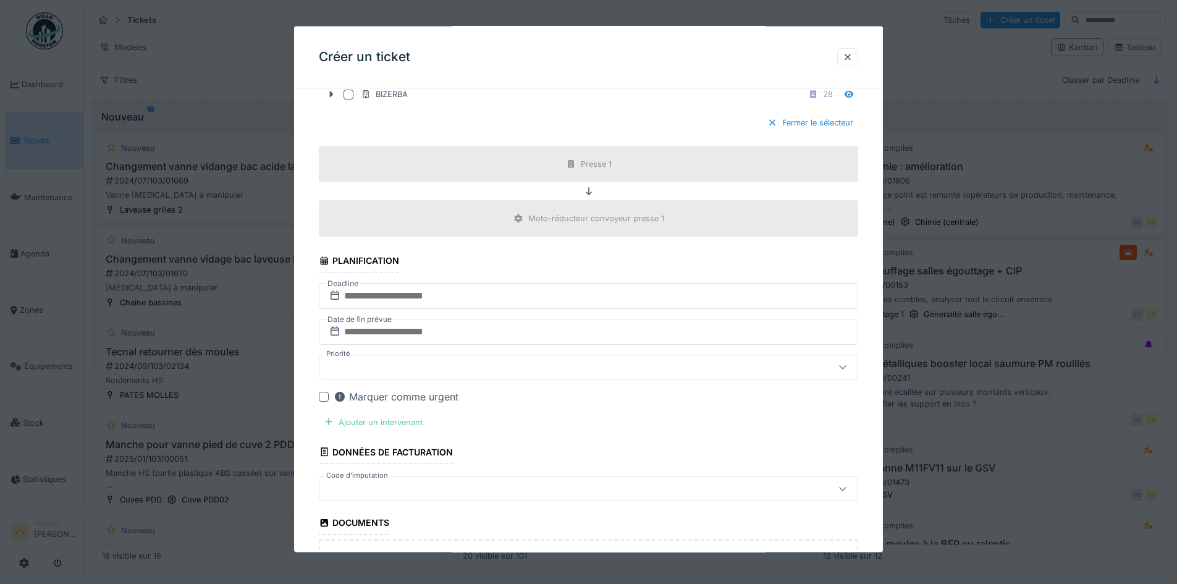
scroll to position [1235, 0]
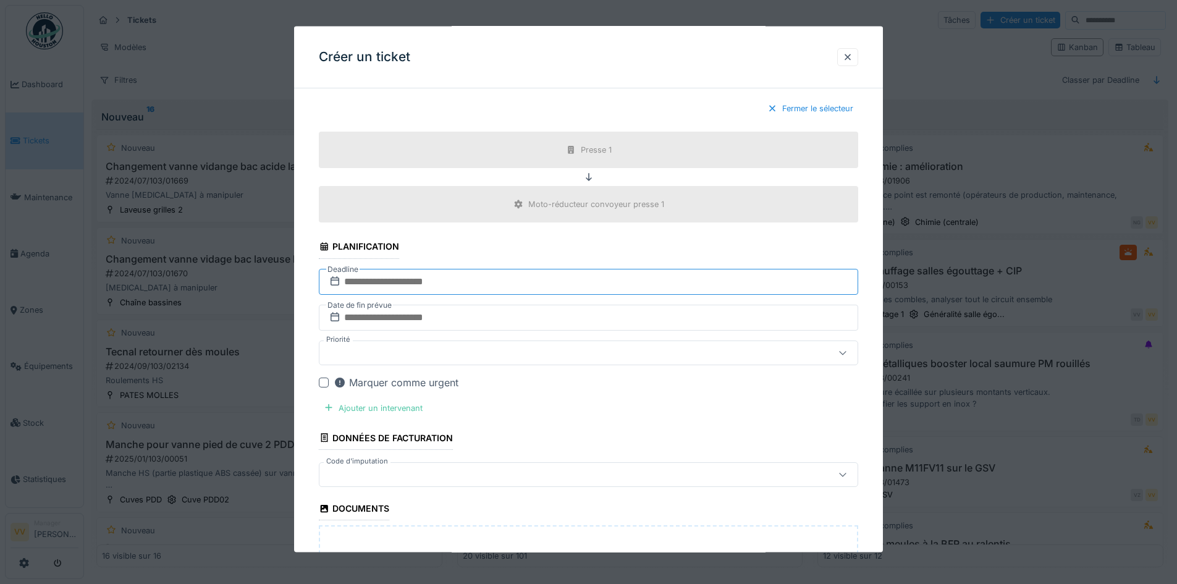
click at [539, 285] on input "text" at bounding box center [588, 281] width 539 height 26
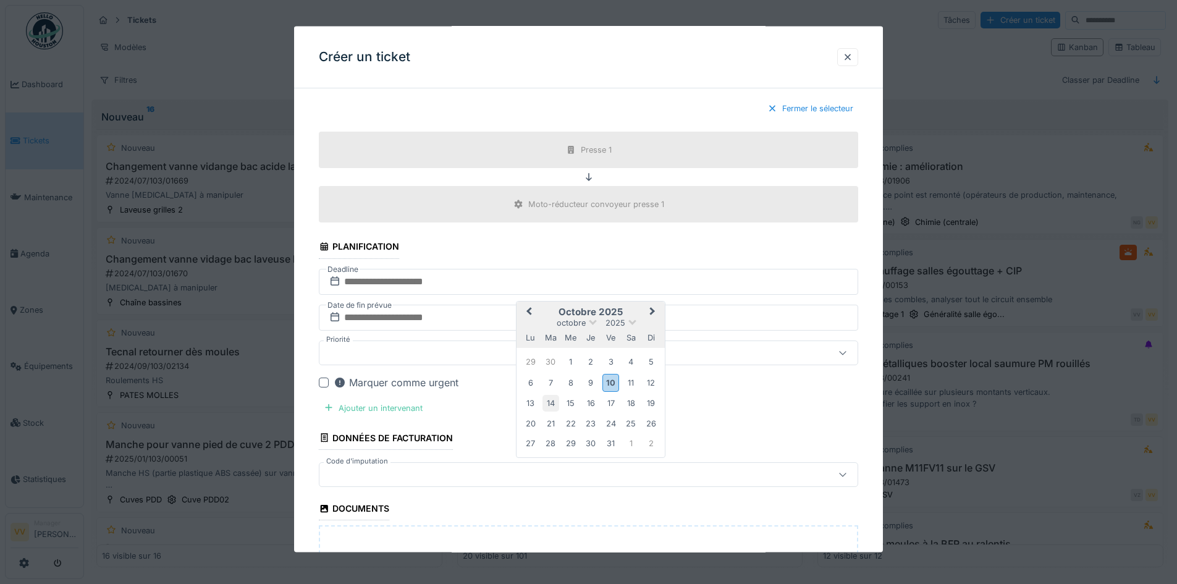
click at [553, 406] on div "14" at bounding box center [550, 403] width 17 height 17
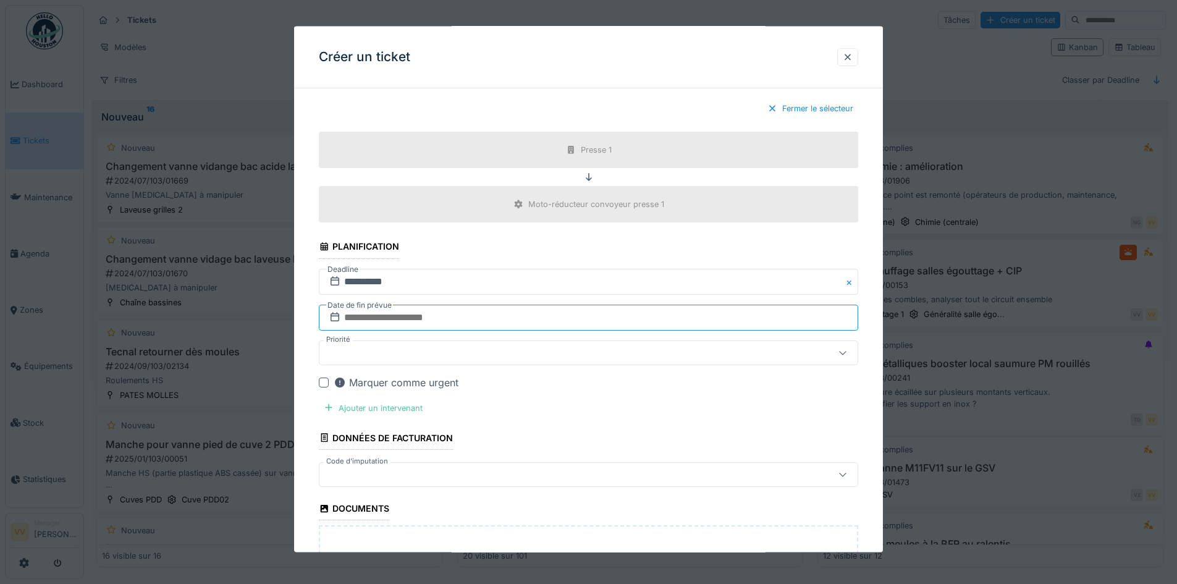
click at [516, 317] on input "text" at bounding box center [588, 317] width 539 height 26
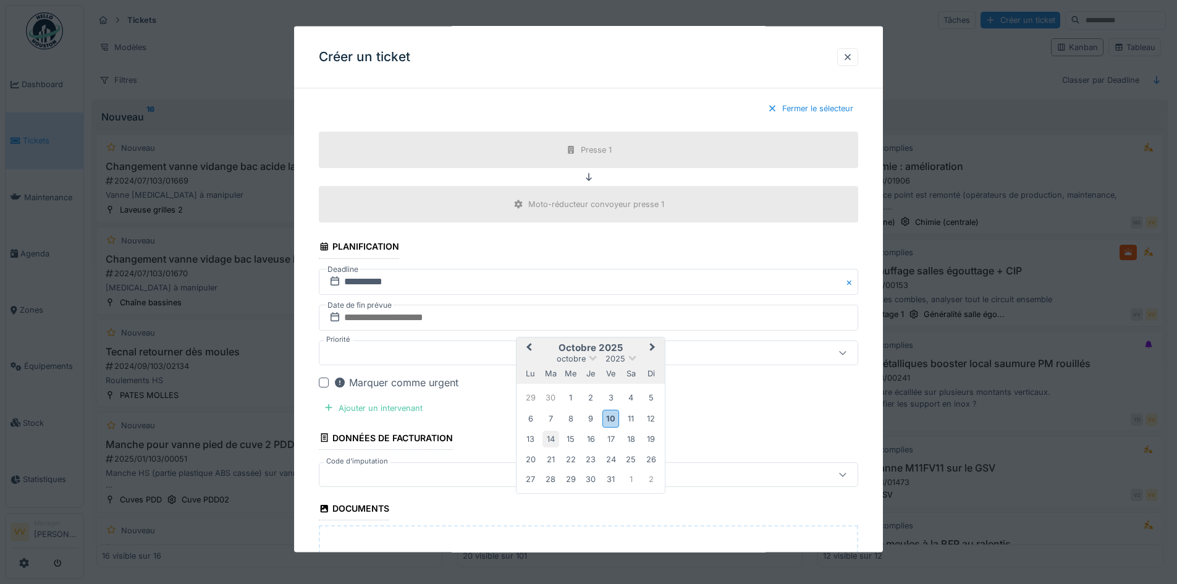
click at [550, 439] on div "14" at bounding box center [550, 438] width 17 height 17
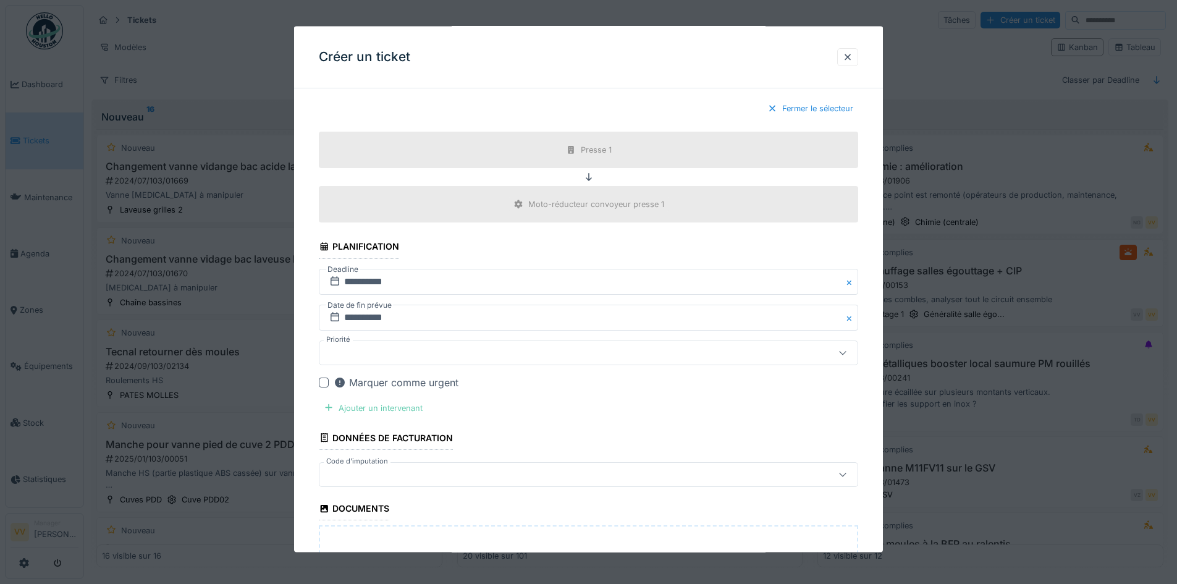
click at [382, 406] on div "Ajouter un intervenant" at bounding box center [373, 407] width 109 height 17
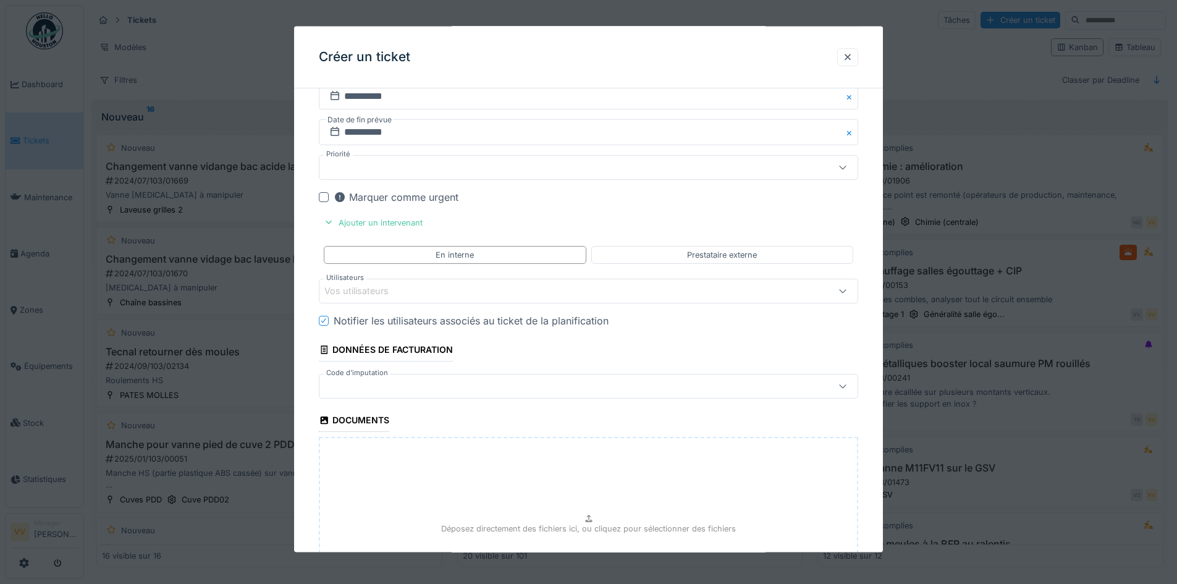
click at [471, 284] on div "Vos utilisateurs" at bounding box center [556, 290] width 465 height 14
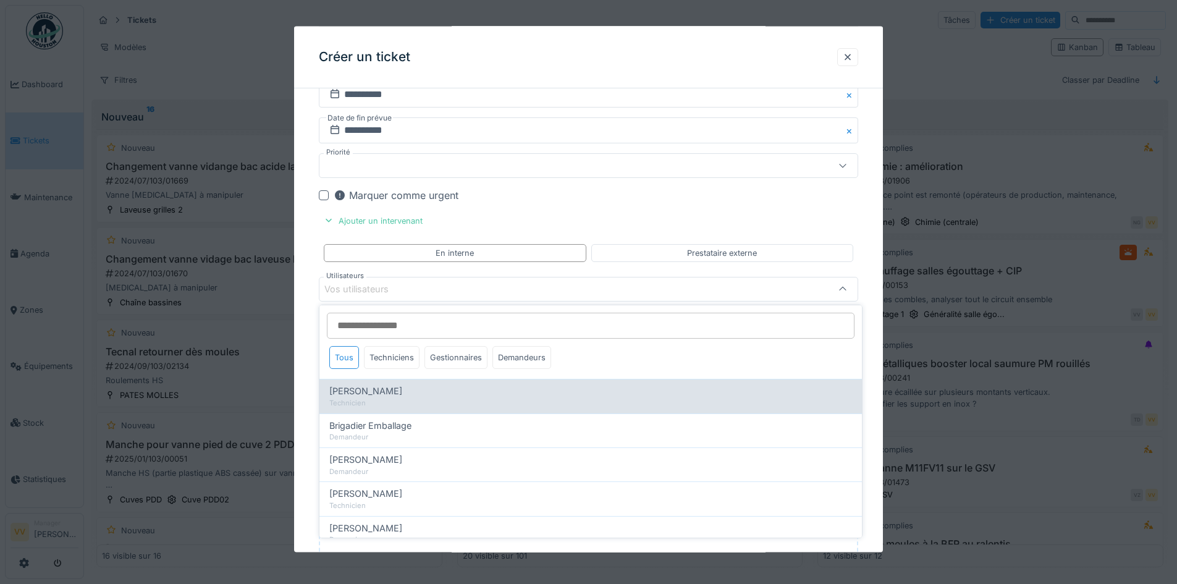
click at [411, 398] on div "Technicien" at bounding box center [590, 403] width 523 height 10
type input "*****"
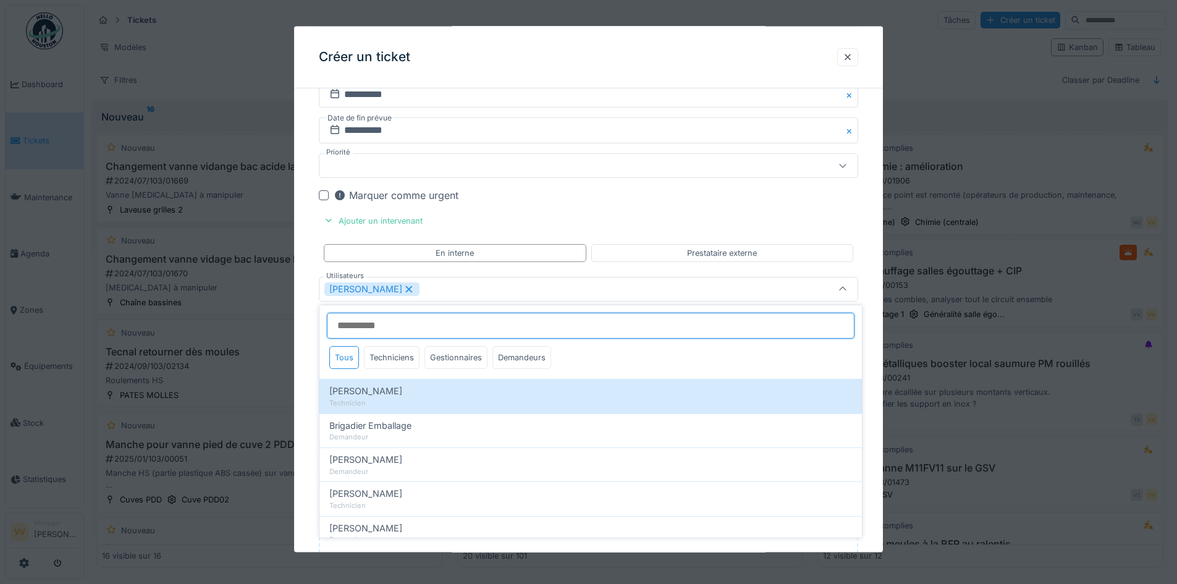
click at [444, 322] on input "Utilisateurs" at bounding box center [590, 326] width 527 height 26
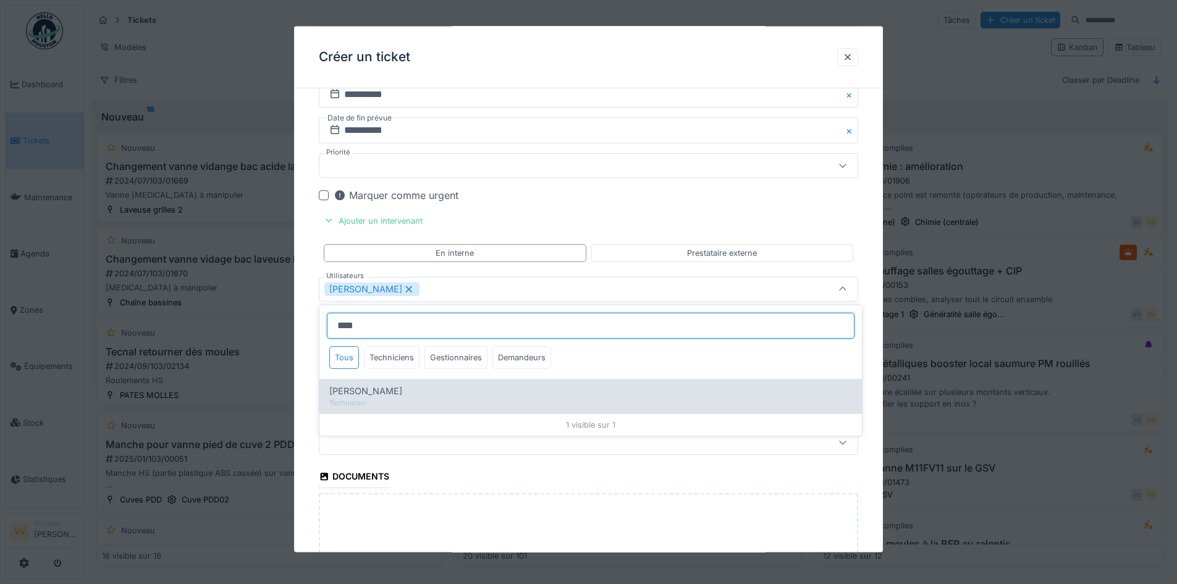
type input "****"
click at [426, 400] on div "Technicien" at bounding box center [590, 403] width 523 height 10
type input "**********"
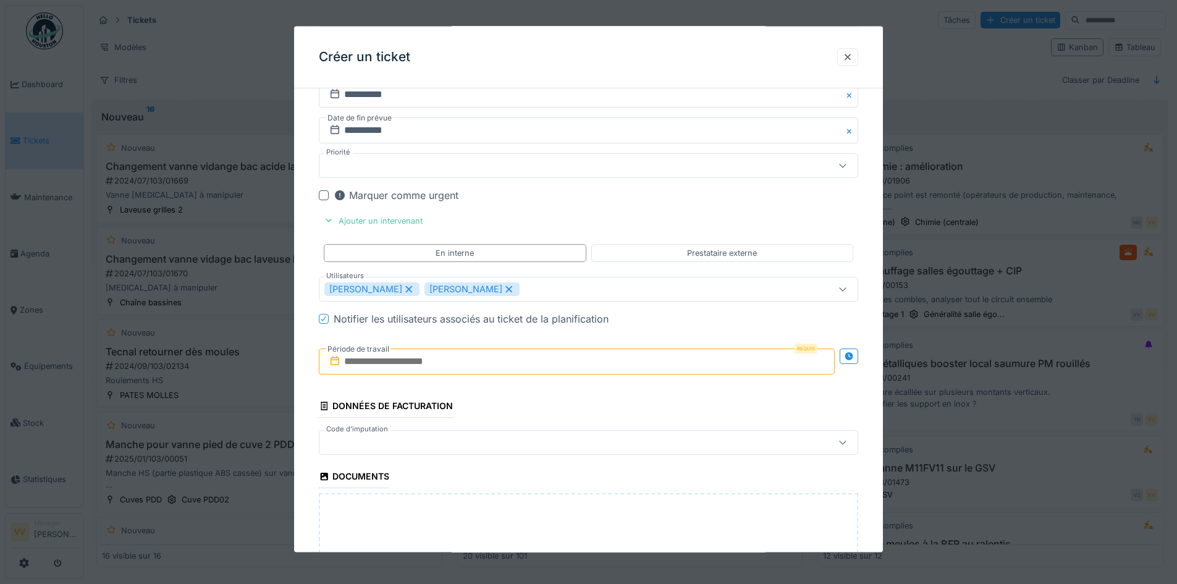
click at [406, 363] on input "text" at bounding box center [577, 361] width 516 height 26
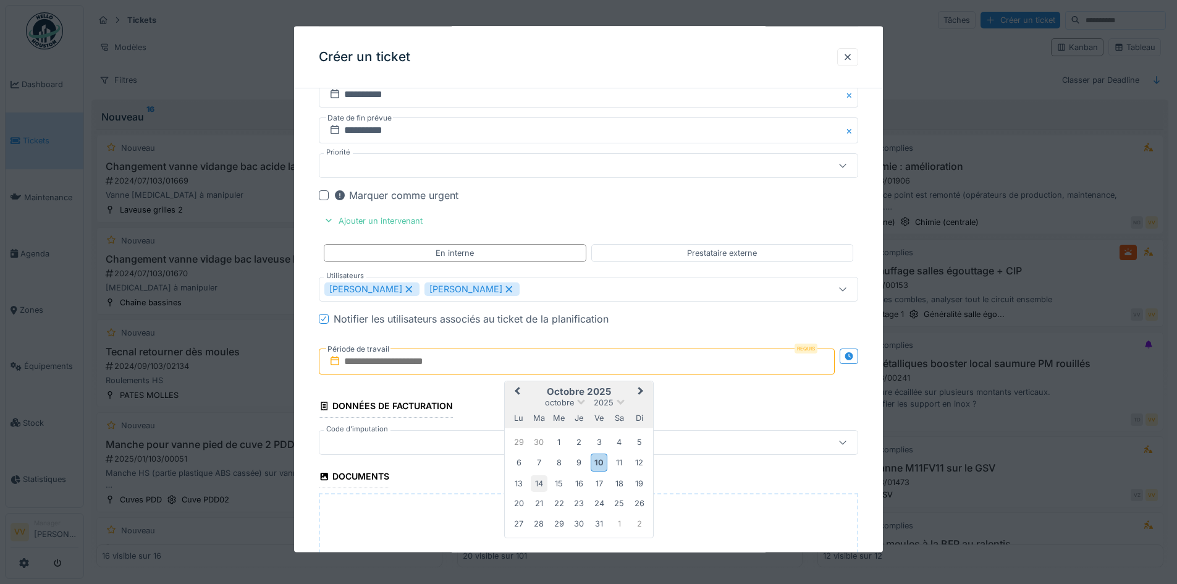
click at [540, 484] on div "14" at bounding box center [539, 482] width 17 height 17
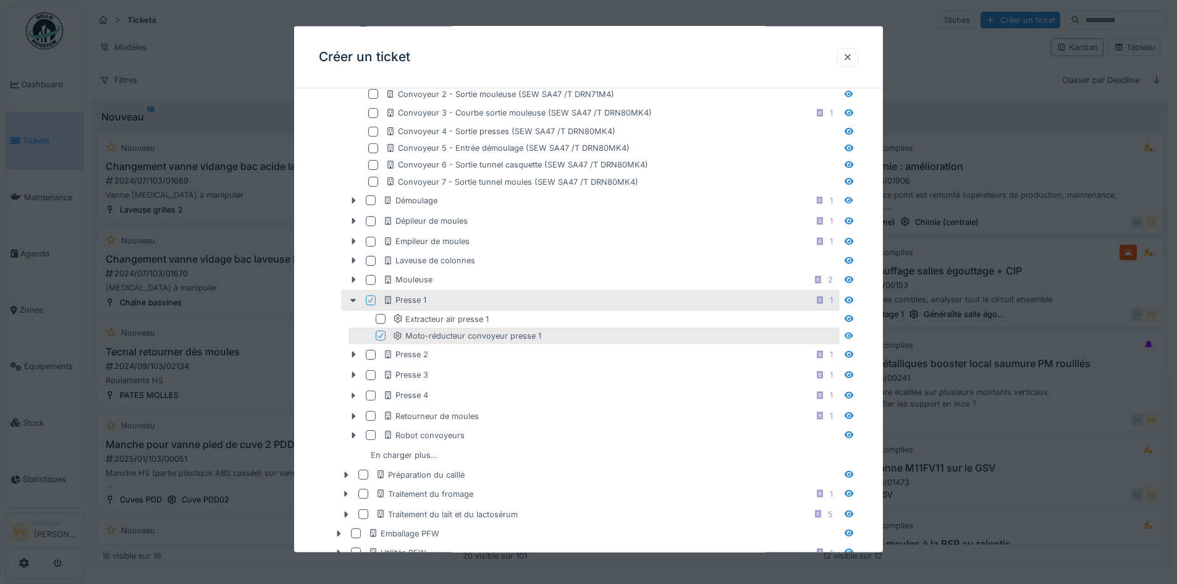
scroll to position [85, 0]
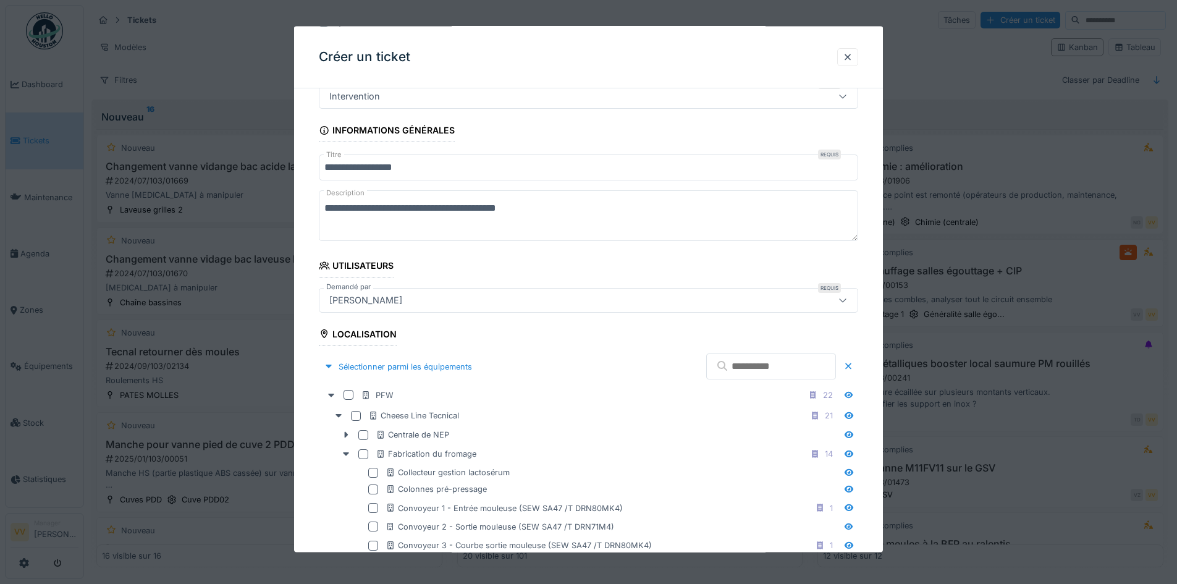
click at [579, 201] on textarea "**********" at bounding box center [588, 215] width 539 height 51
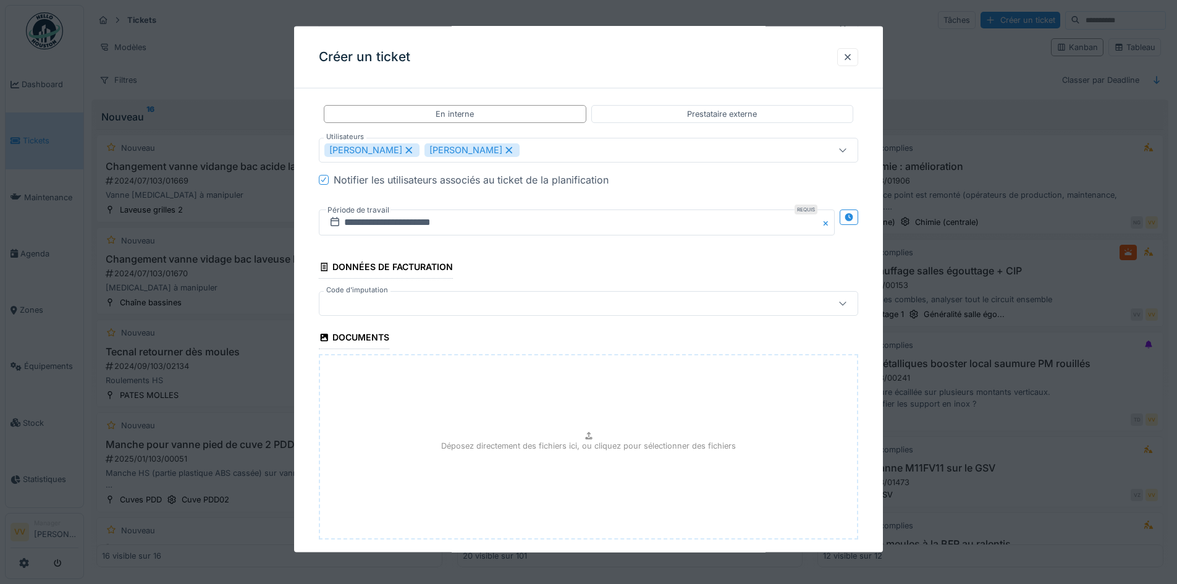
scroll to position [1629, 0]
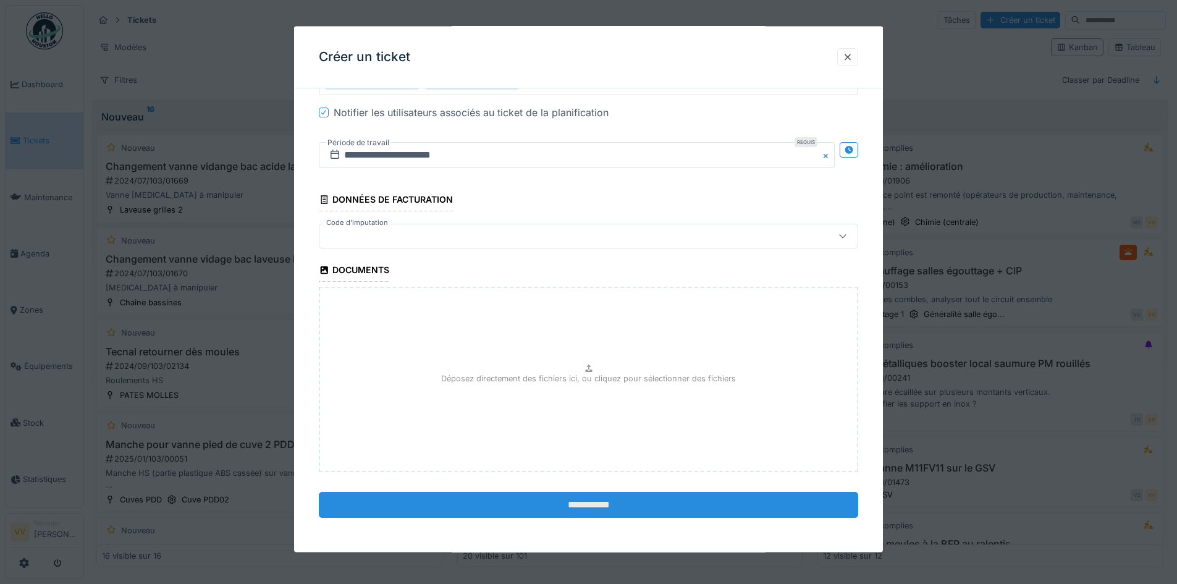
type textarea "**********"
click at [644, 505] on input "**********" at bounding box center [588, 505] width 539 height 26
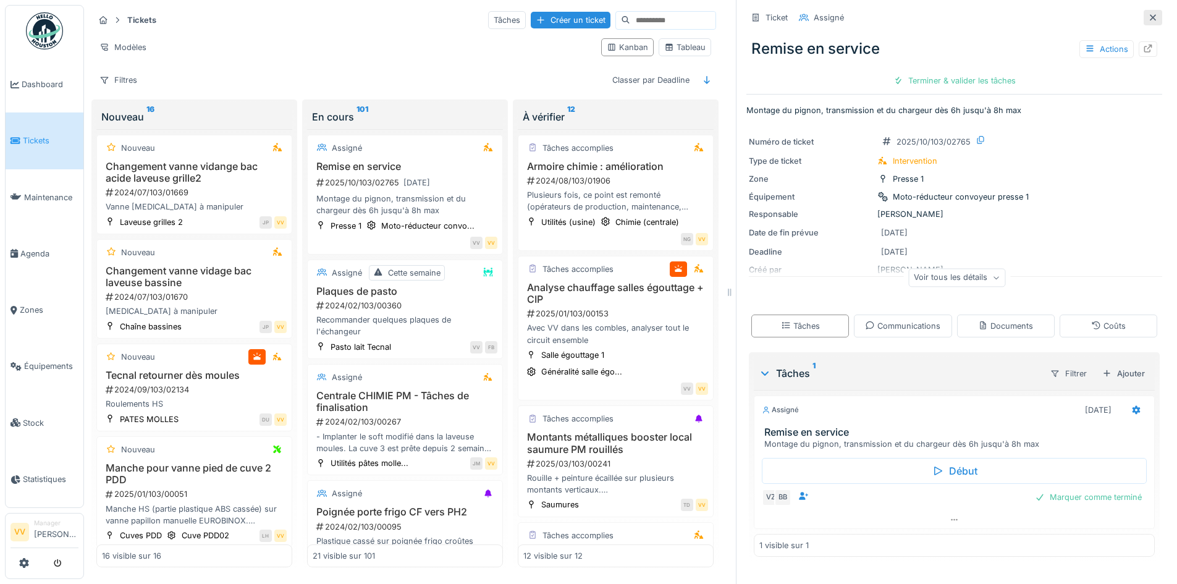
click at [1149, 19] on icon at bounding box center [1152, 17] width 6 height 6
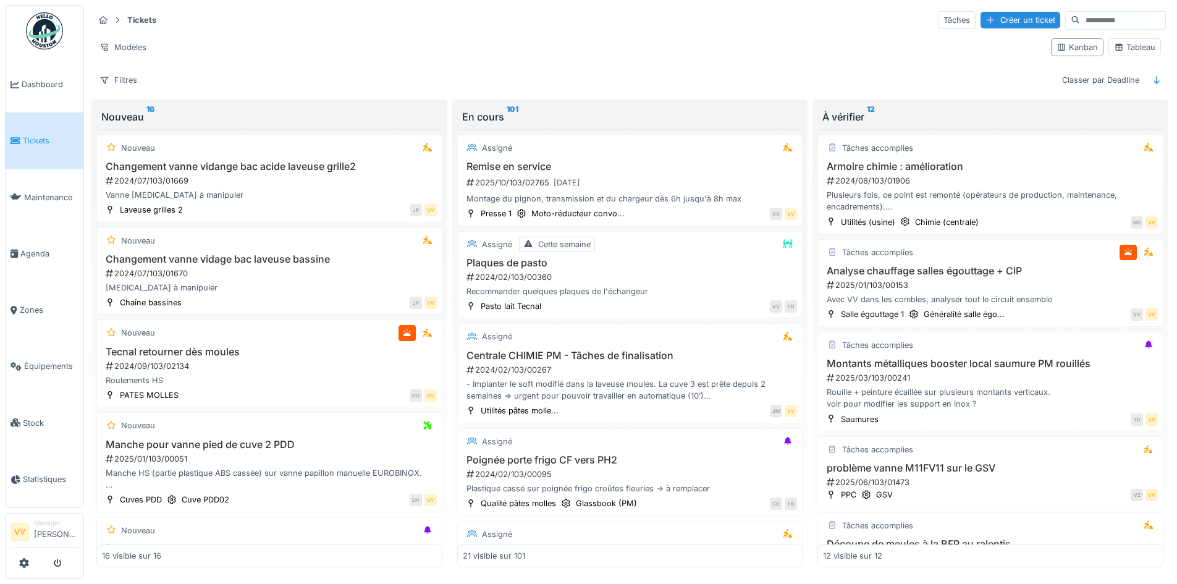
click at [31, 143] on span "Tickets" at bounding box center [51, 141] width 56 height 12
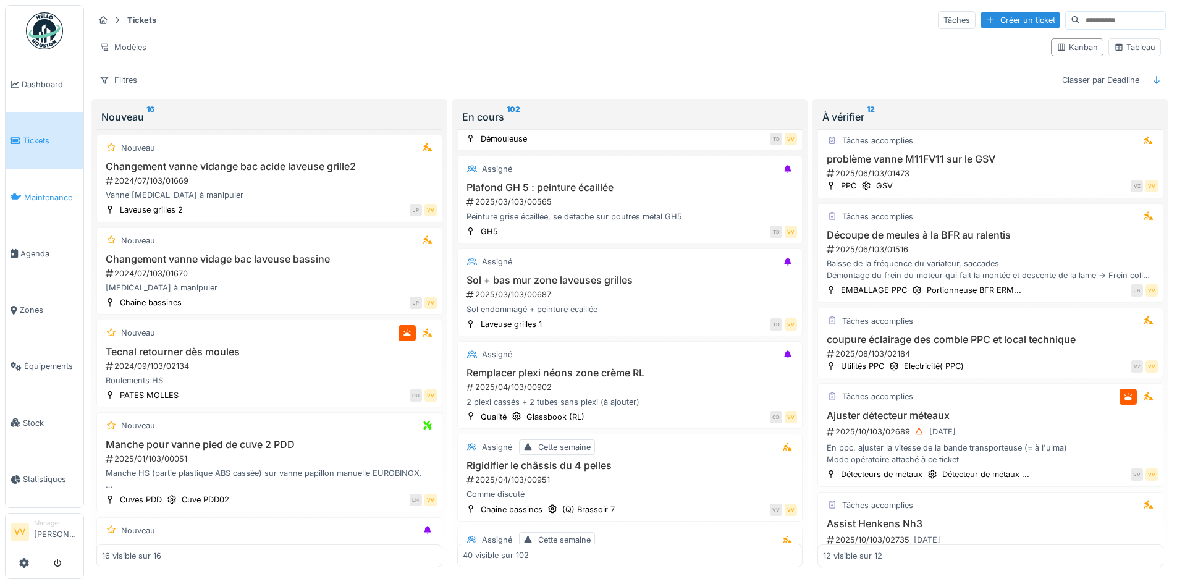
click at [40, 191] on span "Maintenance" at bounding box center [51, 197] width 54 height 12
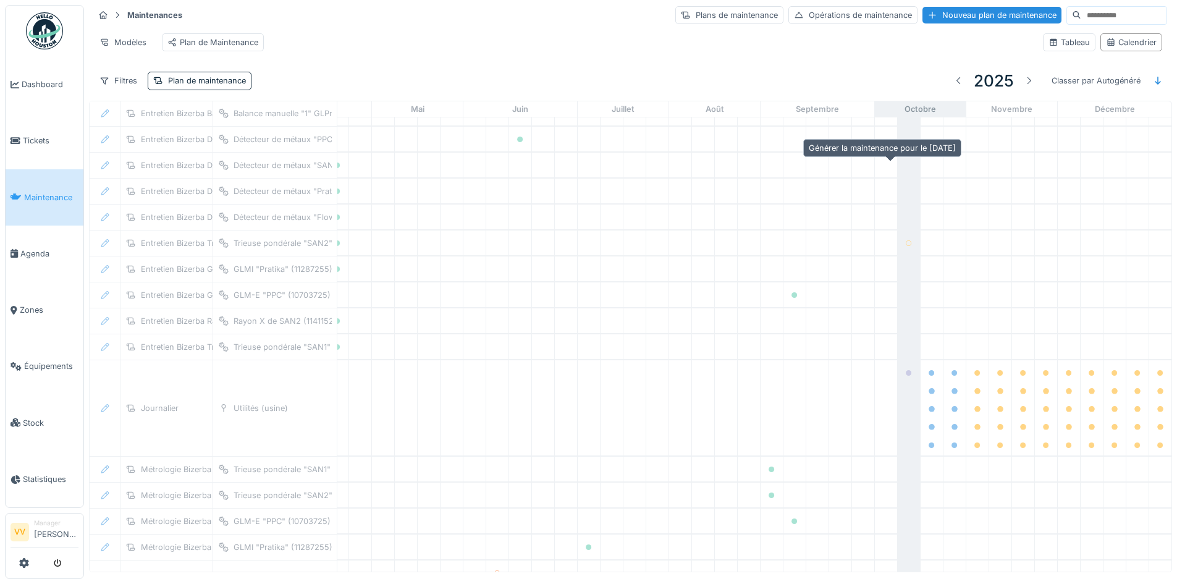
scroll to position [2439, 405]
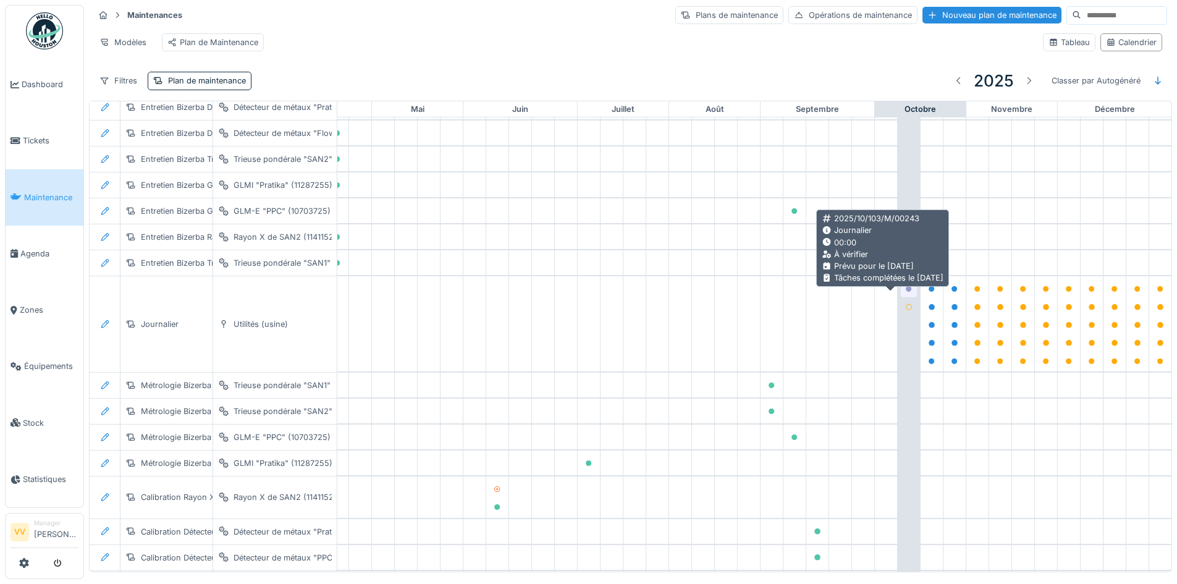
click at [905, 292] on icon at bounding box center [908, 289] width 6 height 6
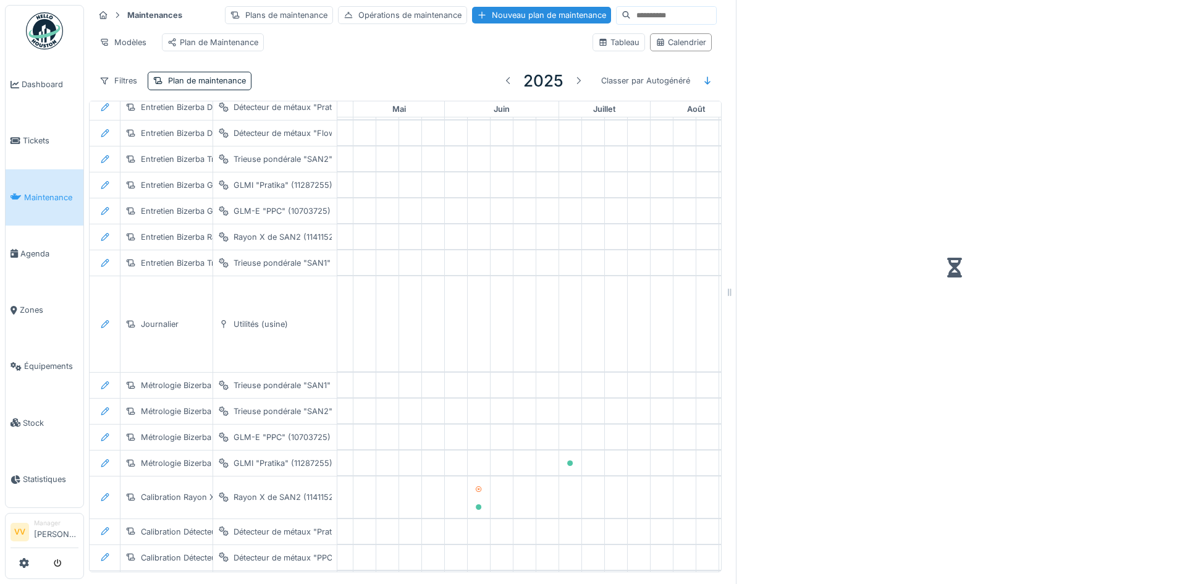
scroll to position [9, 0]
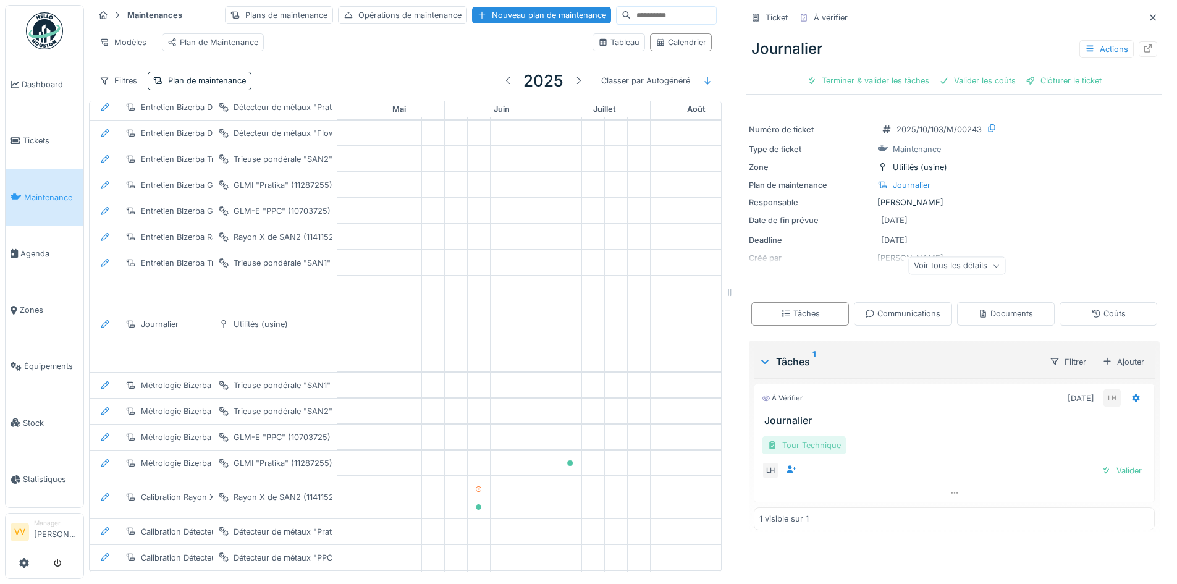
click at [808, 440] on div "Tour Technique" at bounding box center [804, 445] width 85 height 18
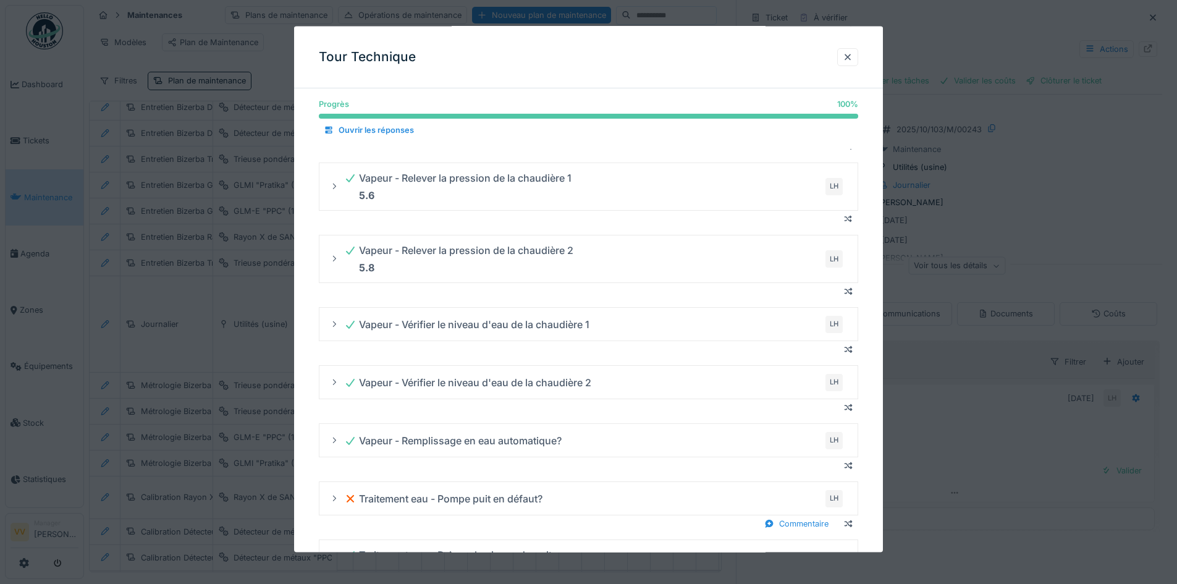
scroll to position [1566, 0]
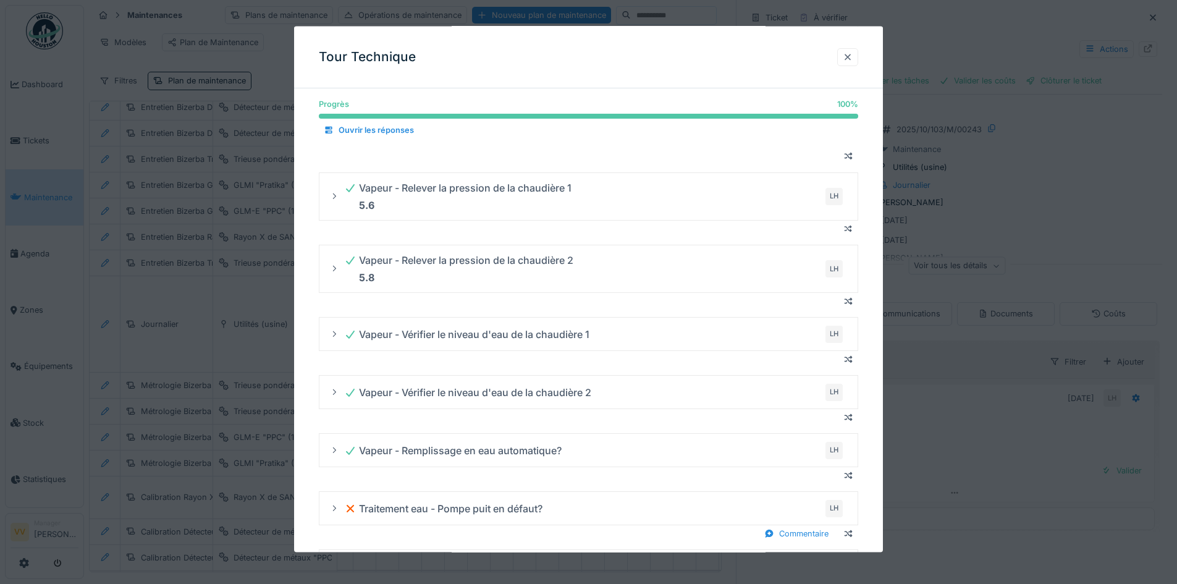
click at [846, 54] on div at bounding box center [847, 57] width 21 height 18
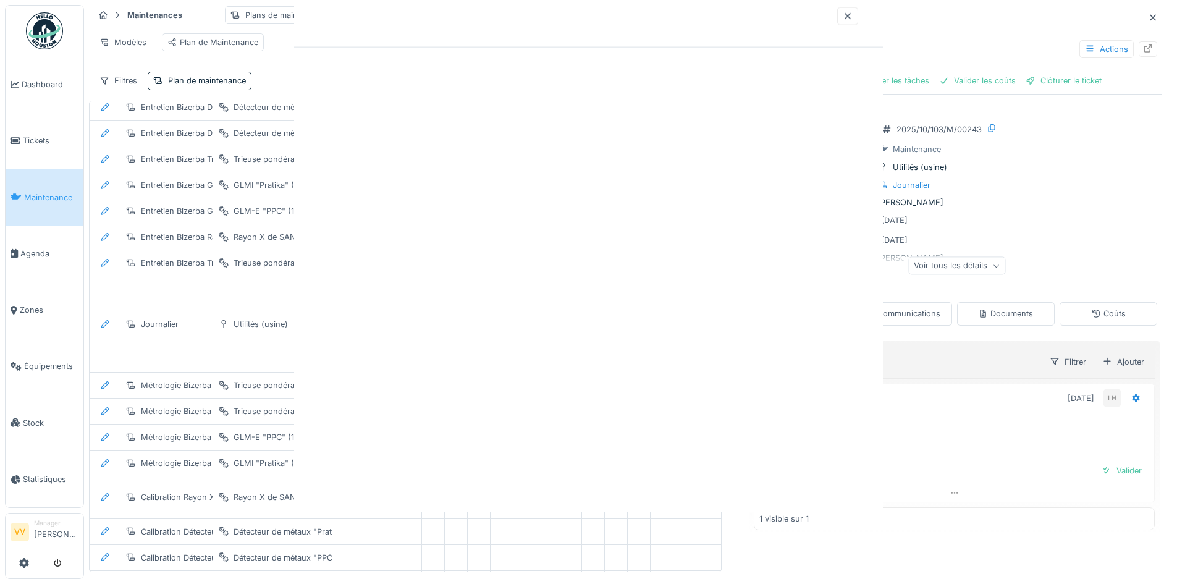
scroll to position [0, 0]
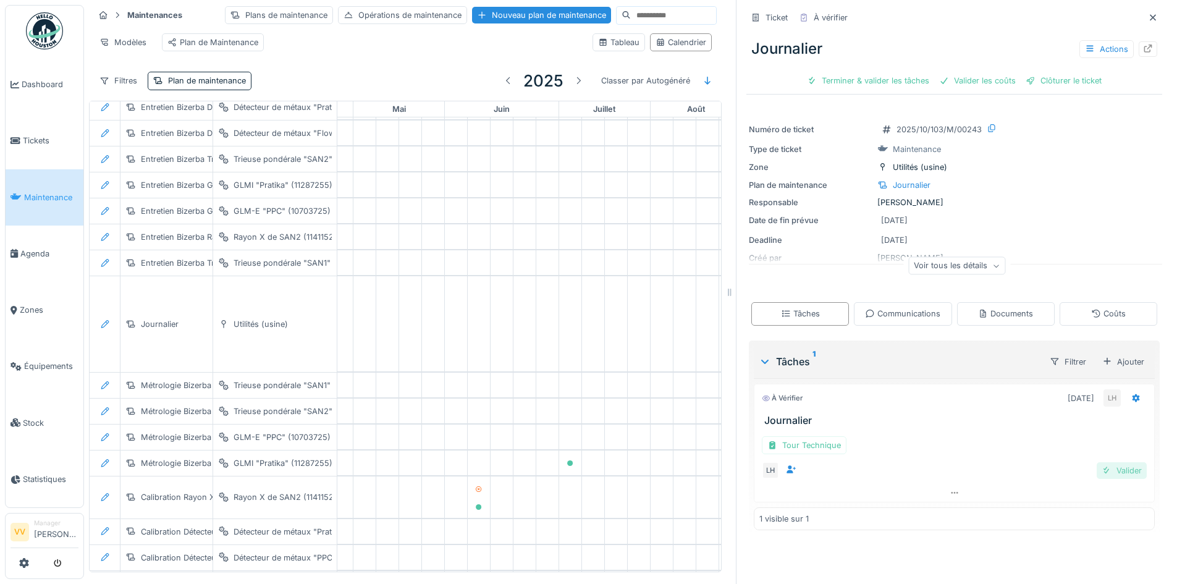
click at [1099, 462] on div "Valider" at bounding box center [1121, 470] width 50 height 17
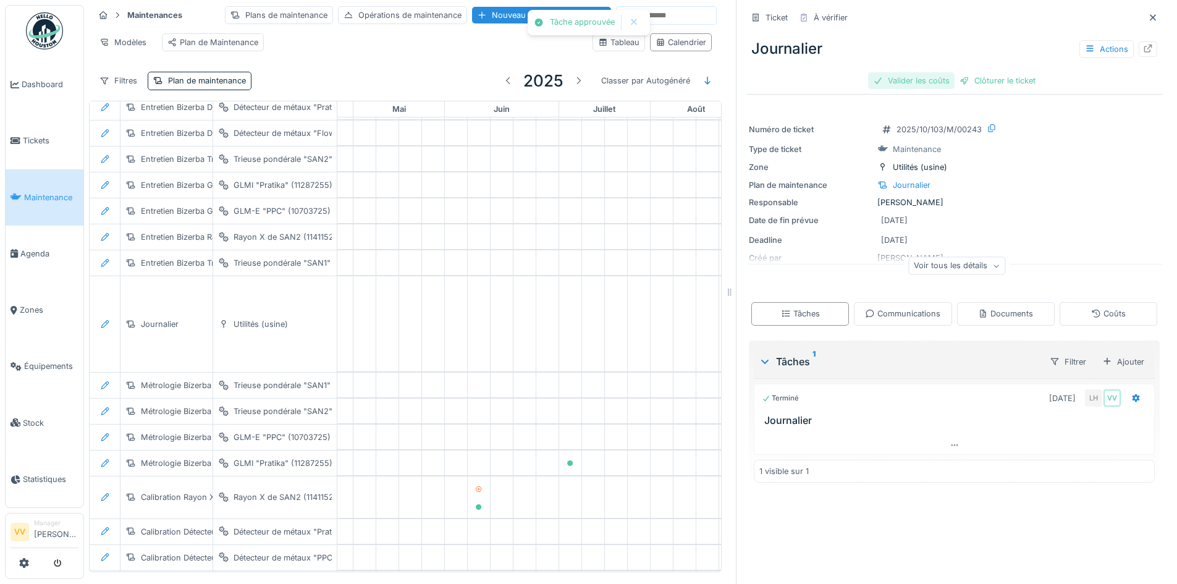
click at [904, 75] on div "Valider les coûts" at bounding box center [911, 80] width 86 height 17
click at [944, 75] on div "Clôturer le ticket" at bounding box center [954, 80] width 86 height 17
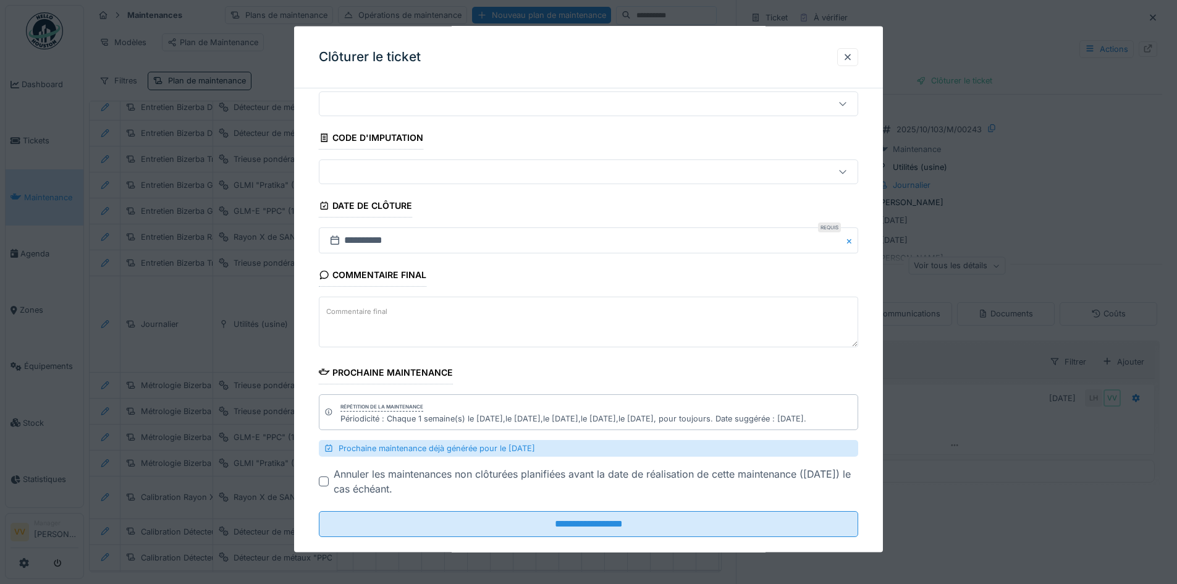
scroll to position [59, 0]
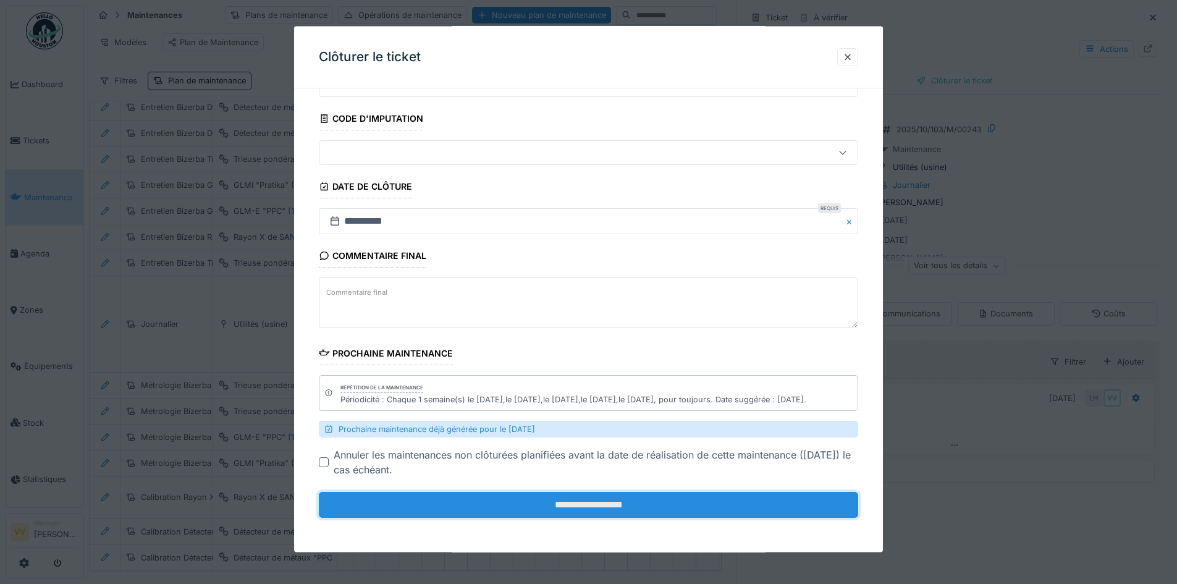
click at [493, 508] on input "**********" at bounding box center [588, 505] width 539 height 26
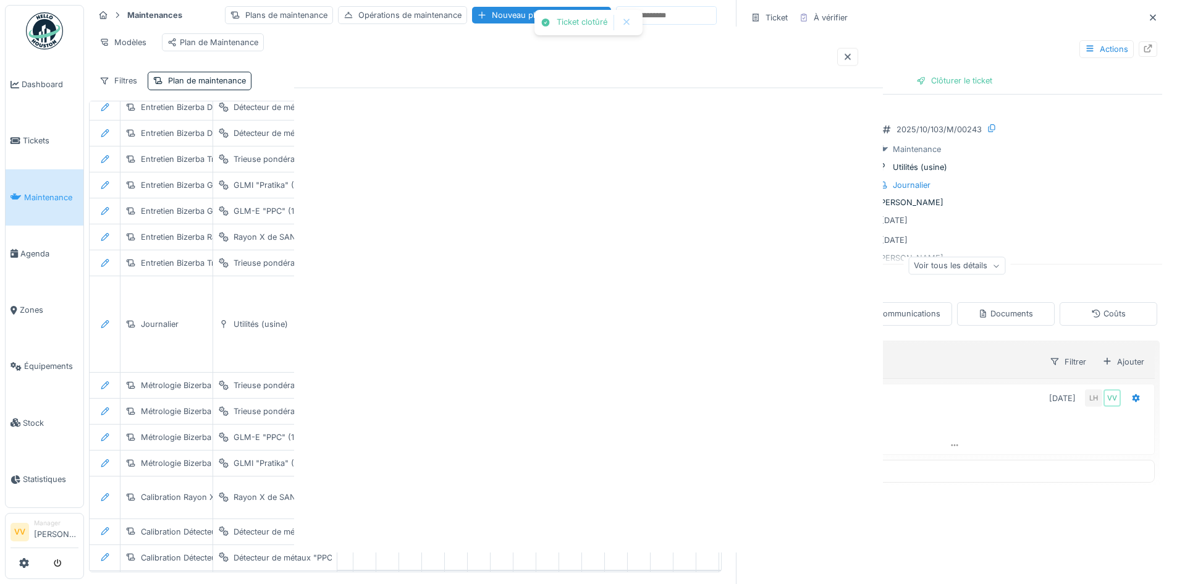
scroll to position [0, 0]
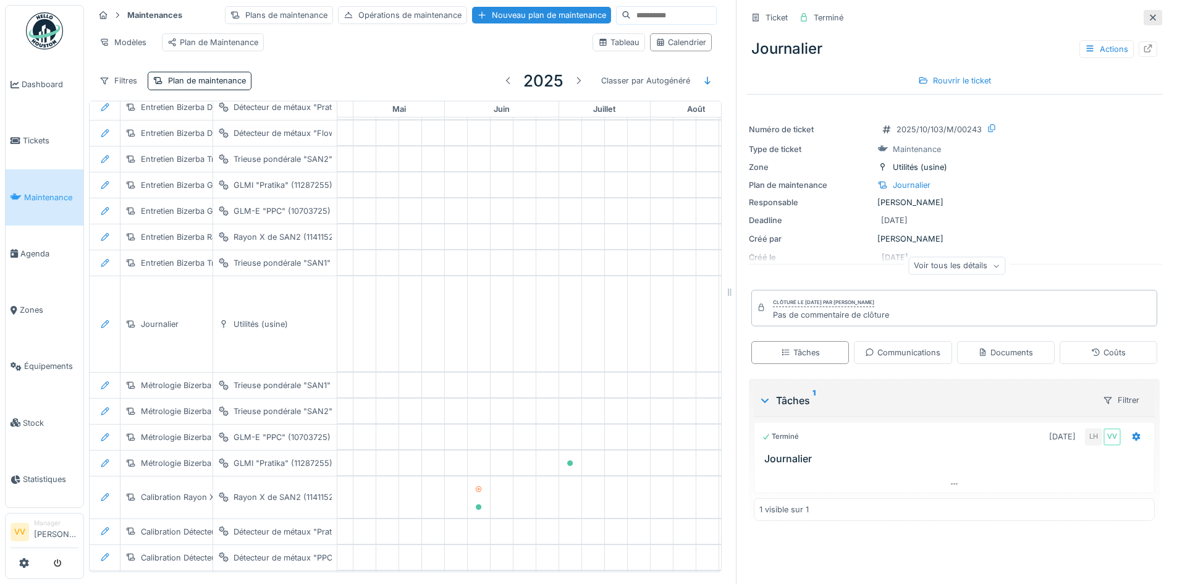
click at [1148, 14] on icon at bounding box center [1153, 18] width 10 height 8
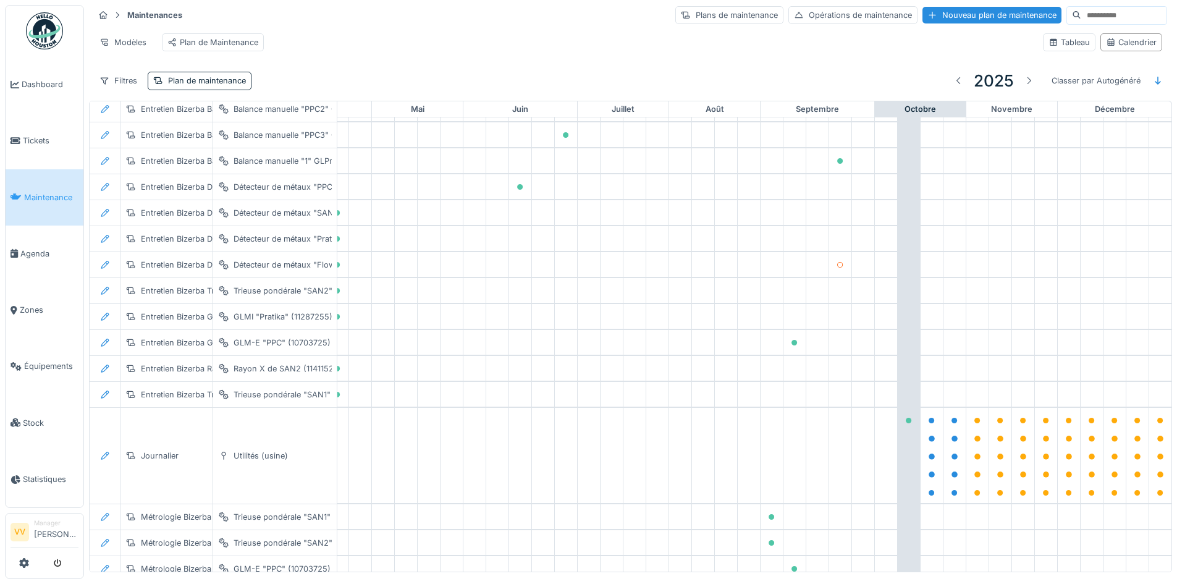
scroll to position [2439, 405]
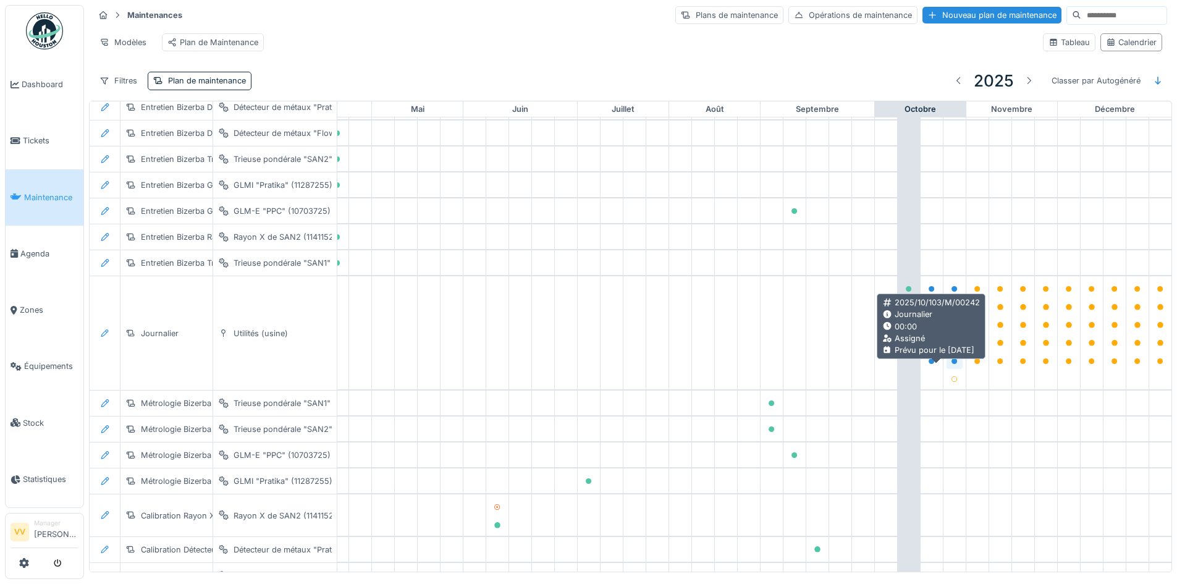
click at [951, 364] on icon at bounding box center [954, 361] width 6 height 6
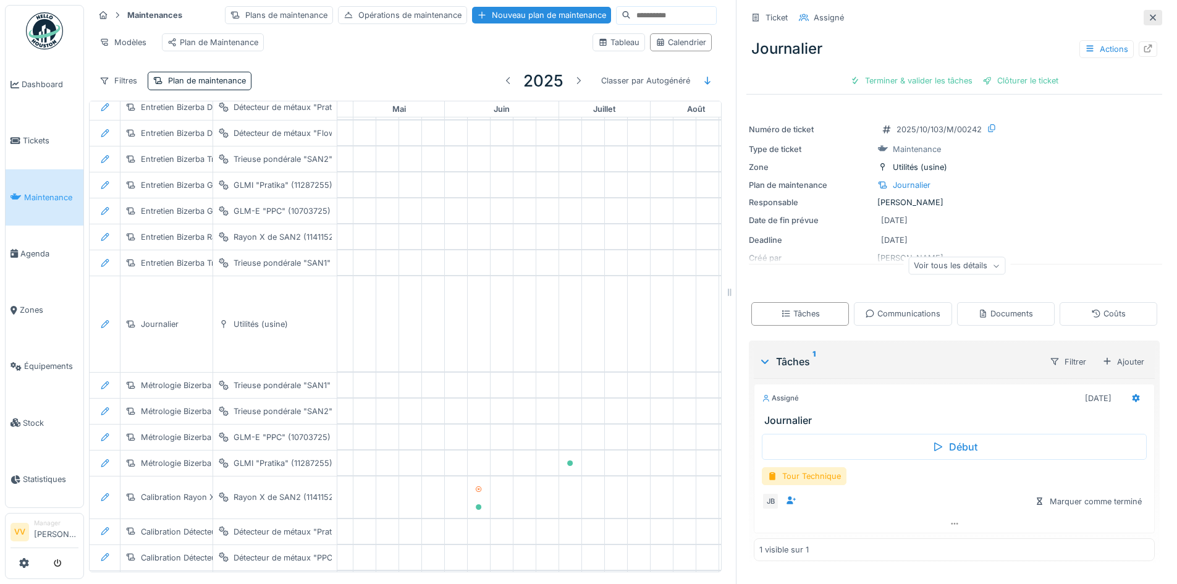
click at [1143, 17] on div at bounding box center [1152, 17] width 19 height 15
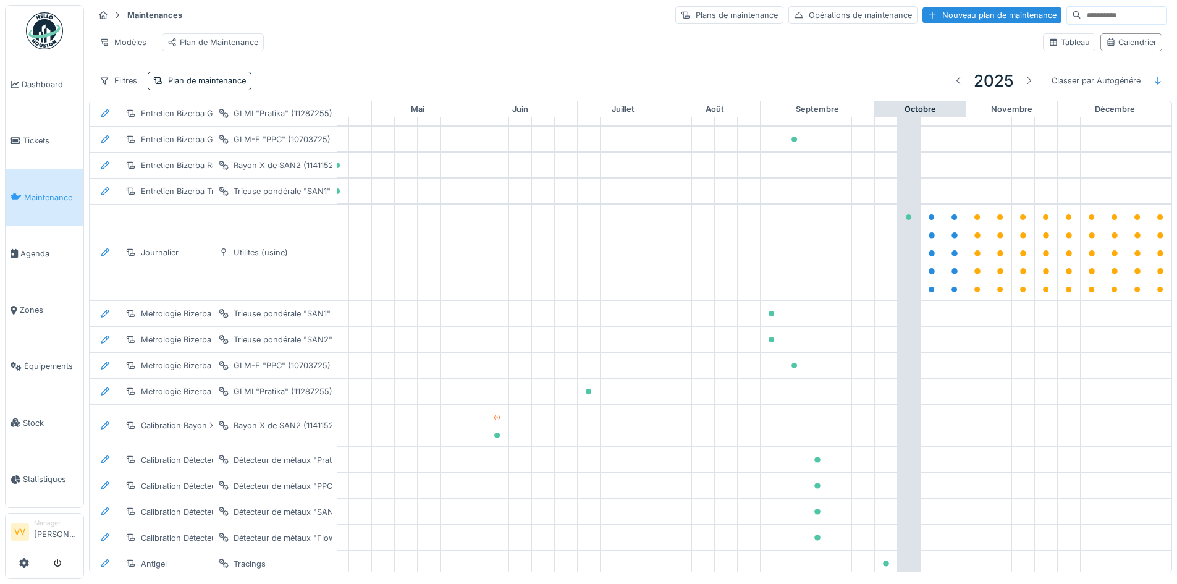
scroll to position [2543, 405]
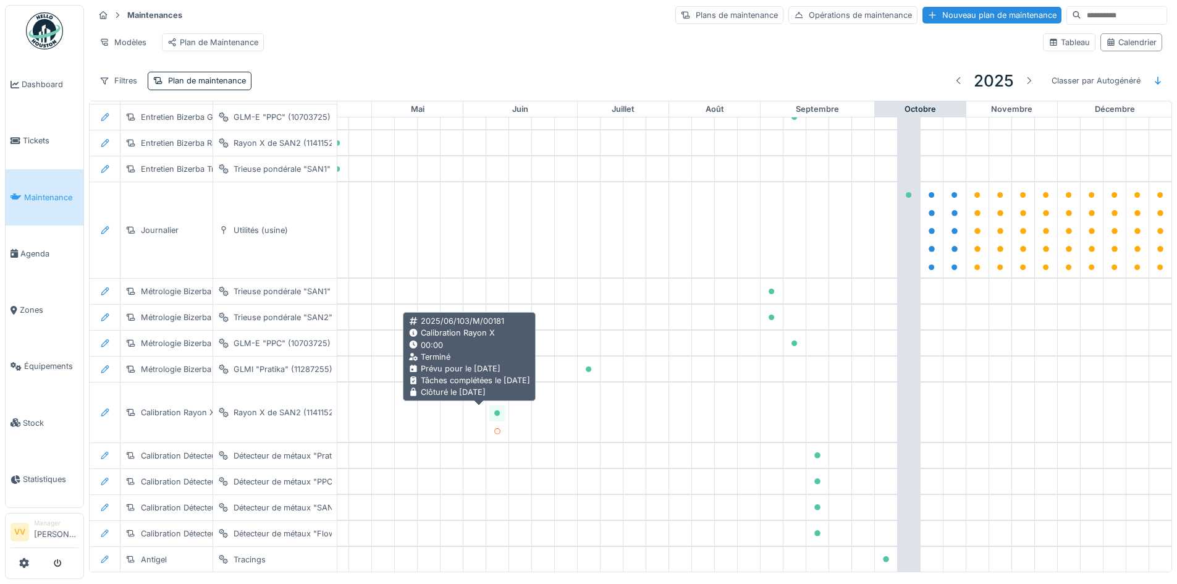
click at [494, 410] on icon at bounding box center [497, 413] width 6 height 6
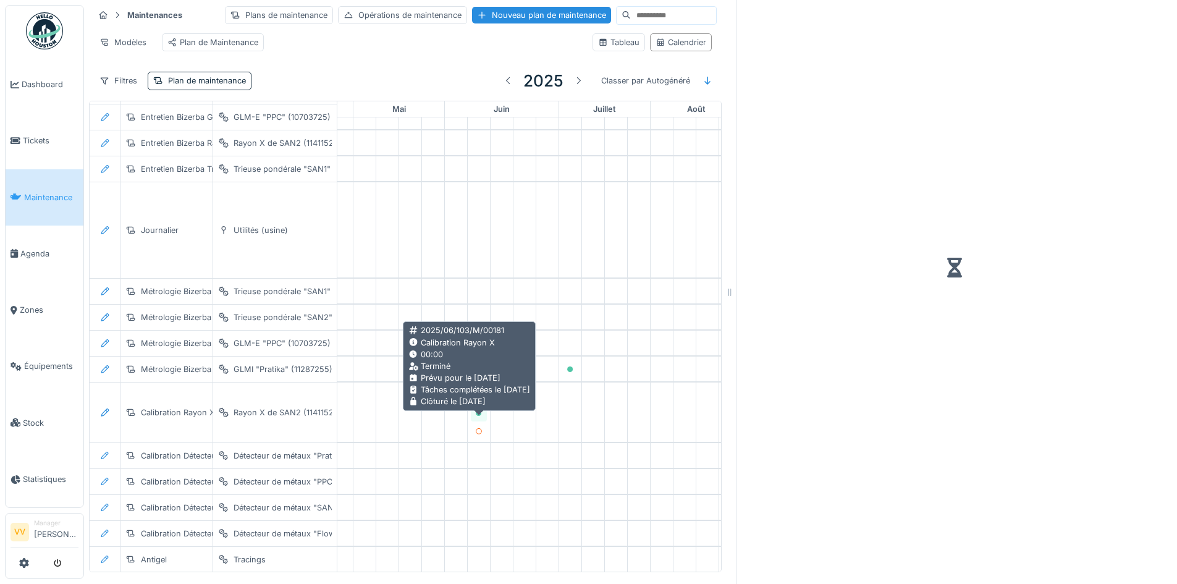
scroll to position [9, 0]
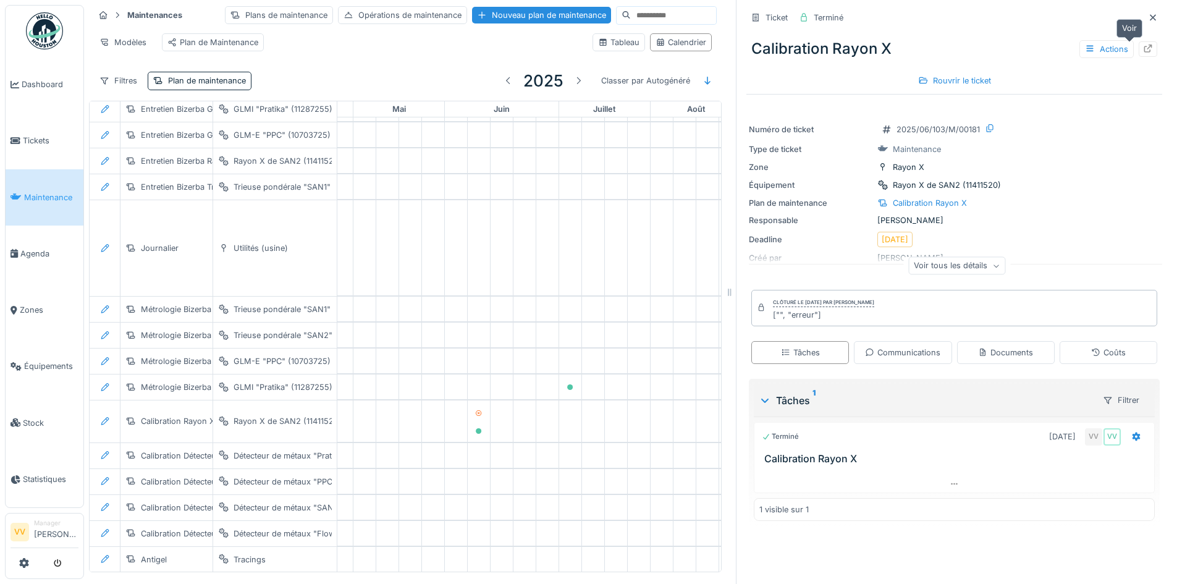
click at [1144, 44] on icon at bounding box center [1148, 48] width 8 height 8
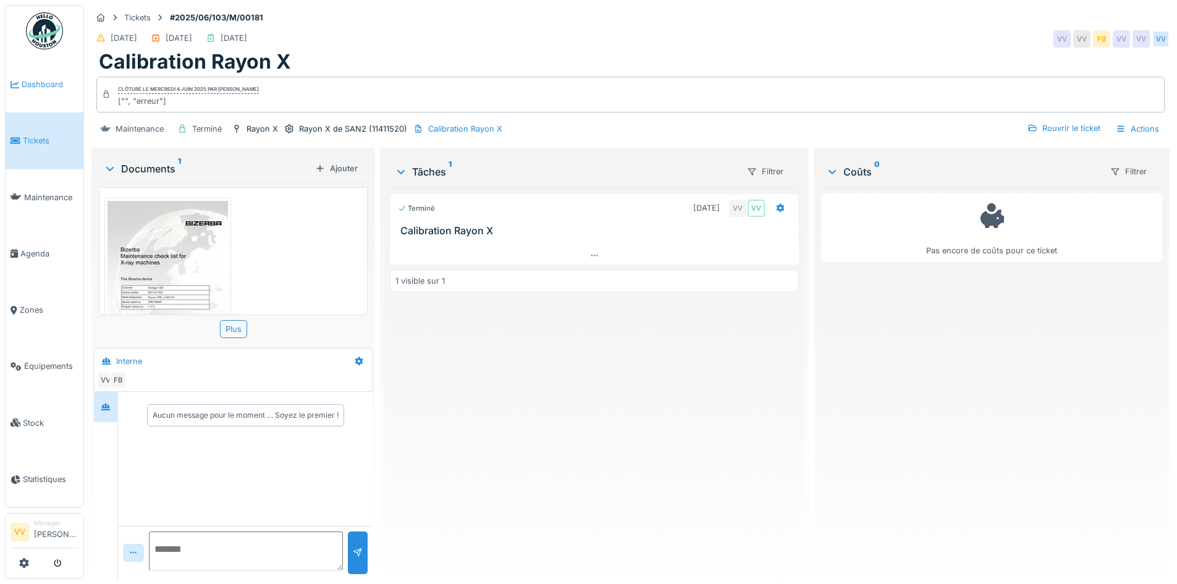
click at [39, 88] on span "Dashboard" at bounding box center [50, 84] width 57 height 12
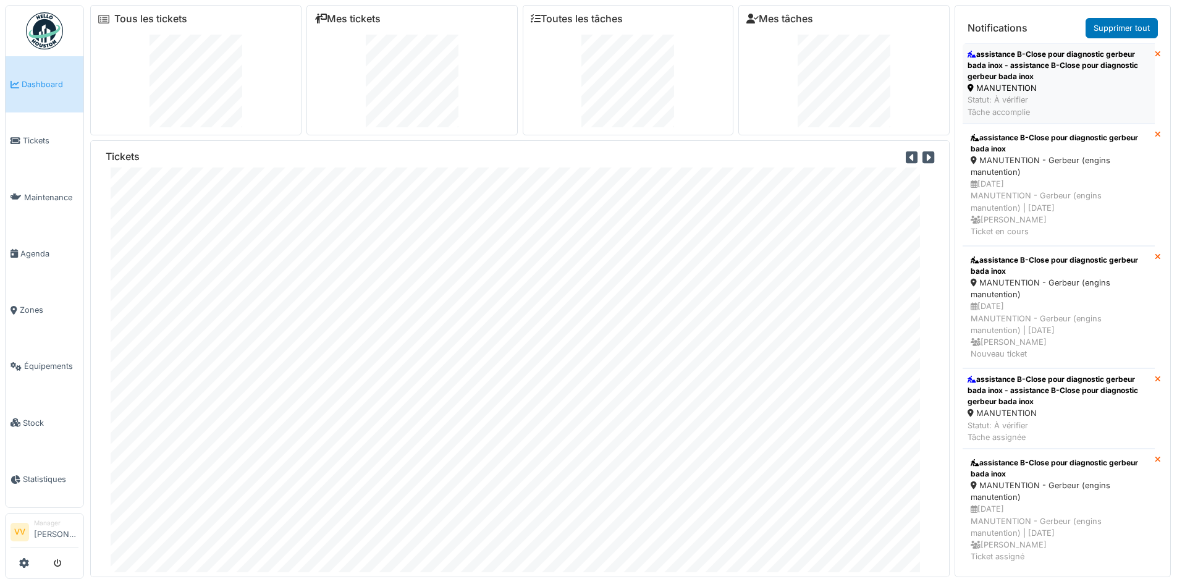
click at [1085, 78] on div "assistance B-Close pour diagnostic gerbeur bada inox - assistance B-Close pour …" at bounding box center [1058, 65] width 182 height 33
